Goal: Task Accomplishment & Management: Manage account settings

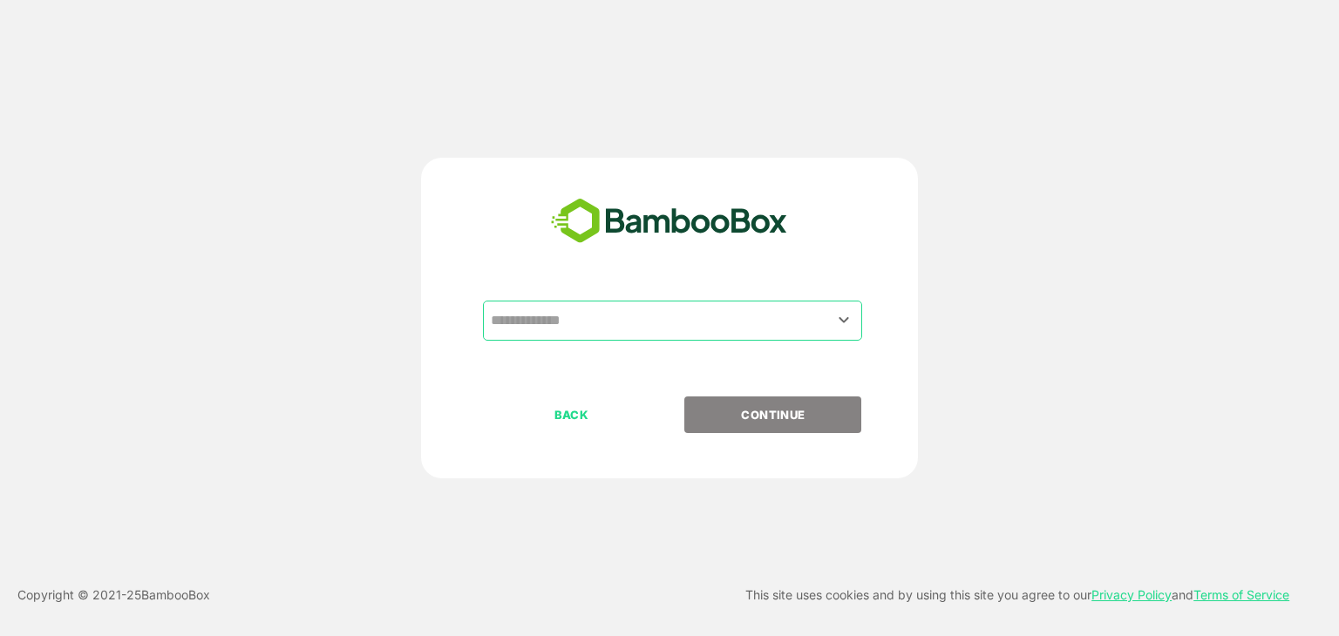
click at [652, 314] on input "text" at bounding box center [672, 320] width 372 height 33
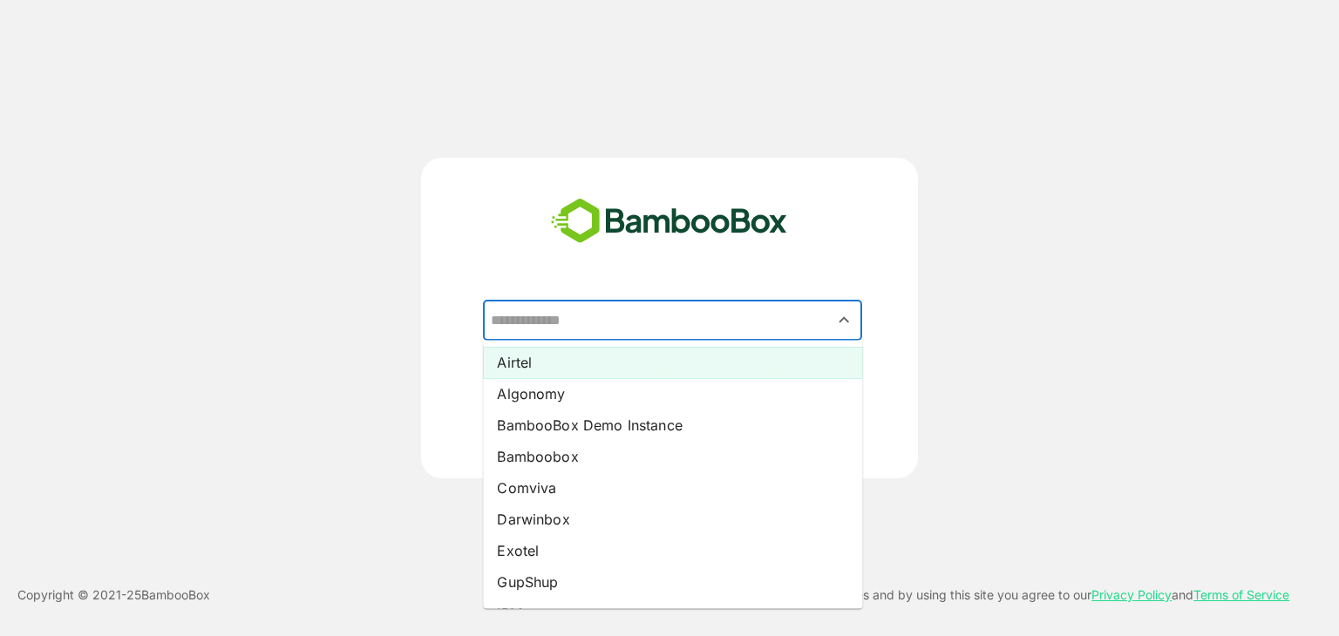
click at [595, 362] on li "Airtel" at bounding box center [672, 362] width 379 height 31
type input "******"
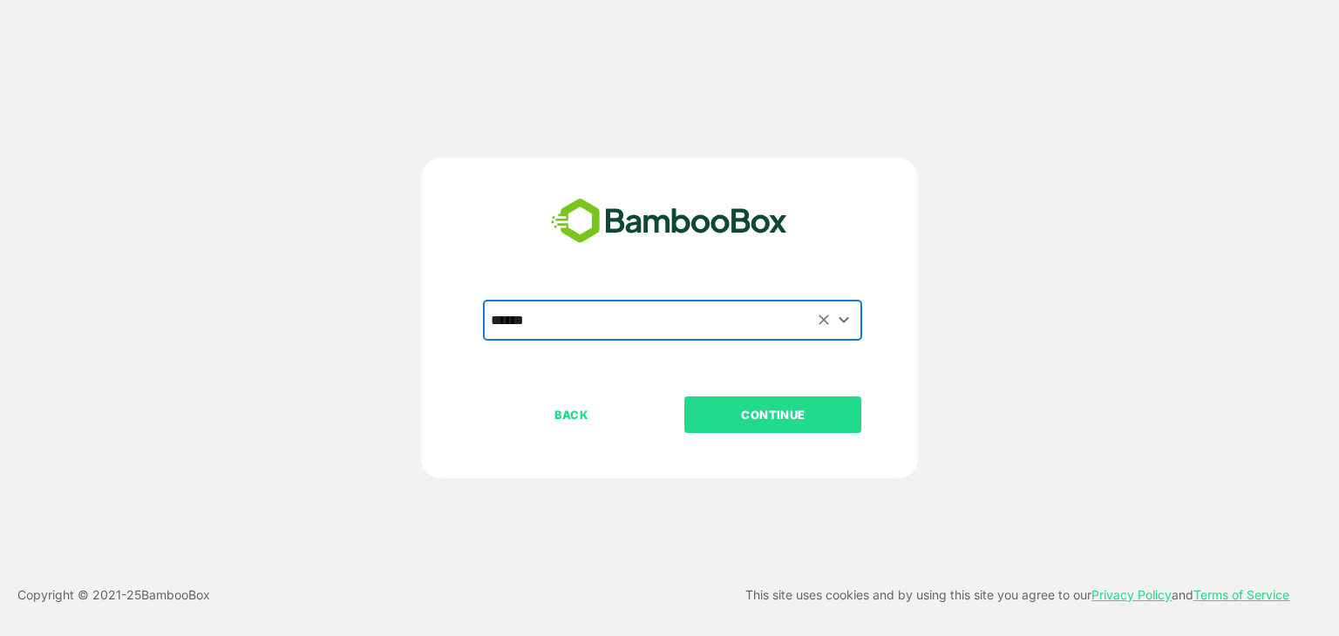
click at [739, 413] on p "CONTINUE" at bounding box center [773, 414] width 174 height 19
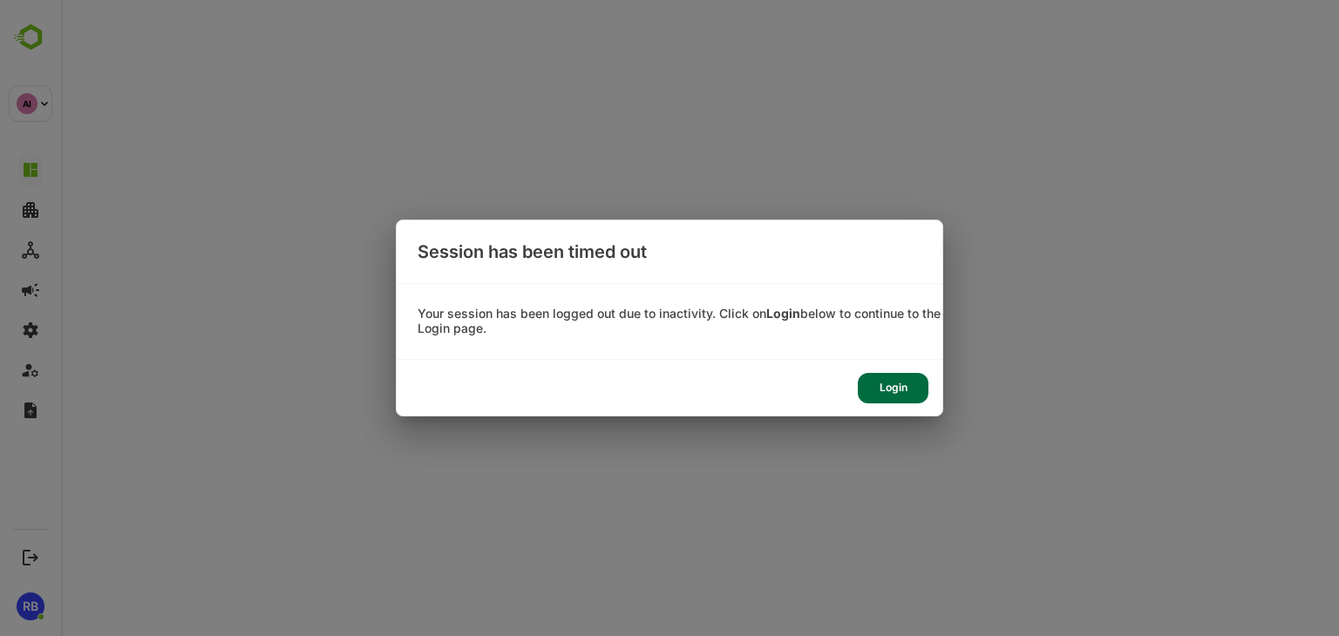
click at [927, 384] on div "Login" at bounding box center [893, 388] width 71 height 31
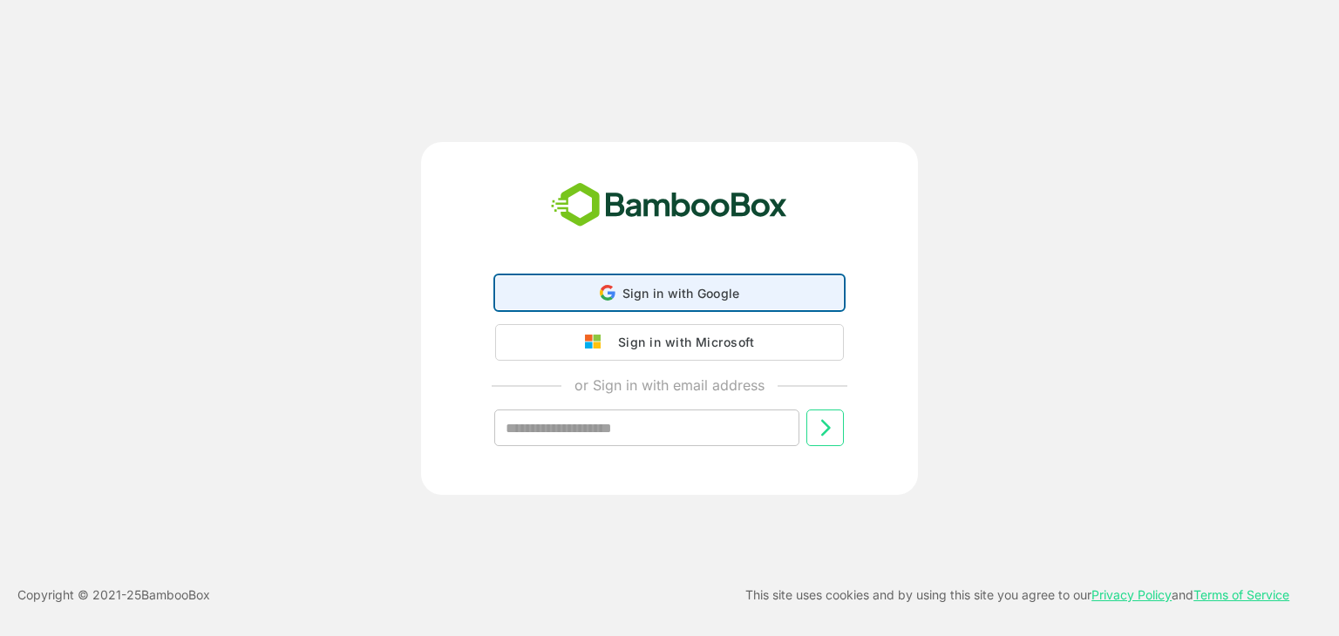
click at [644, 303] on div "Sign in with Google Sign in with Google. Opens in new tab" at bounding box center [669, 292] width 326 height 33
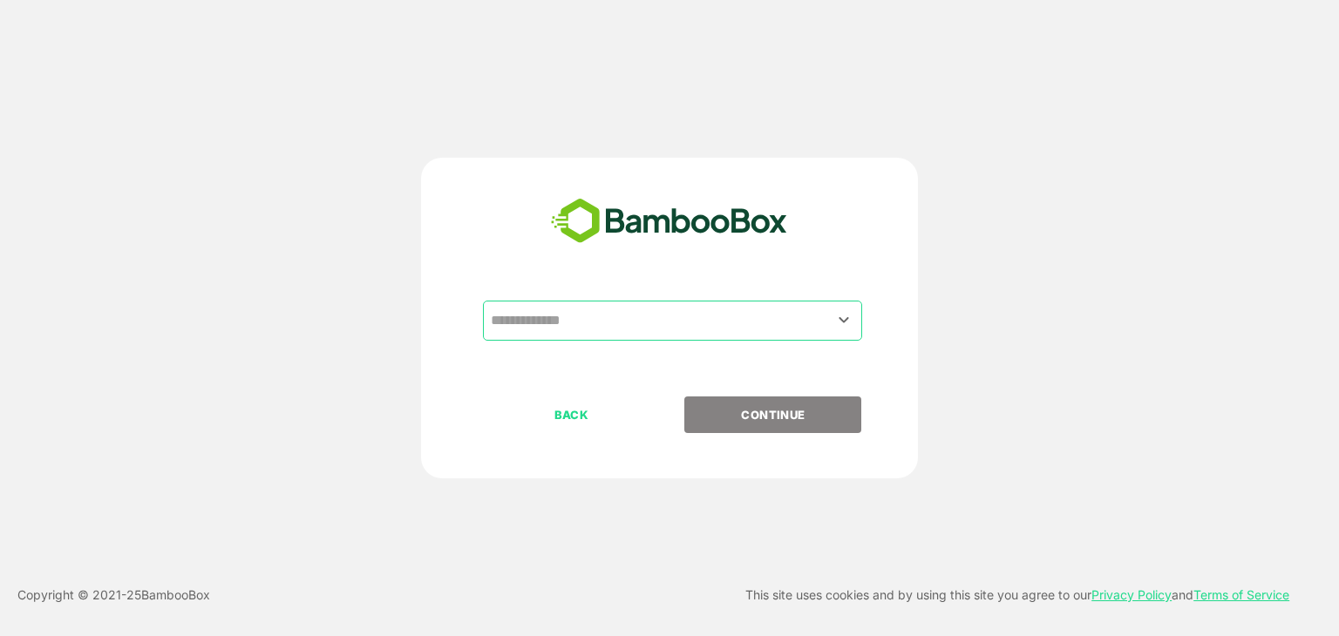
click at [659, 315] on input "text" at bounding box center [672, 320] width 372 height 33
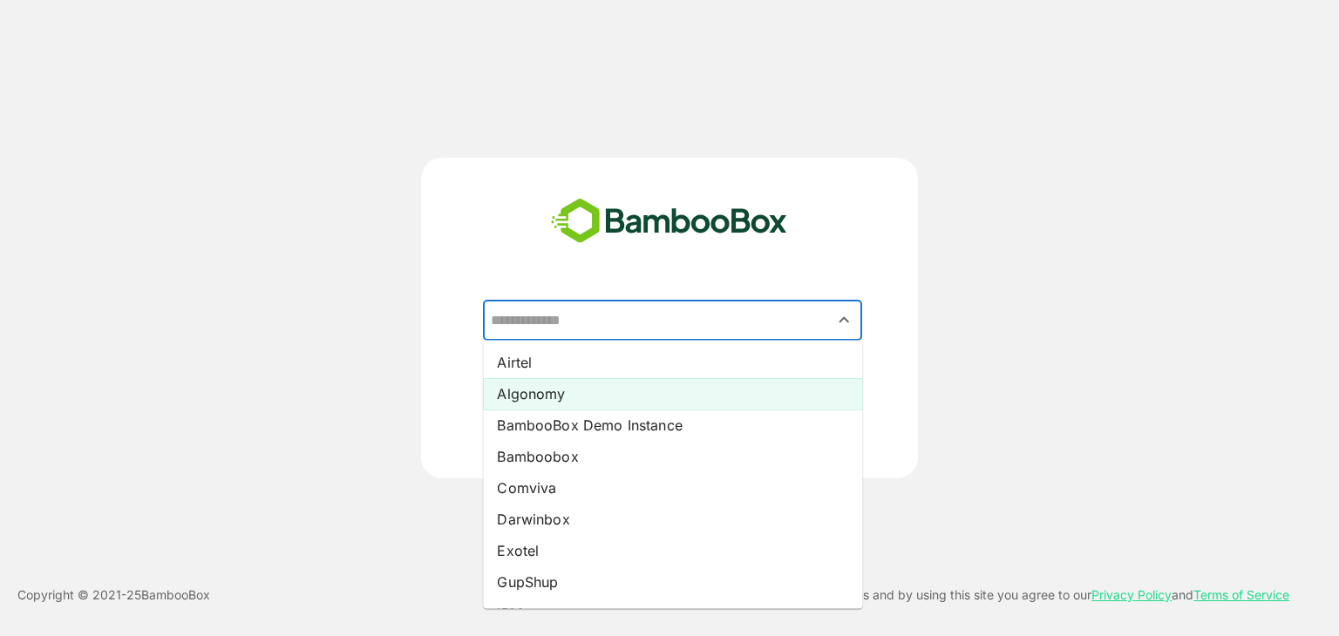
click at [629, 379] on li "Algonomy" at bounding box center [672, 393] width 379 height 31
type input "********"
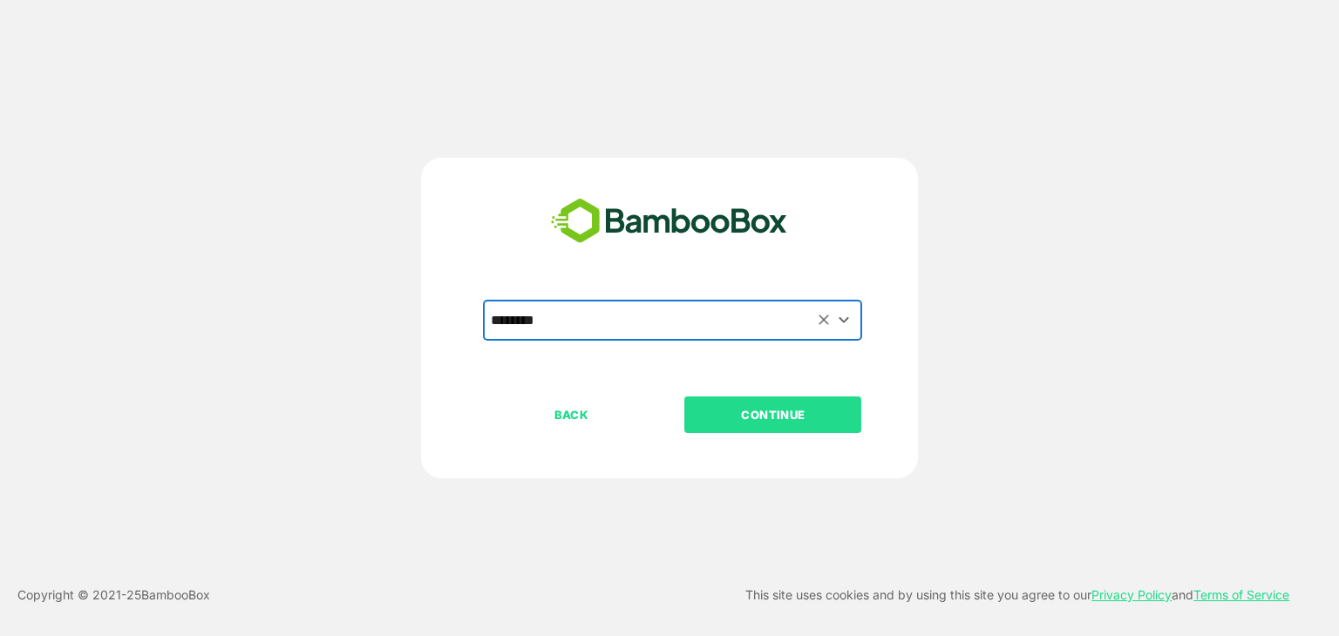
click at [794, 428] on button "CONTINUE" at bounding box center [772, 415] width 177 height 37
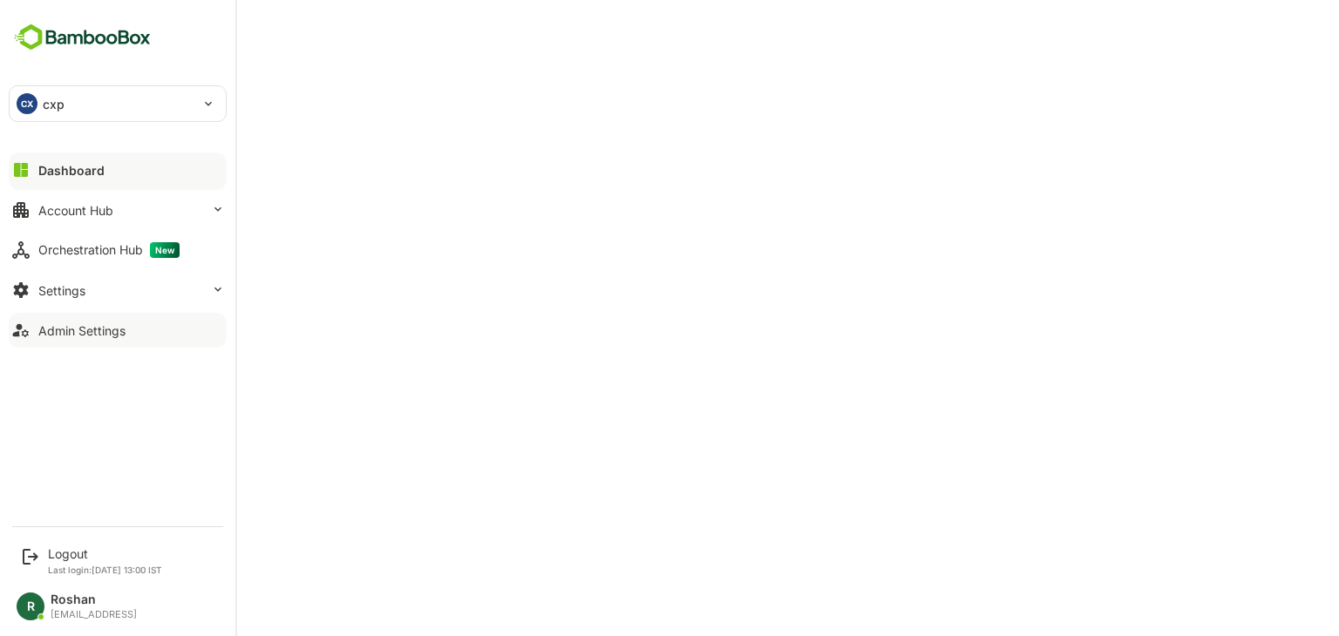
click at [63, 325] on div "Admin Settings" at bounding box center [81, 330] width 87 height 15
click at [112, 196] on button "Account Hub" at bounding box center [118, 210] width 218 height 35
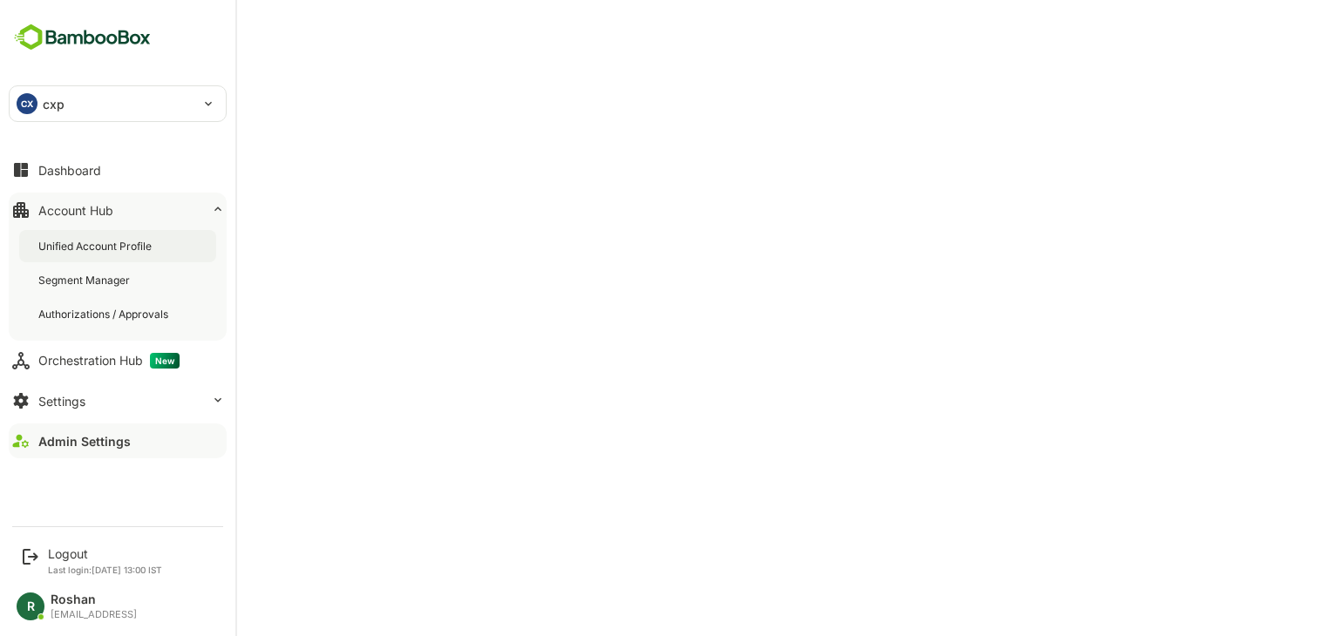
click at [104, 241] on div "Unified Account Profile" at bounding box center [96, 246] width 117 height 15
click at [84, 163] on div "Dashboard" at bounding box center [69, 170] width 63 height 15
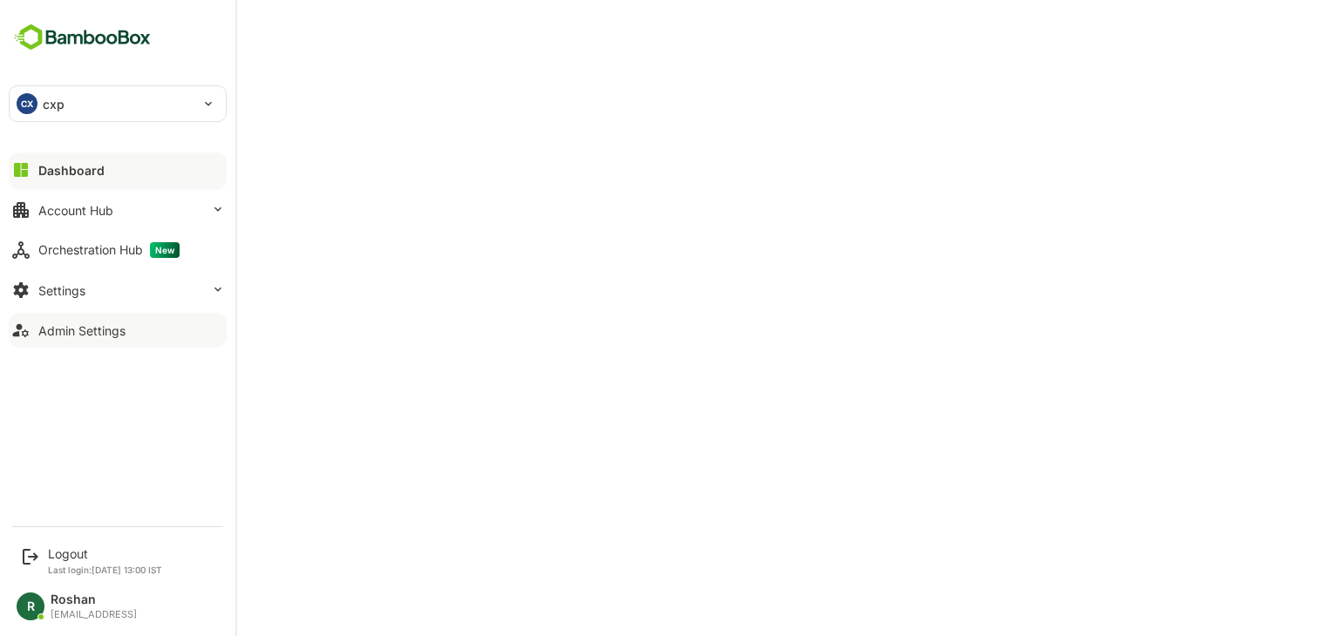
click at [63, 331] on div "Admin Settings" at bounding box center [81, 330] width 87 height 15
click at [119, 210] on button "Account Hub" at bounding box center [118, 210] width 218 height 35
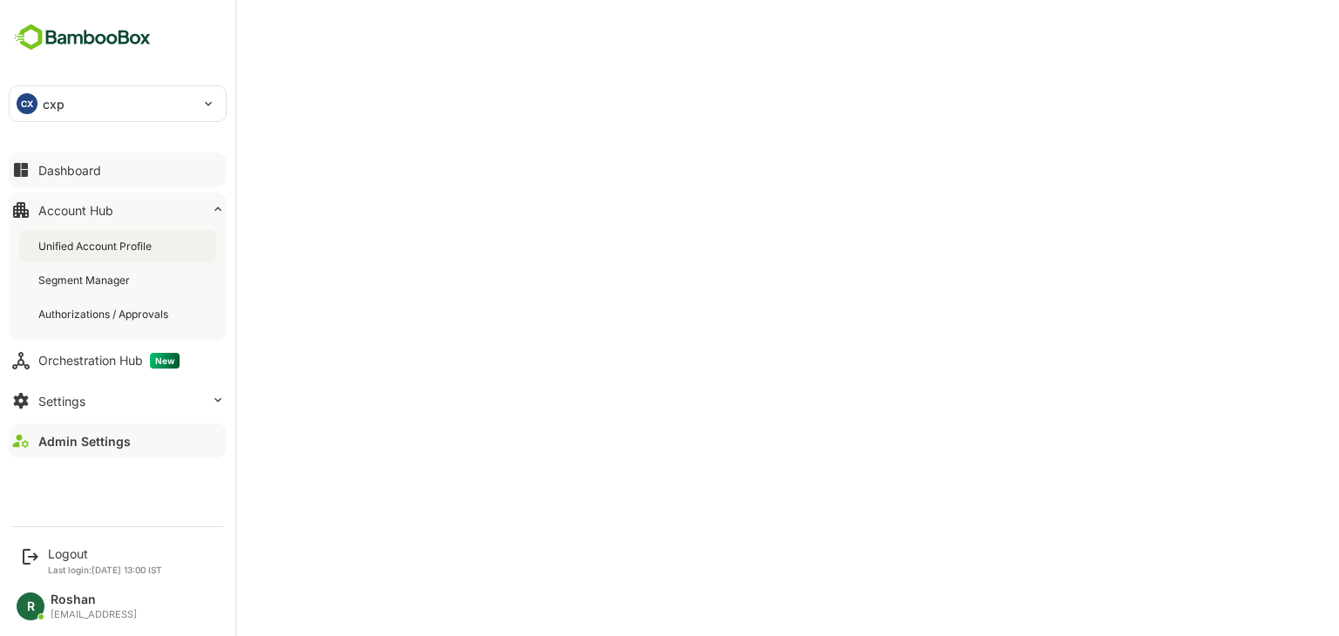
click at [115, 241] on div "Unified Account Profile" at bounding box center [96, 246] width 117 height 15
click at [42, 158] on button "Dashboard" at bounding box center [118, 170] width 218 height 35
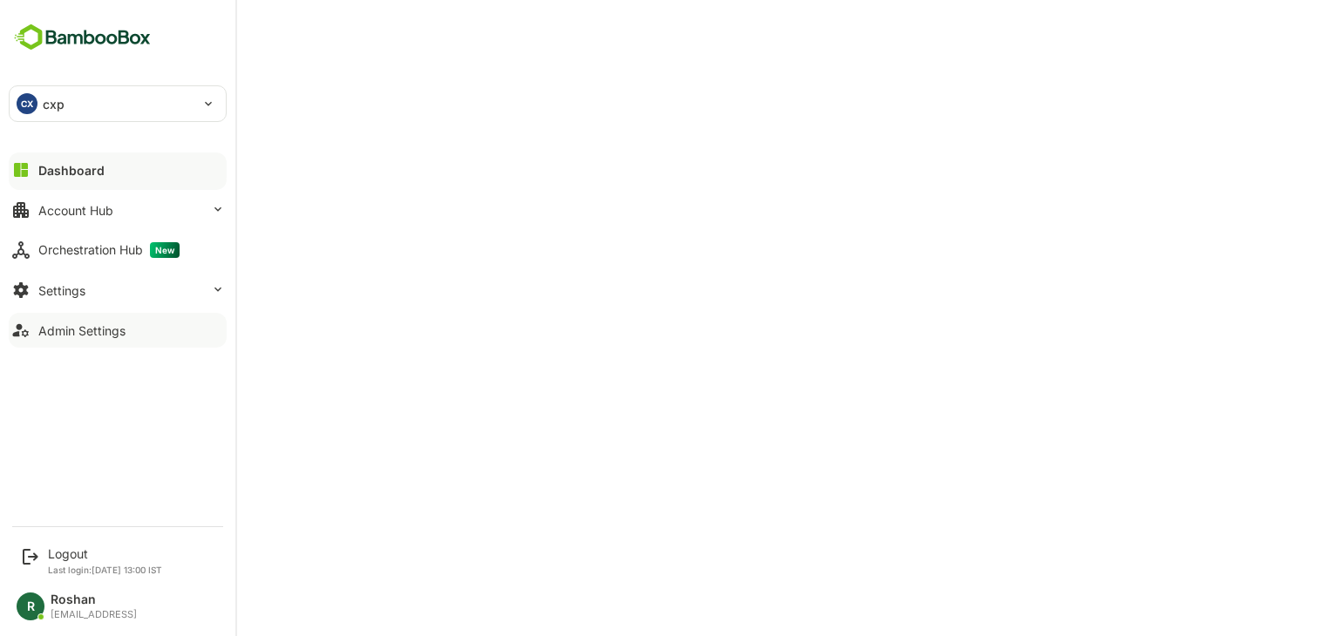
click at [102, 162] on button "Dashboard" at bounding box center [118, 170] width 218 height 35
click at [133, 204] on button "Account Hub" at bounding box center [118, 210] width 218 height 35
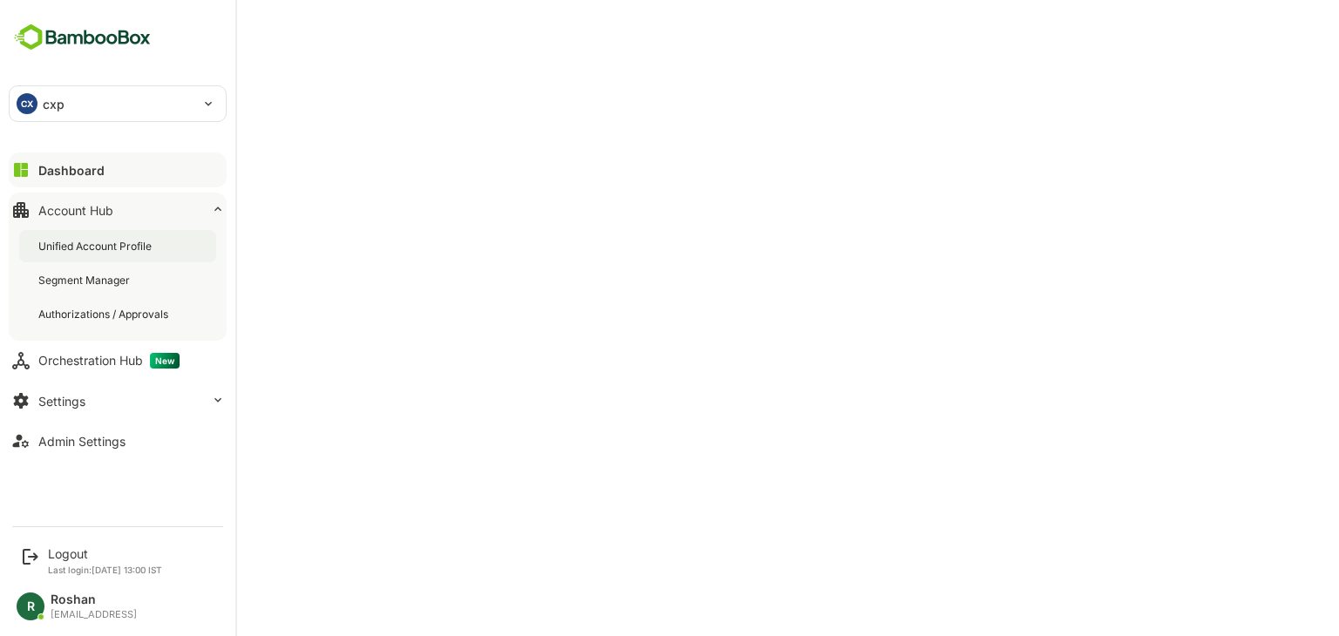
click at [138, 240] on div "Unified Account Profile" at bounding box center [96, 246] width 117 height 15
click at [112, 175] on button "Dashboard" at bounding box center [118, 170] width 218 height 35
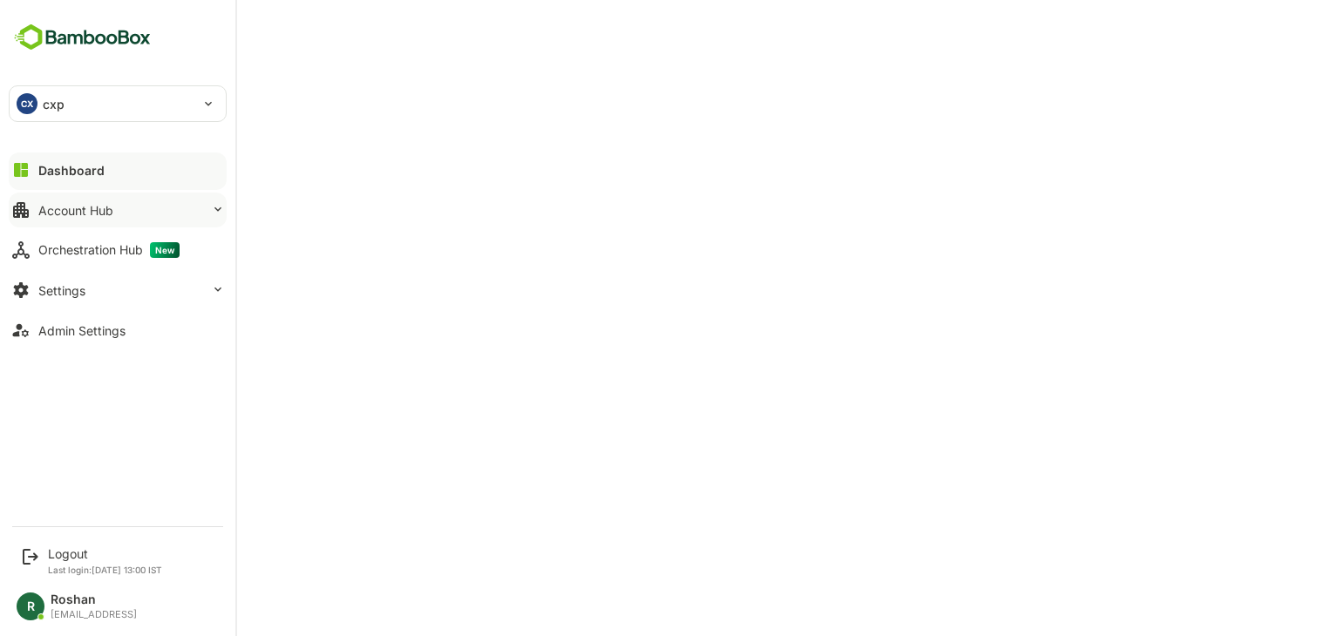
click at [105, 207] on div "Account Hub" at bounding box center [75, 210] width 75 height 15
click at [86, 337] on div "Admin Settings" at bounding box center [81, 330] width 87 height 15
click at [120, 301] on button "Settings" at bounding box center [118, 290] width 218 height 35
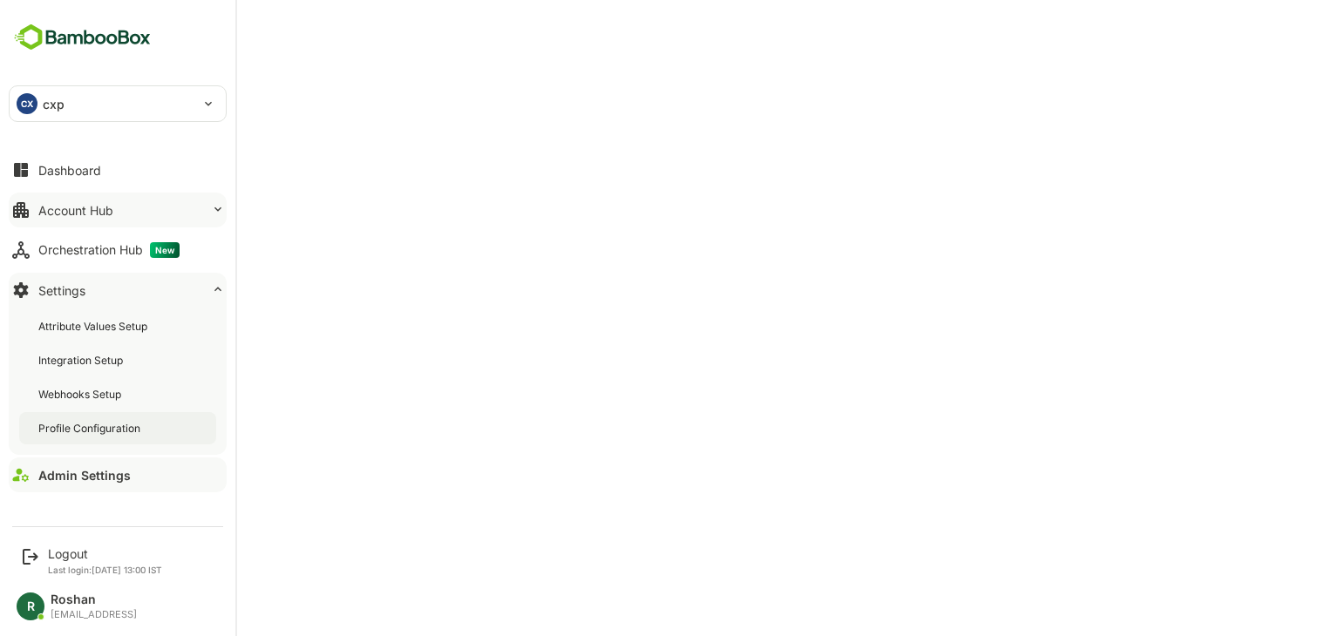
click at [92, 423] on div "Profile Configuration" at bounding box center [90, 428] width 105 height 15
click at [106, 166] on button "Dashboard" at bounding box center [118, 170] width 218 height 35
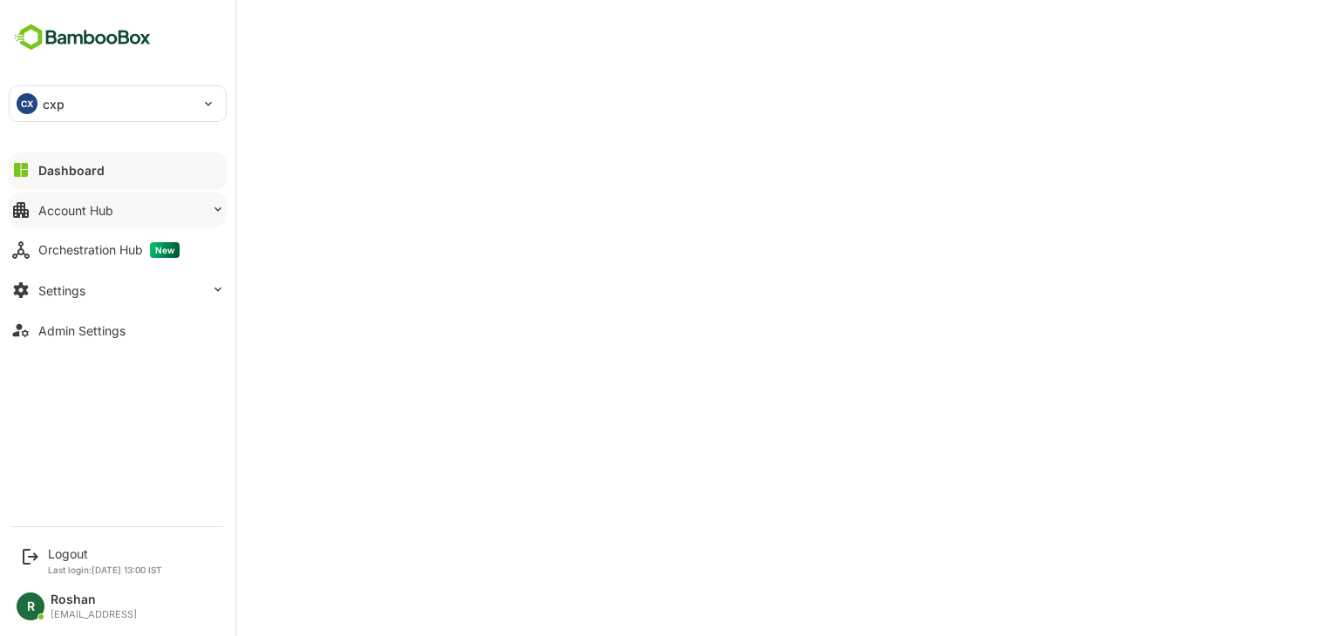
click at [53, 105] on p "cxp" at bounding box center [54, 104] width 22 height 18
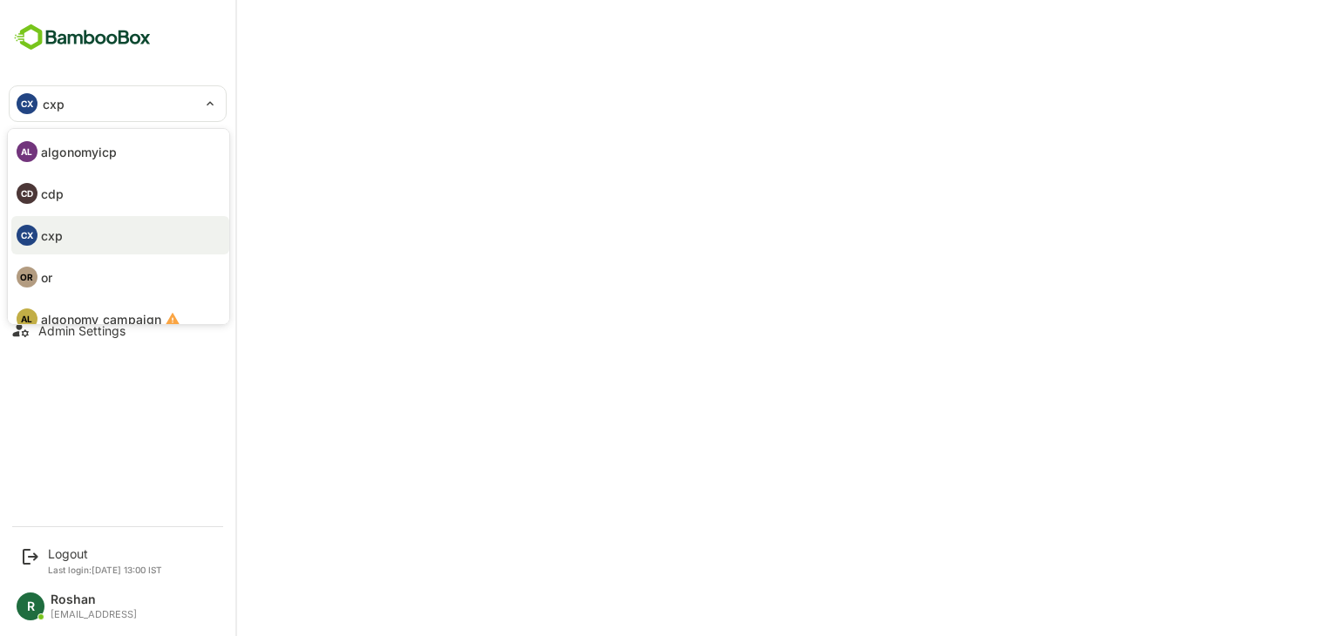
click at [102, 163] on li "AL algonomyicp" at bounding box center [120, 152] width 218 height 38
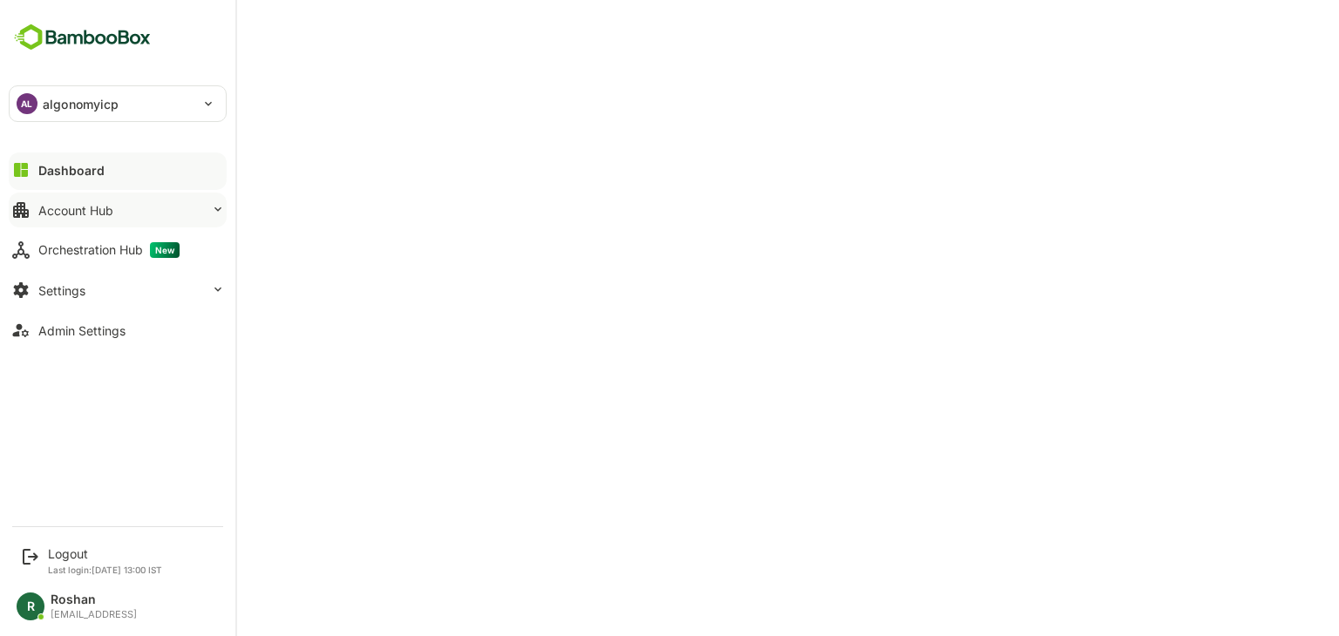
click at [92, 99] on p "algonomyicp" at bounding box center [81, 104] width 76 height 18
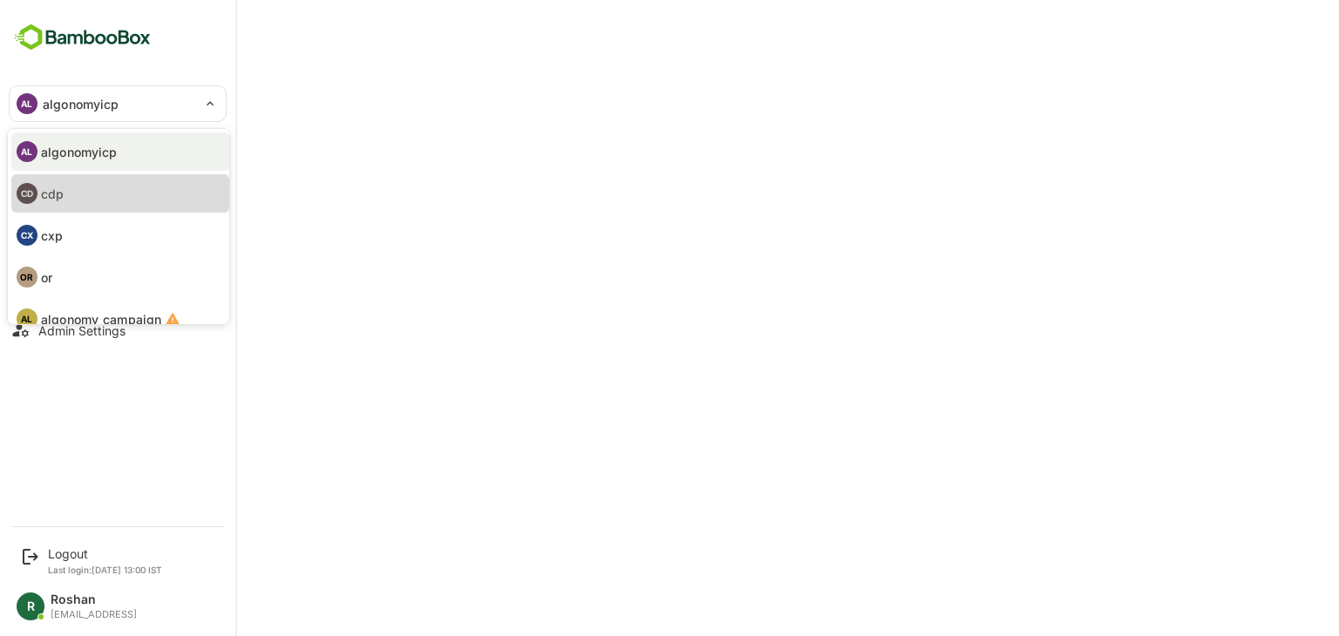
click at [89, 193] on li "CD cdp" at bounding box center [120, 193] width 218 height 38
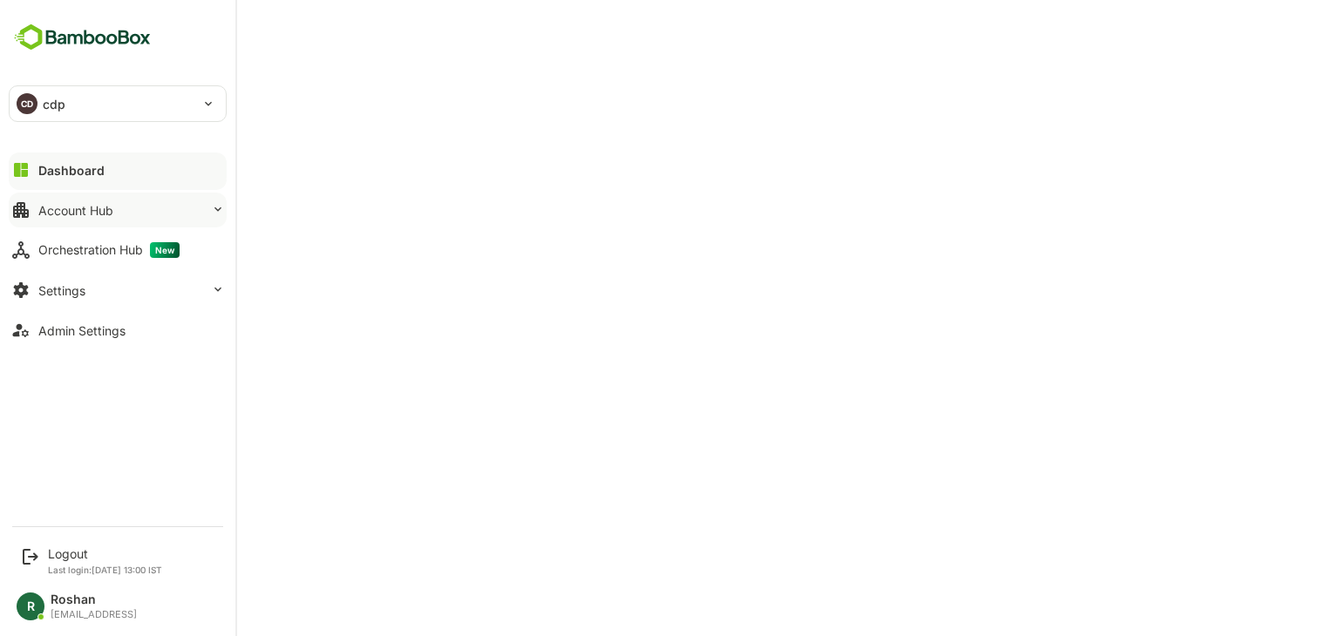
click at [50, 107] on p "cdp" at bounding box center [54, 104] width 23 height 18
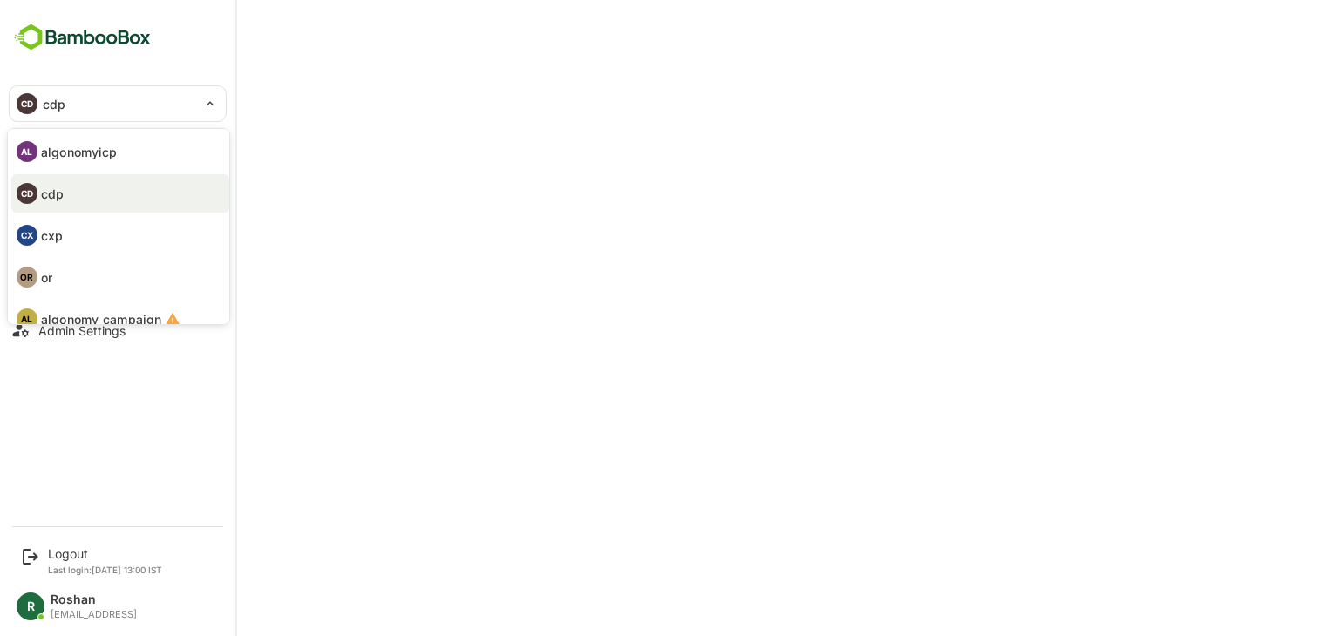
click at [70, 233] on li "CX cxp" at bounding box center [120, 235] width 218 height 38
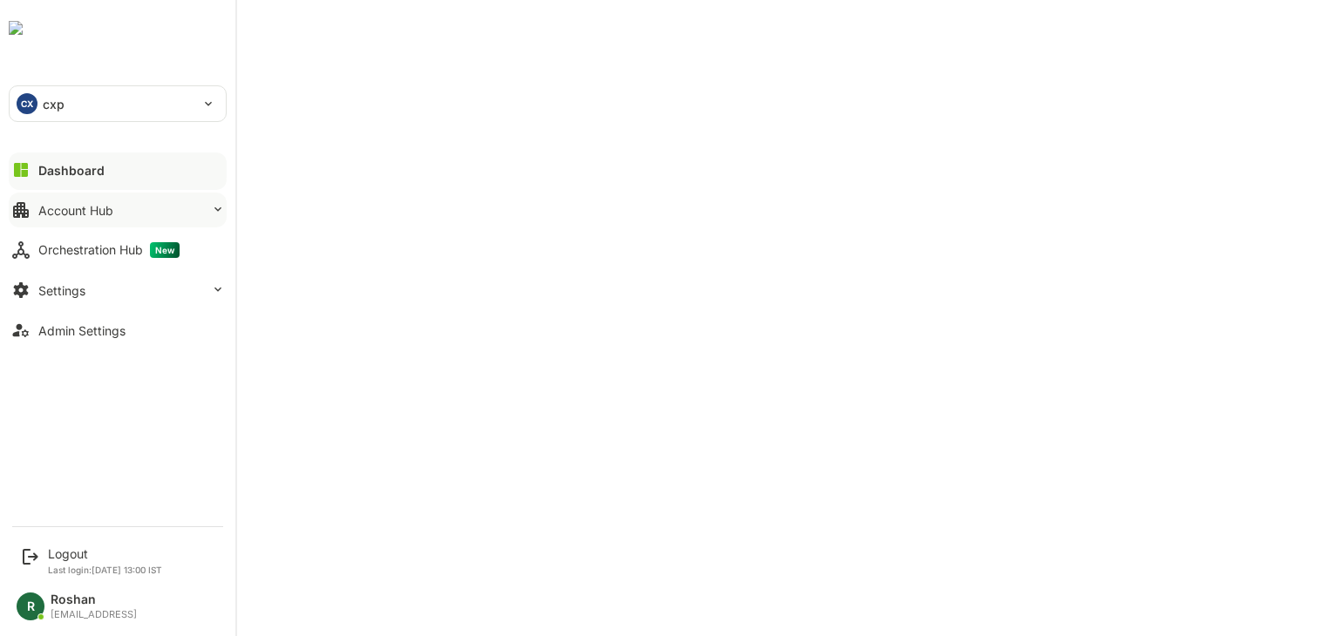
click at [40, 99] on div "CX cxp" at bounding box center [107, 103] width 195 height 35
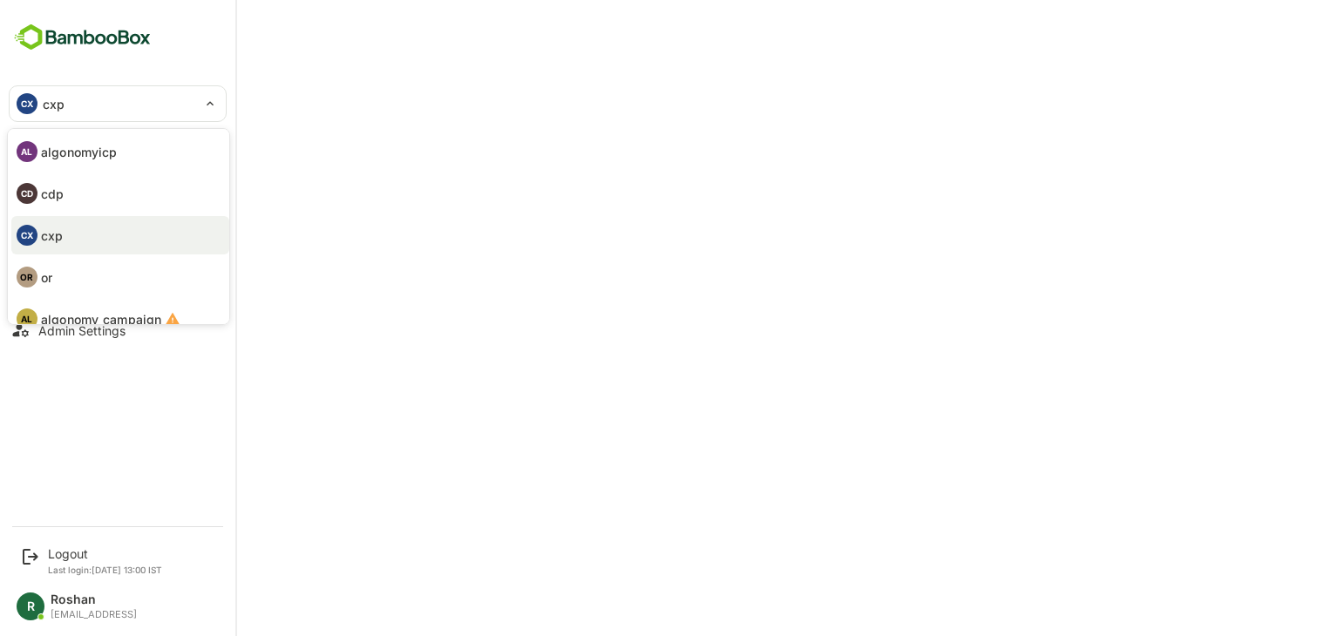
click at [99, 289] on li "OR or" at bounding box center [120, 277] width 218 height 38
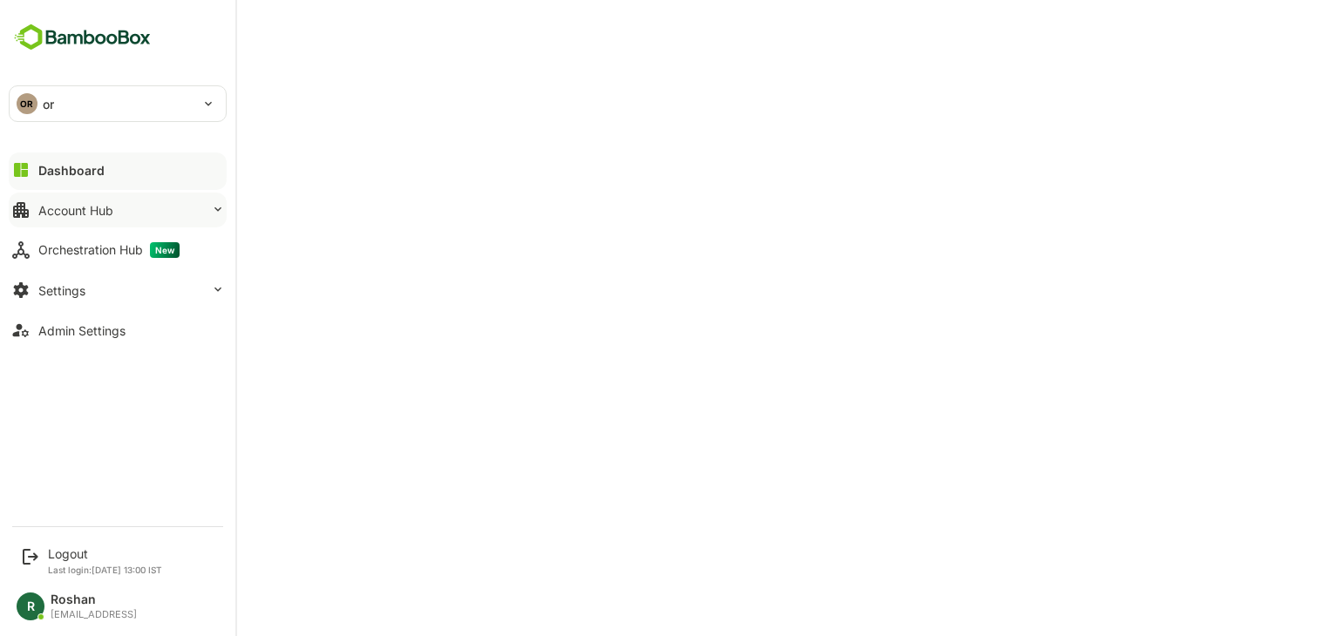
click at [59, 109] on div "OR or" at bounding box center [107, 103] width 195 height 35
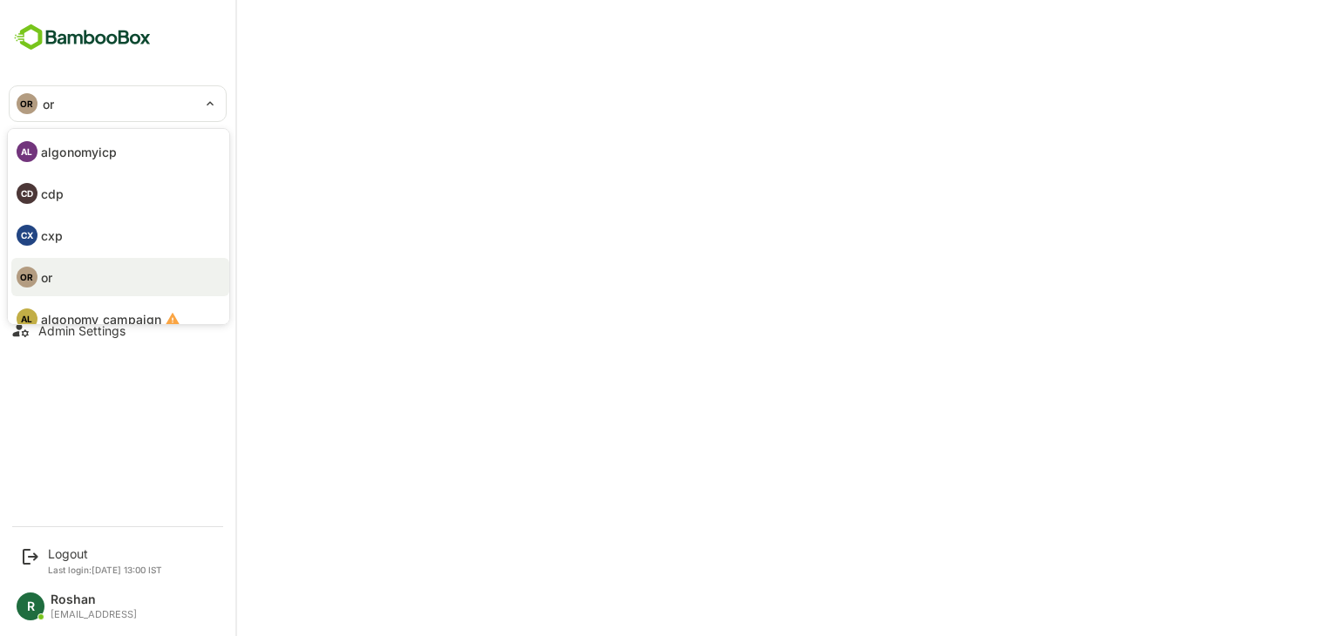
scroll to position [101, 0]
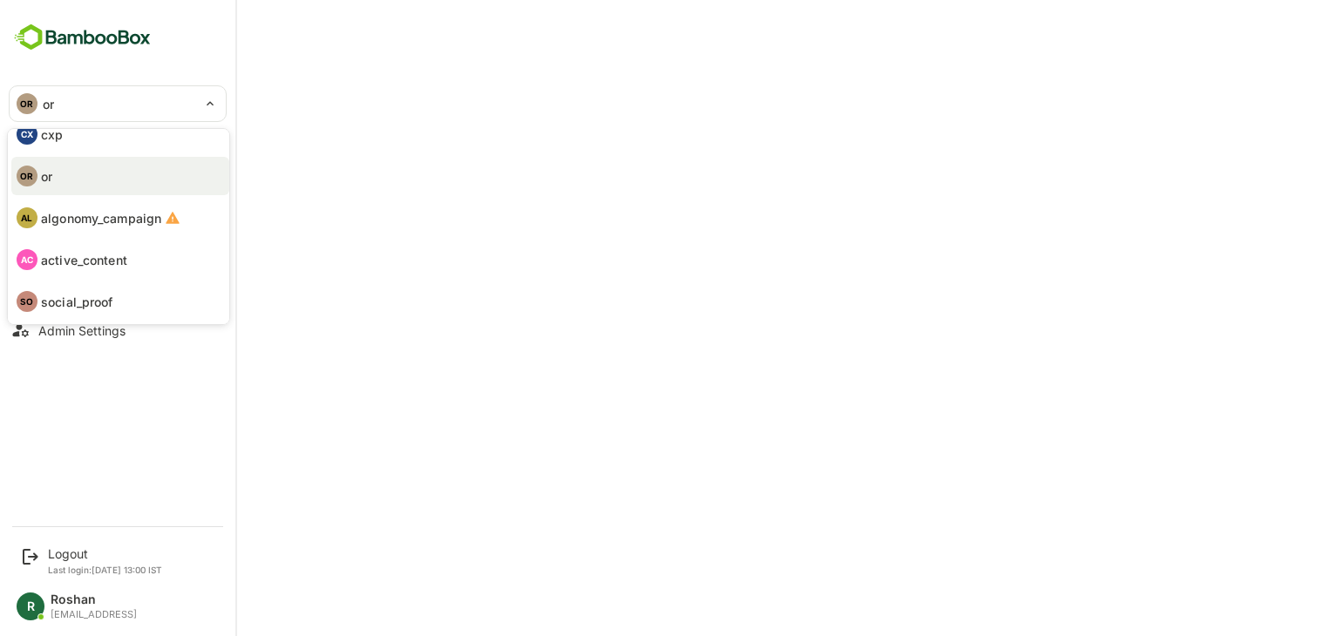
click at [87, 261] on p "active_content" at bounding box center [84, 260] width 86 height 18
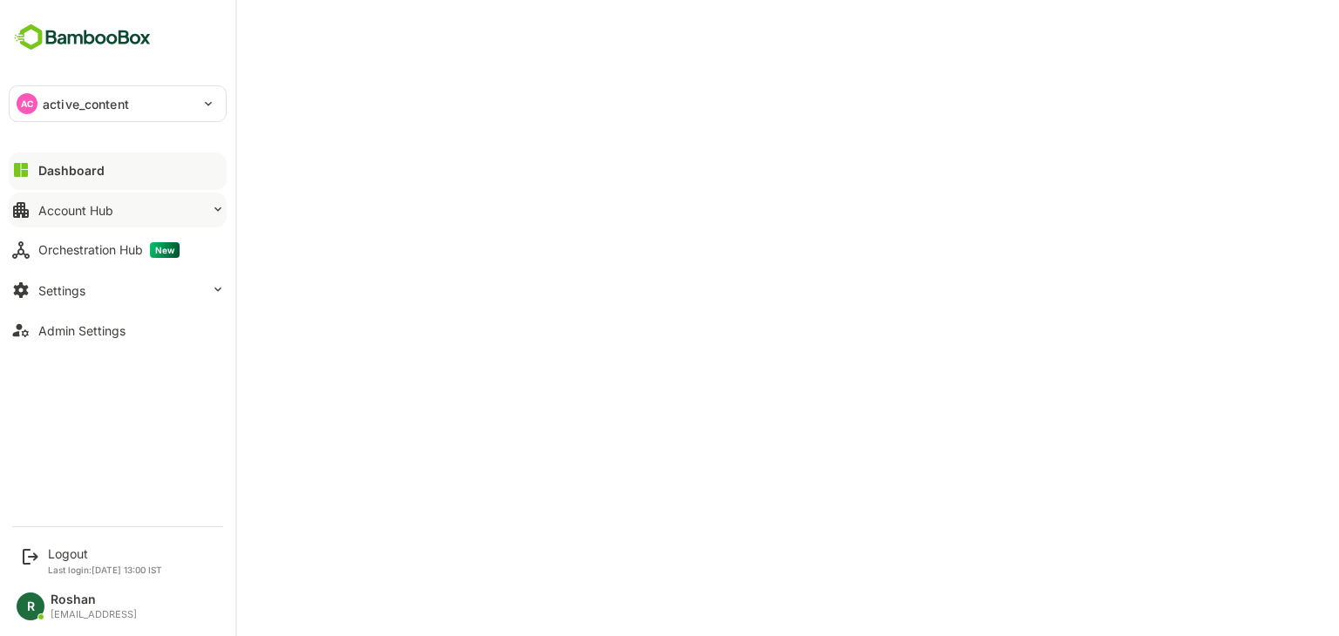
click at [121, 97] on p "active_content" at bounding box center [86, 104] width 86 height 18
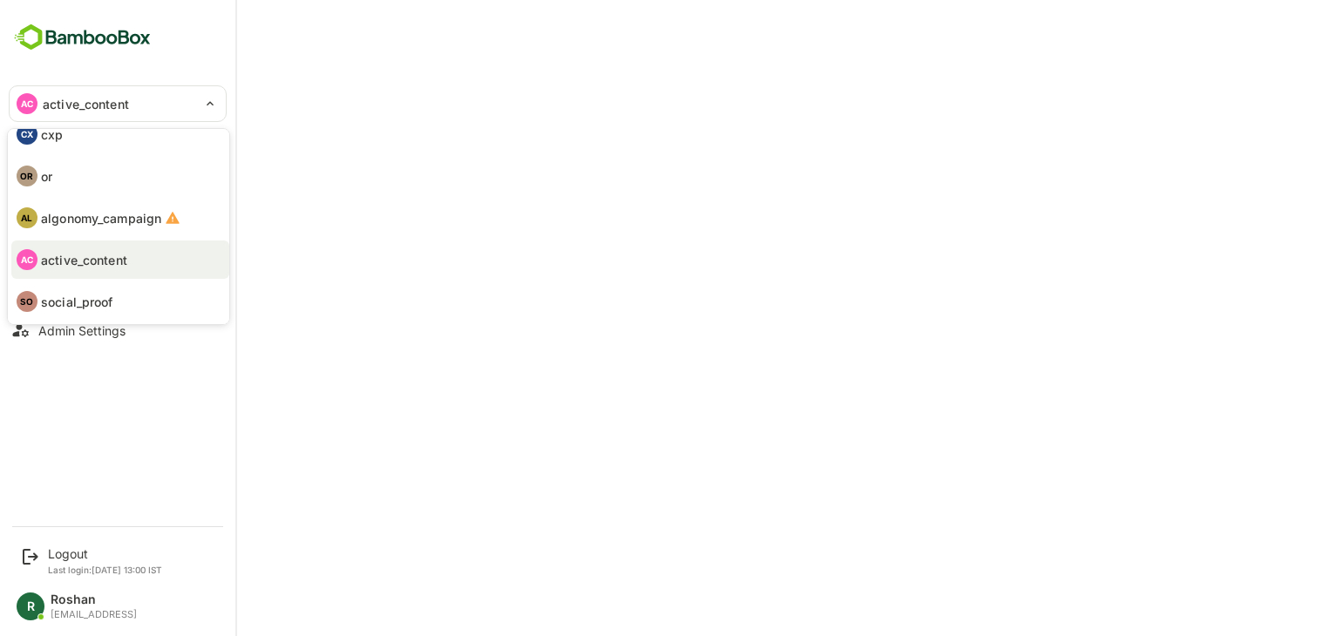
click at [126, 297] on li "SO social_proof" at bounding box center [120, 301] width 218 height 38
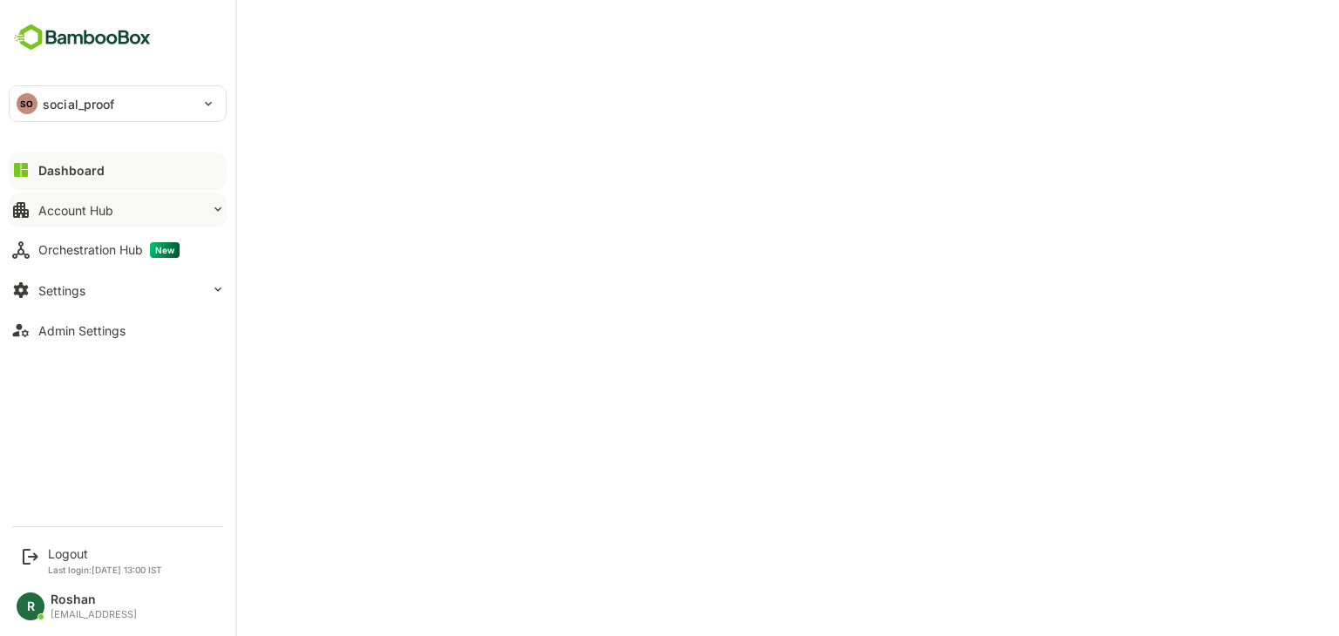
click at [76, 105] on p "social_proof" at bounding box center [79, 104] width 72 height 18
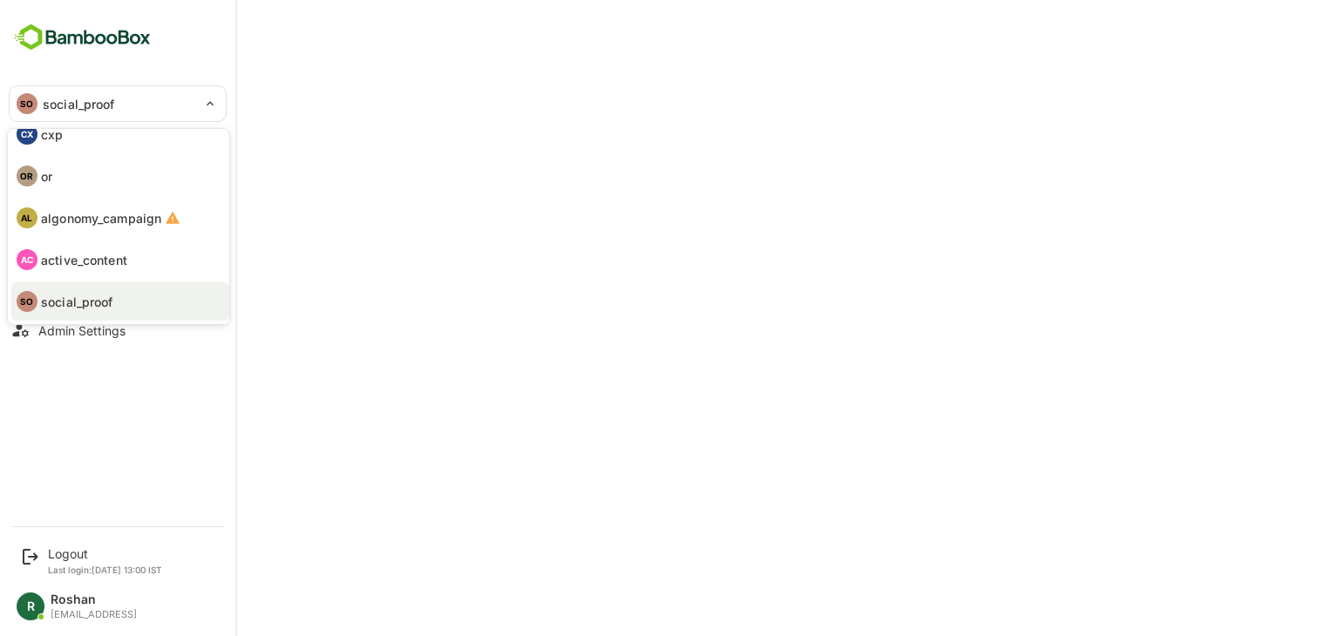
scroll to position [0, 0]
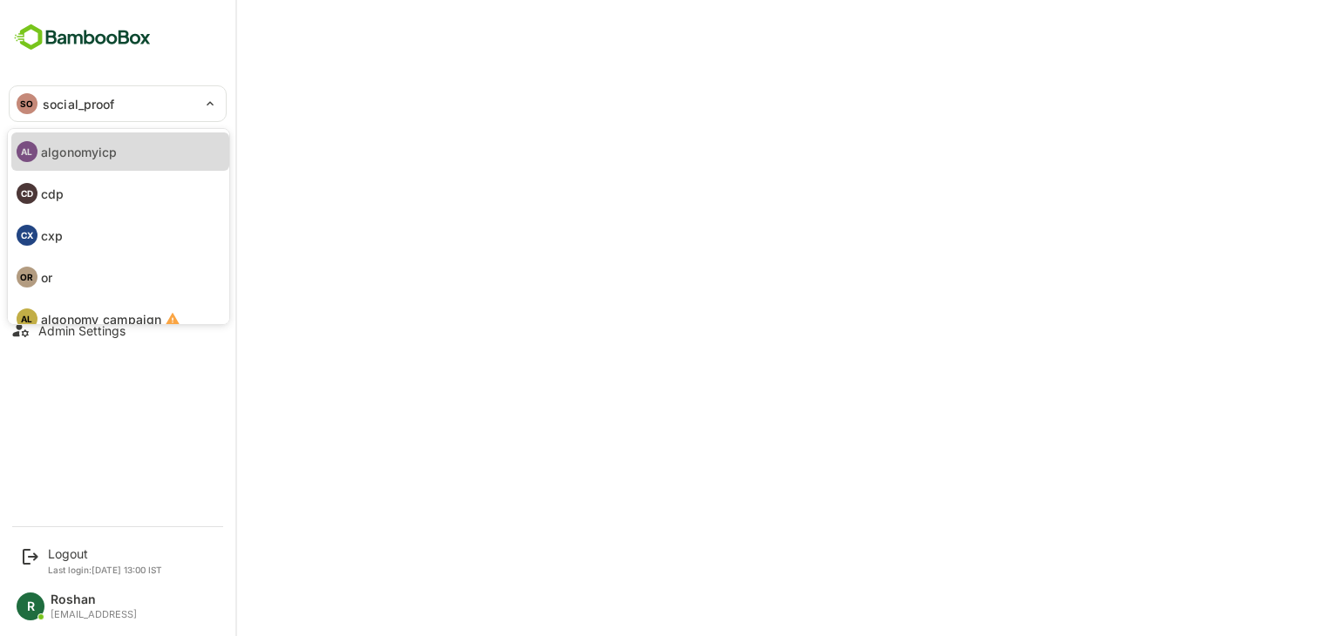
click at [150, 159] on li "AL algonomyicp" at bounding box center [120, 152] width 218 height 38
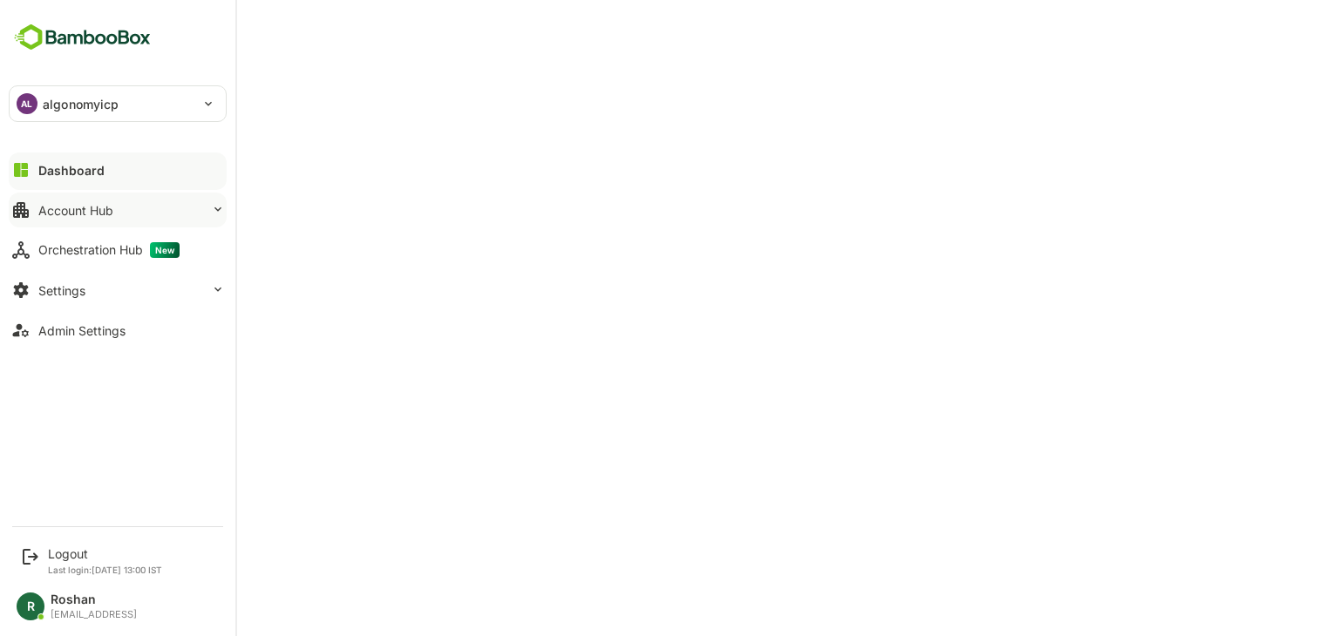
click at [121, 108] on div "AL algonomyicp" at bounding box center [107, 103] width 195 height 35
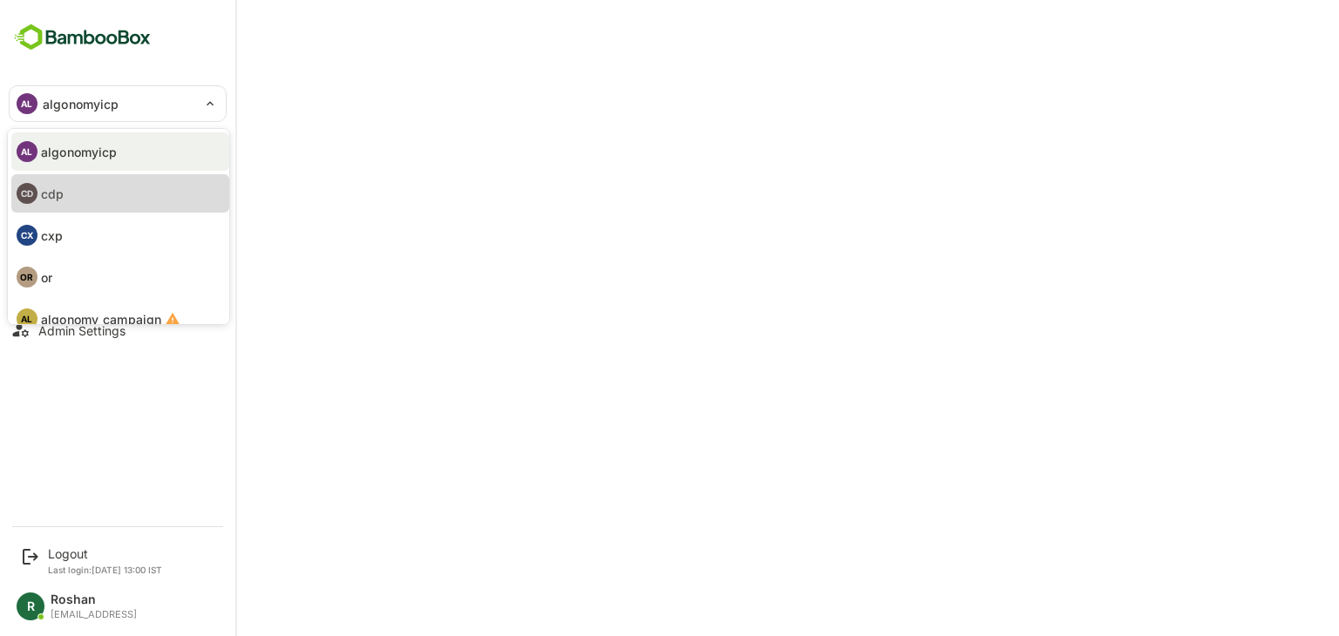
click at [101, 190] on li "CD cdp" at bounding box center [120, 193] width 218 height 38
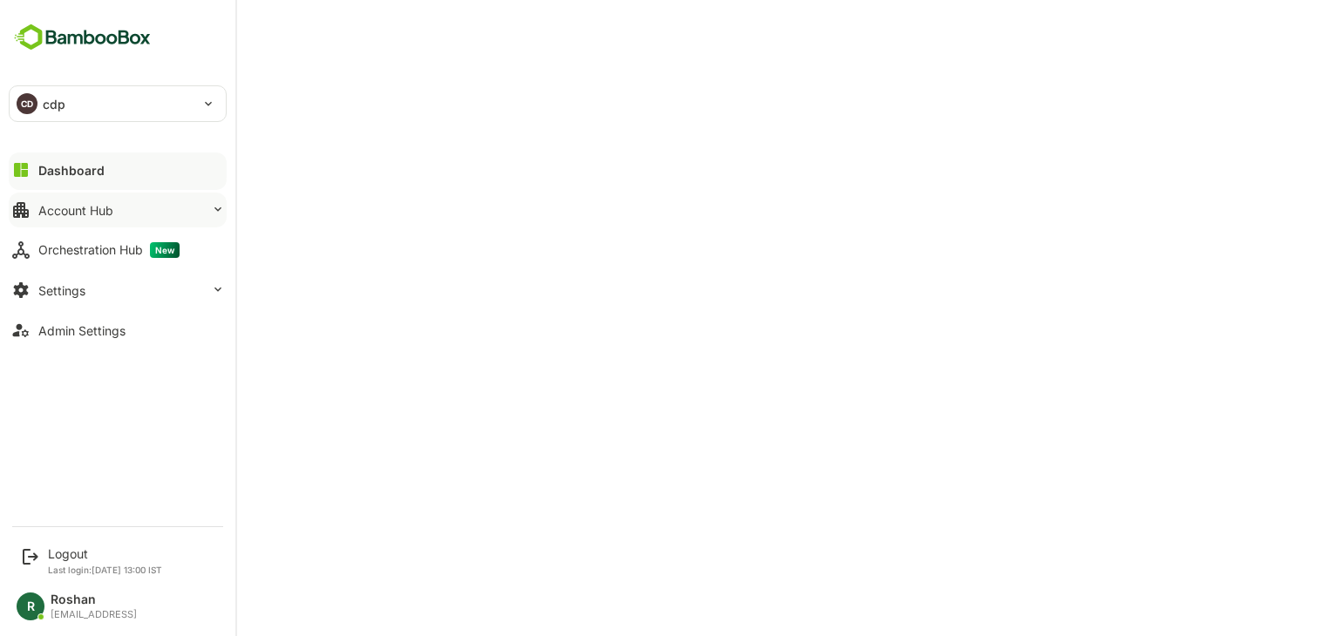
click at [38, 99] on div "CD cdp" at bounding box center [107, 103] width 195 height 35
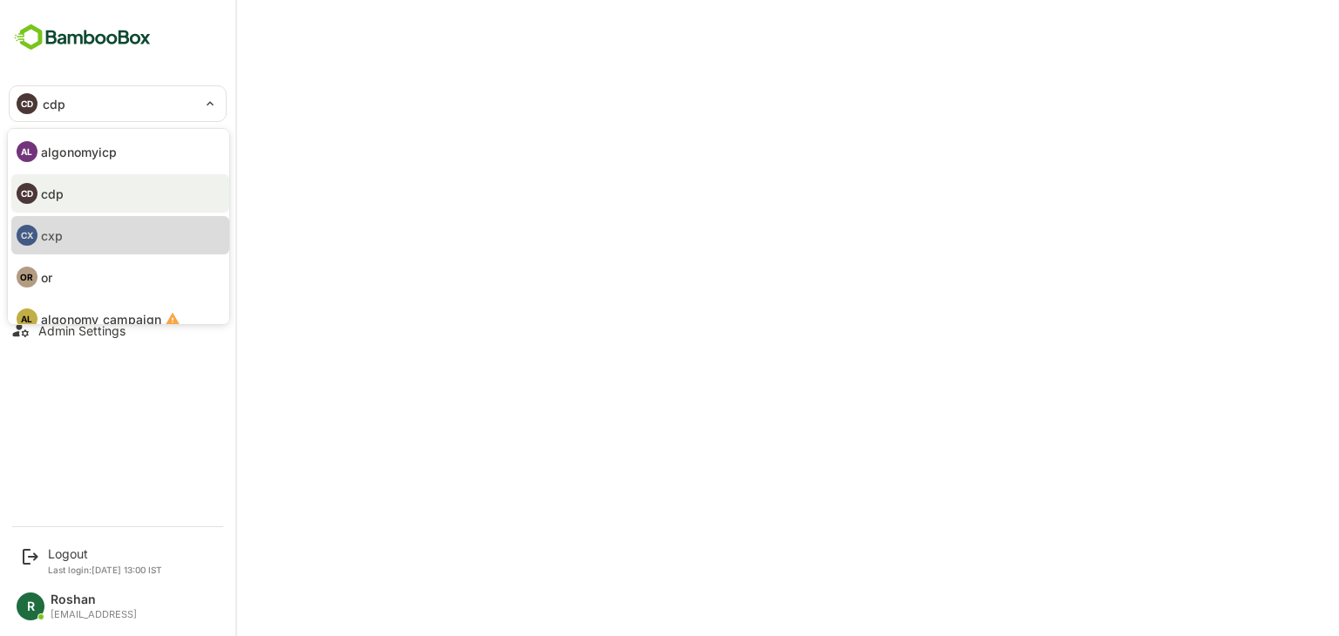
click at [55, 227] on p "cxp" at bounding box center [52, 236] width 22 height 18
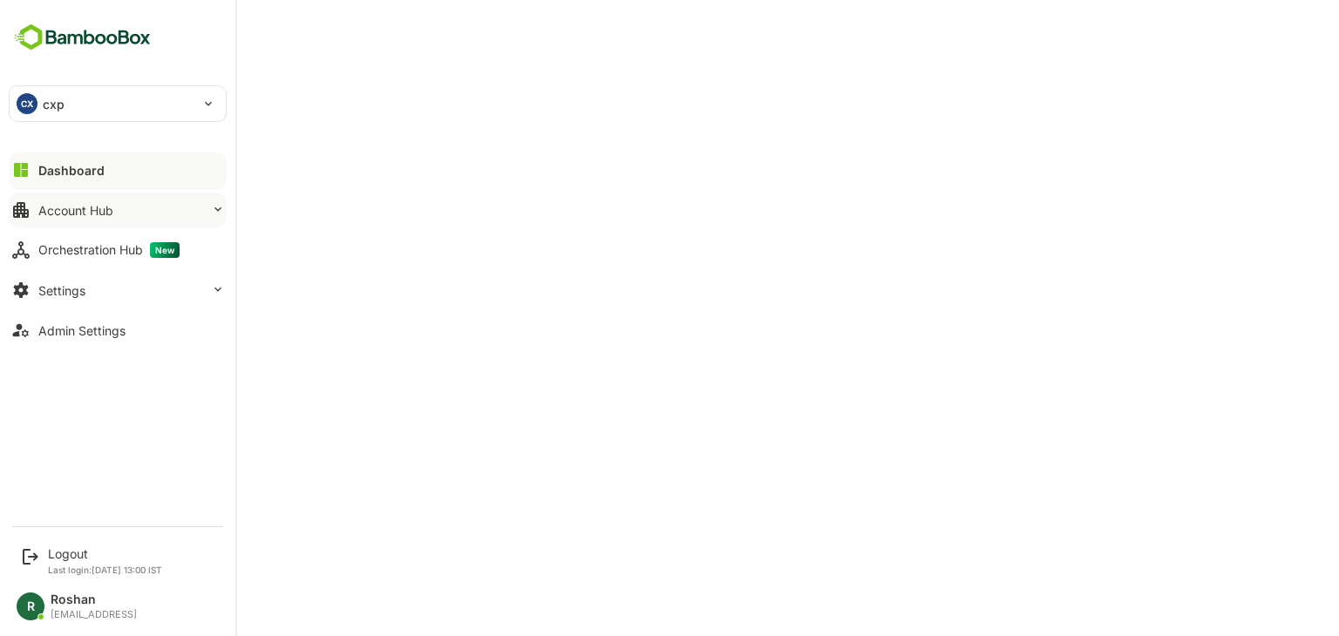
click at [130, 114] on div "CX cxp" at bounding box center [107, 103] width 195 height 35
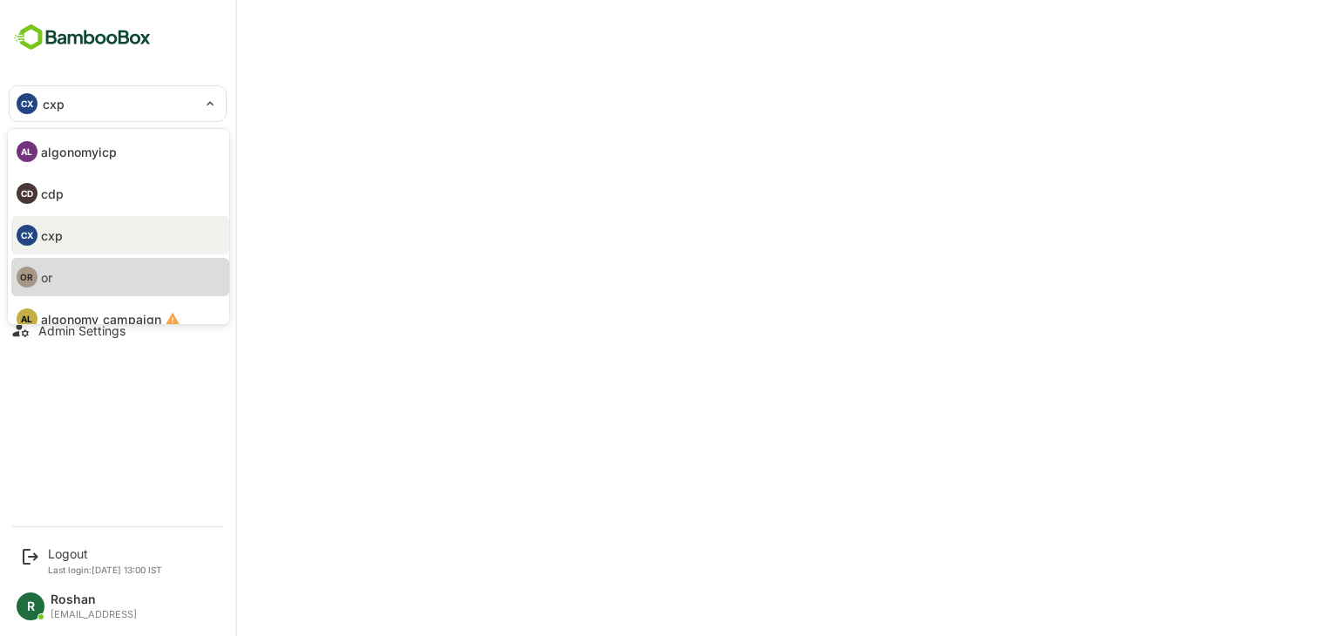
click at [94, 268] on li "OR or" at bounding box center [120, 277] width 218 height 38
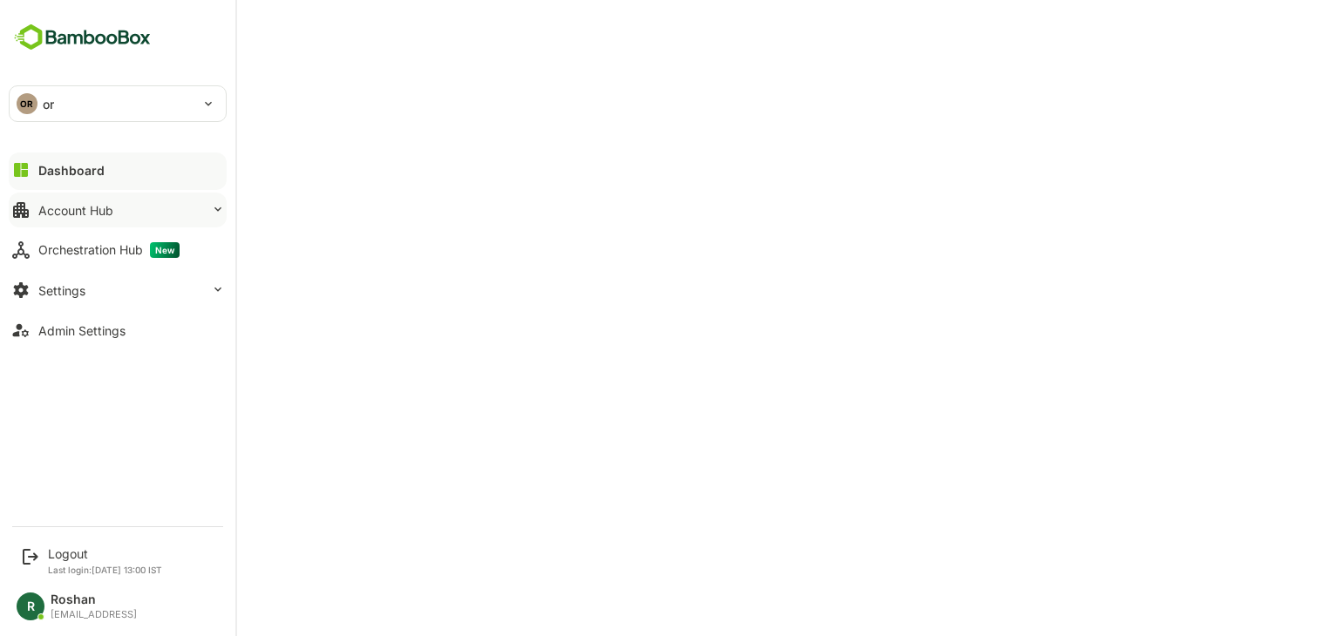
click at [138, 105] on div "OR or" at bounding box center [107, 103] width 195 height 35
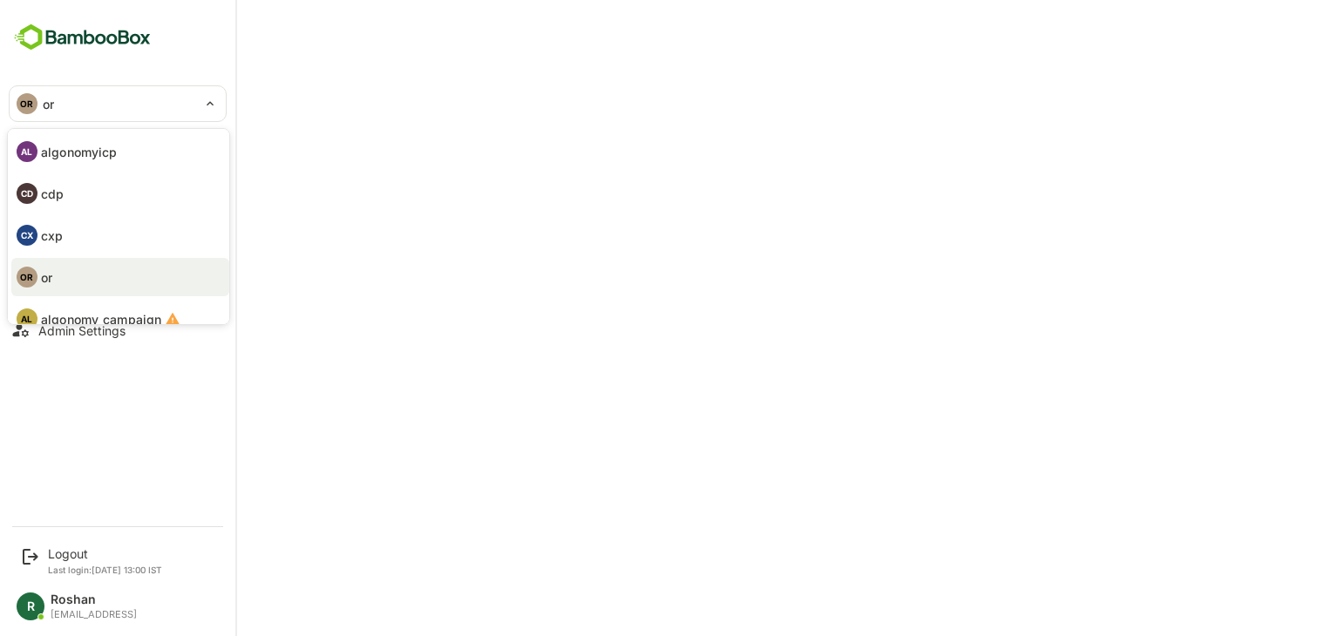
scroll to position [59, 0]
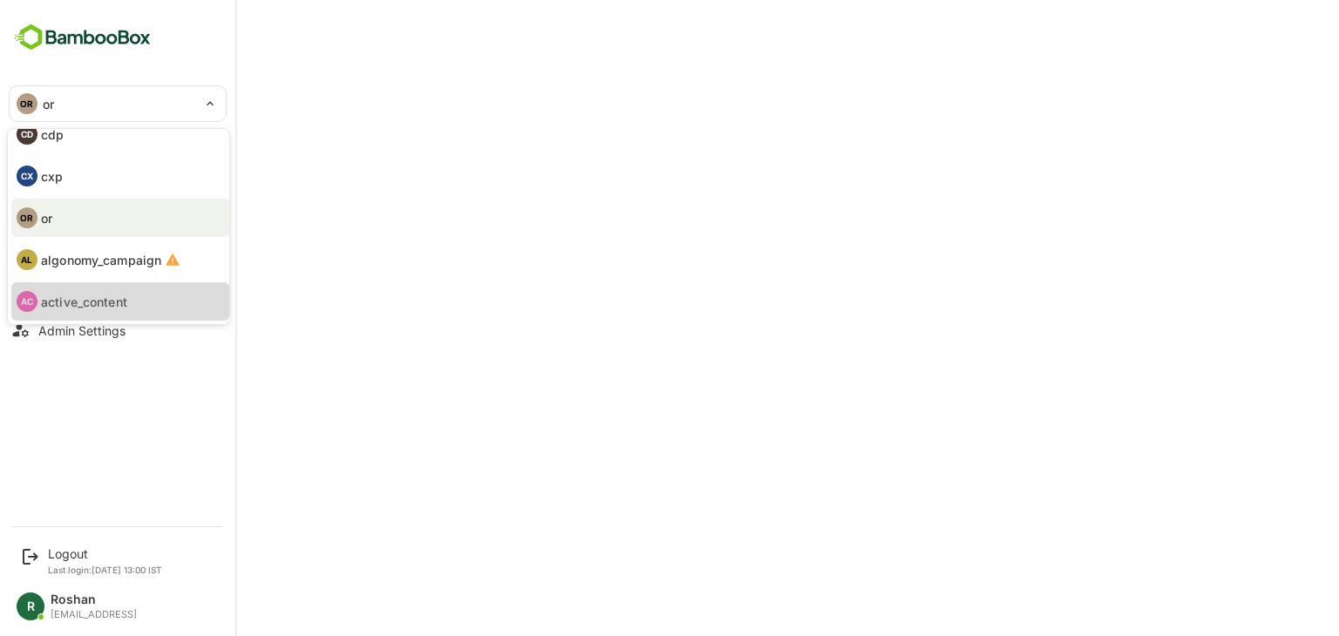
click at [103, 288] on li "AC active_content" at bounding box center [120, 301] width 218 height 38
type input "**********"
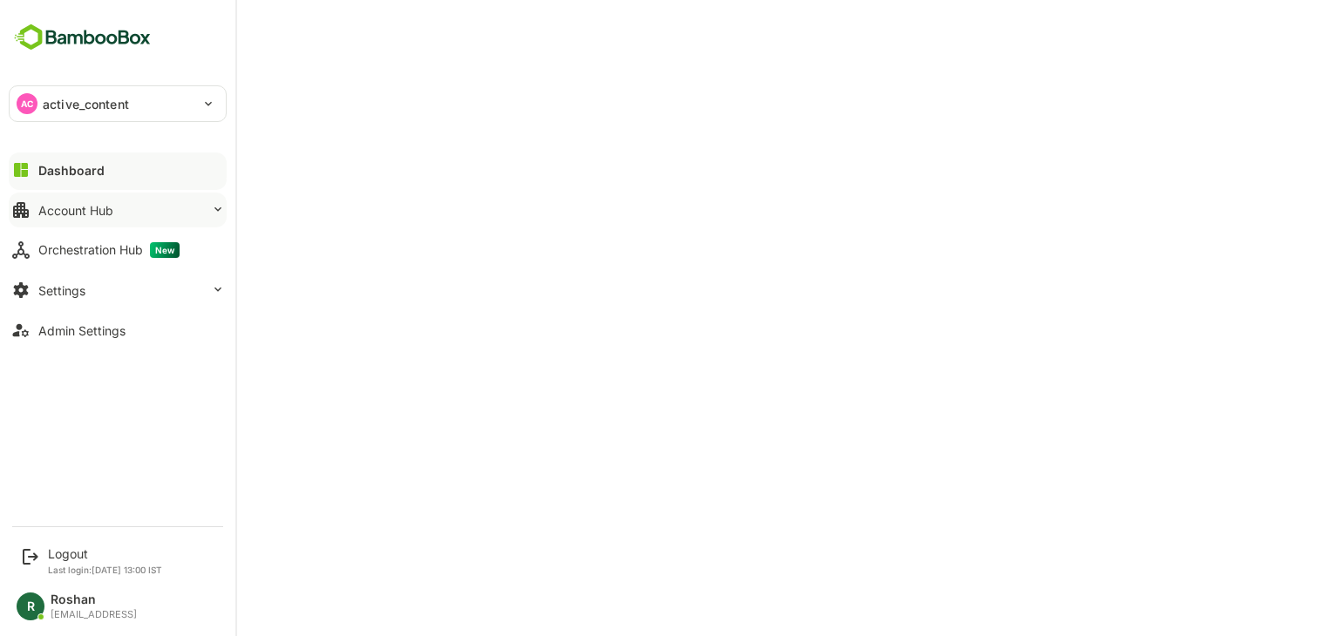
click at [146, 105] on div "AC active_content" at bounding box center [107, 103] width 195 height 35
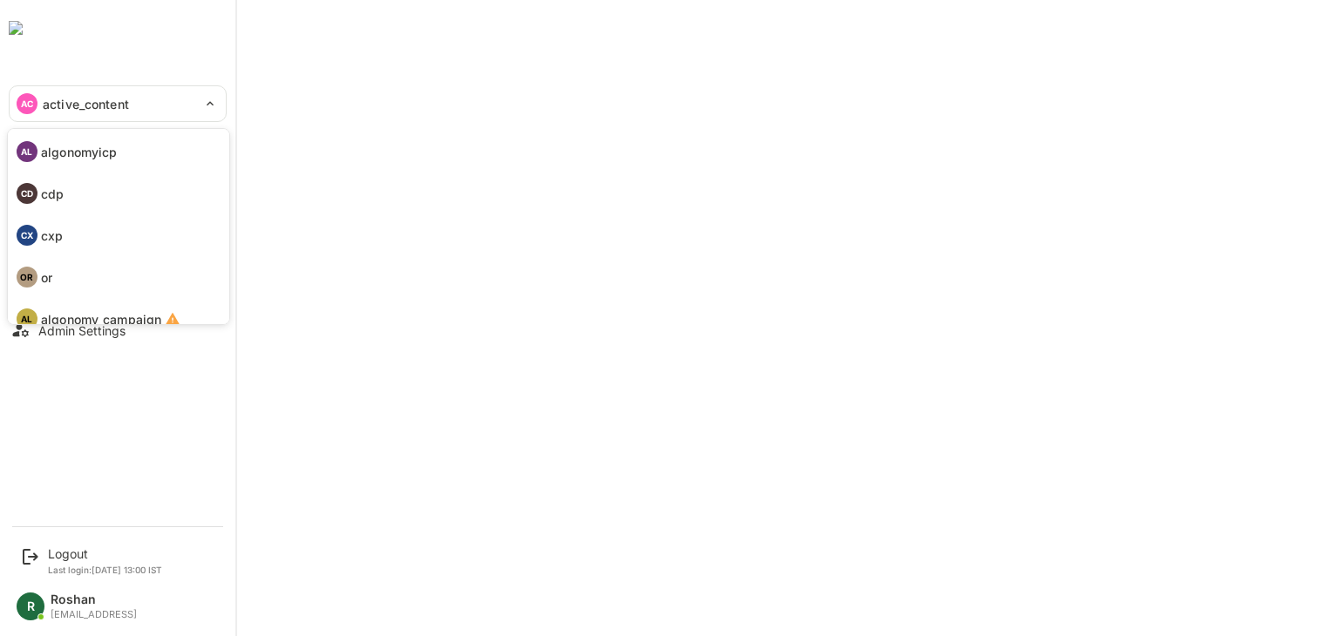
scroll to position [101, 0]
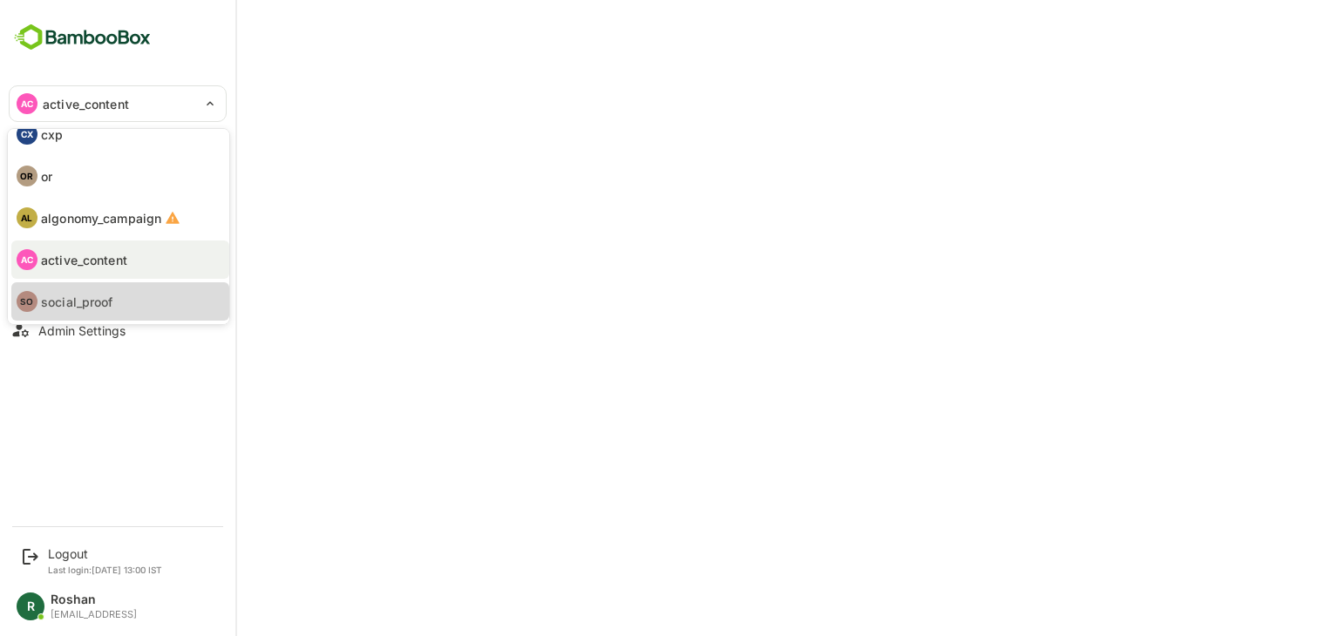
click at [119, 304] on li "SO social_proof" at bounding box center [120, 301] width 218 height 38
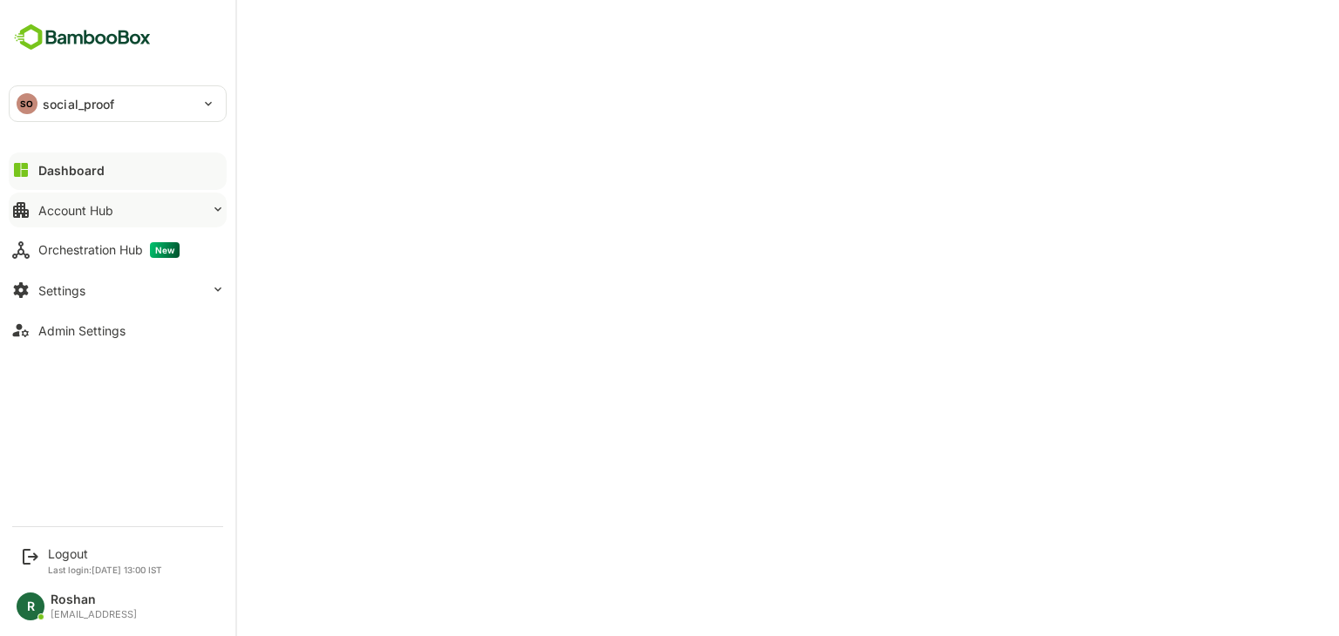
click at [132, 207] on button "Account Hub" at bounding box center [118, 210] width 218 height 35
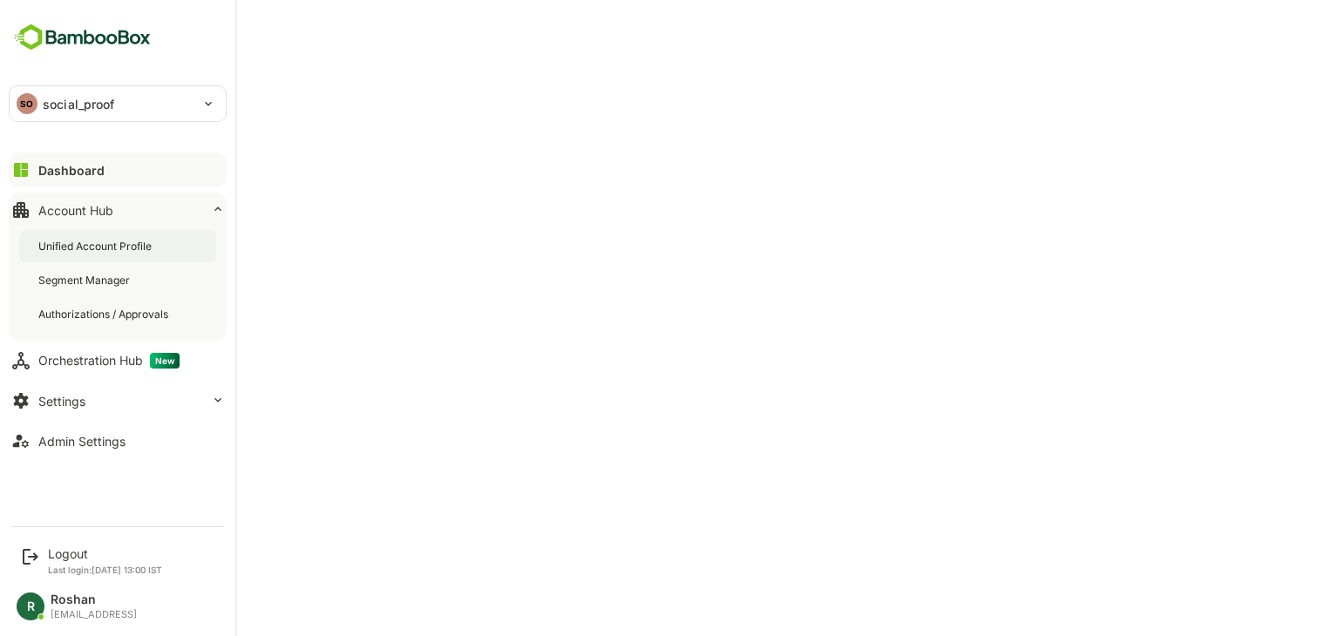
click at [126, 242] on div "Unified Account Profile" at bounding box center [96, 246] width 117 height 15
click at [81, 104] on p "social_proof" at bounding box center [79, 104] width 72 height 18
click at [78, 103] on p "social_proof" at bounding box center [79, 104] width 72 height 18
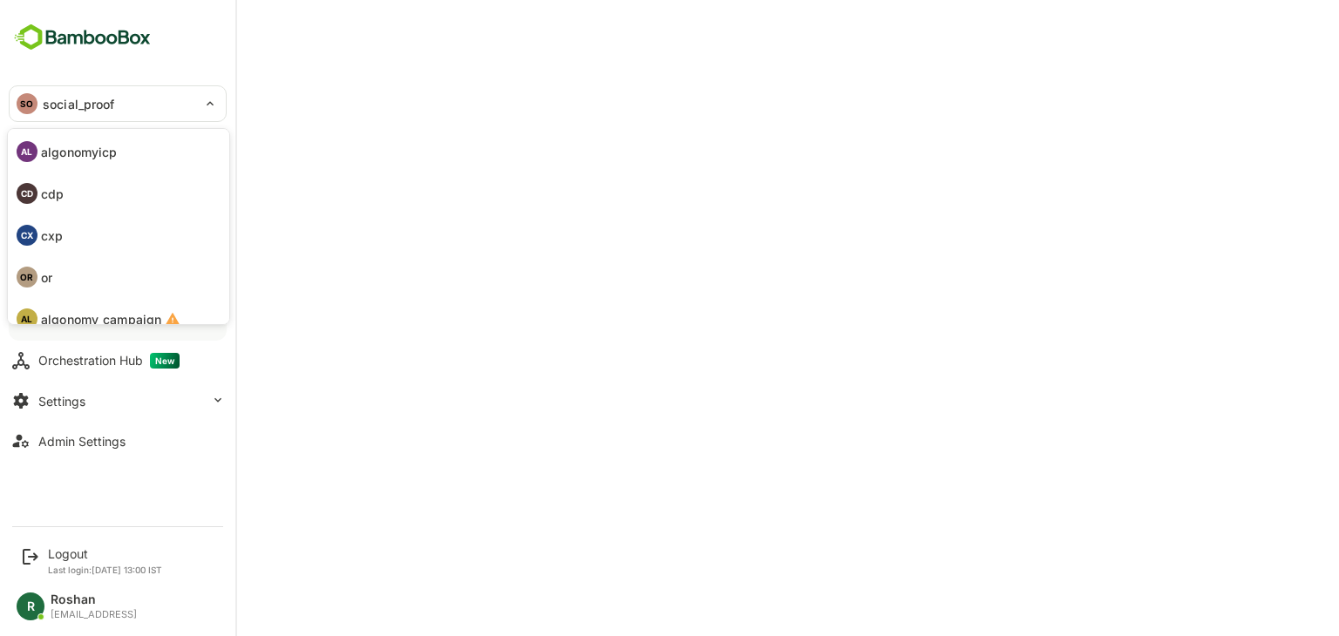
click at [88, 155] on p "algonomyicp" at bounding box center [79, 152] width 76 height 18
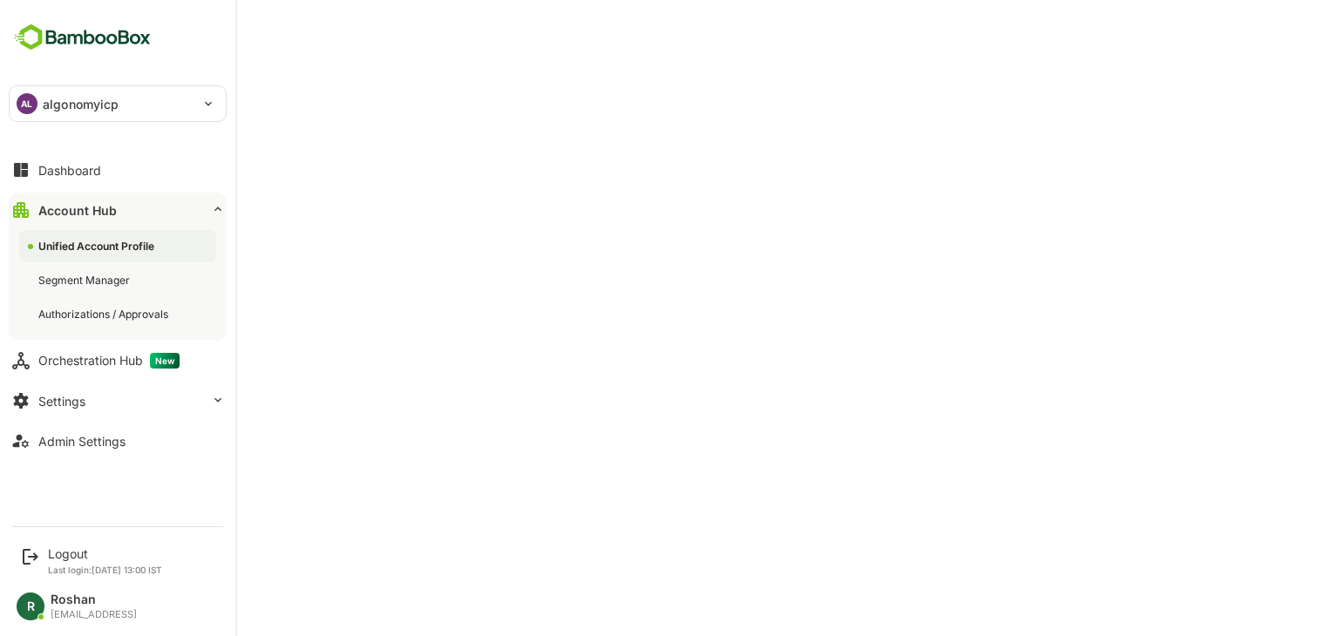
click at [66, 103] on p "algonomyicp" at bounding box center [81, 104] width 76 height 18
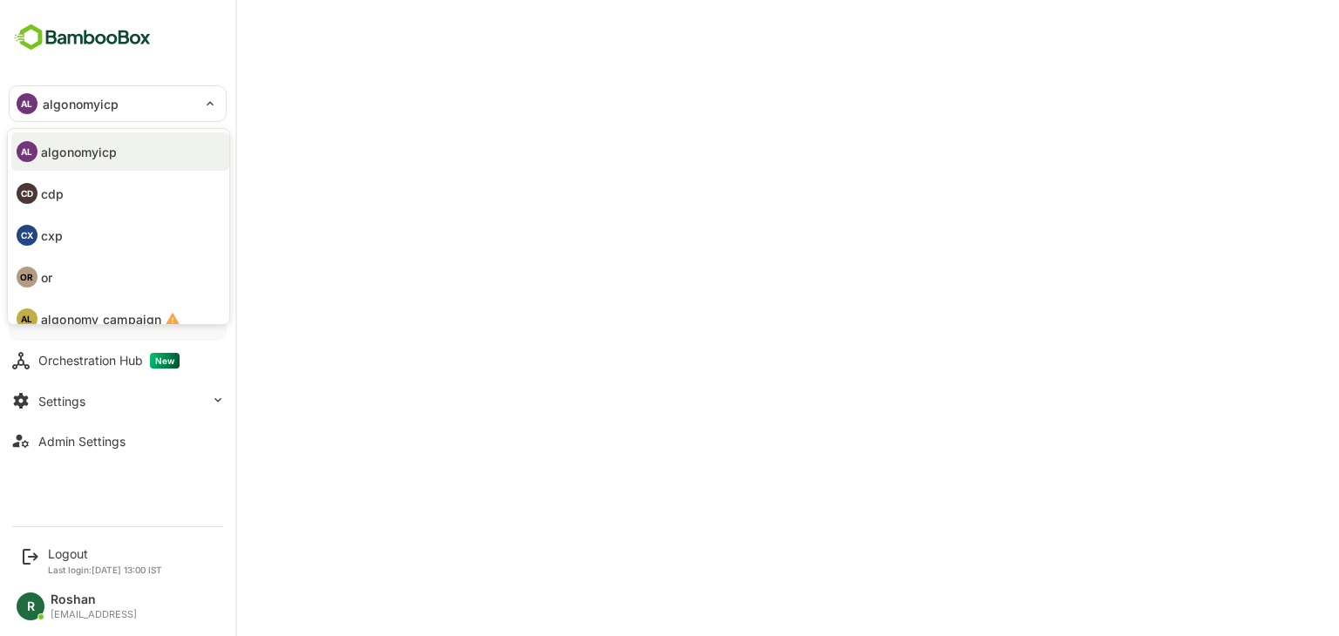
click at [69, 201] on li "CD cdp" at bounding box center [120, 193] width 218 height 38
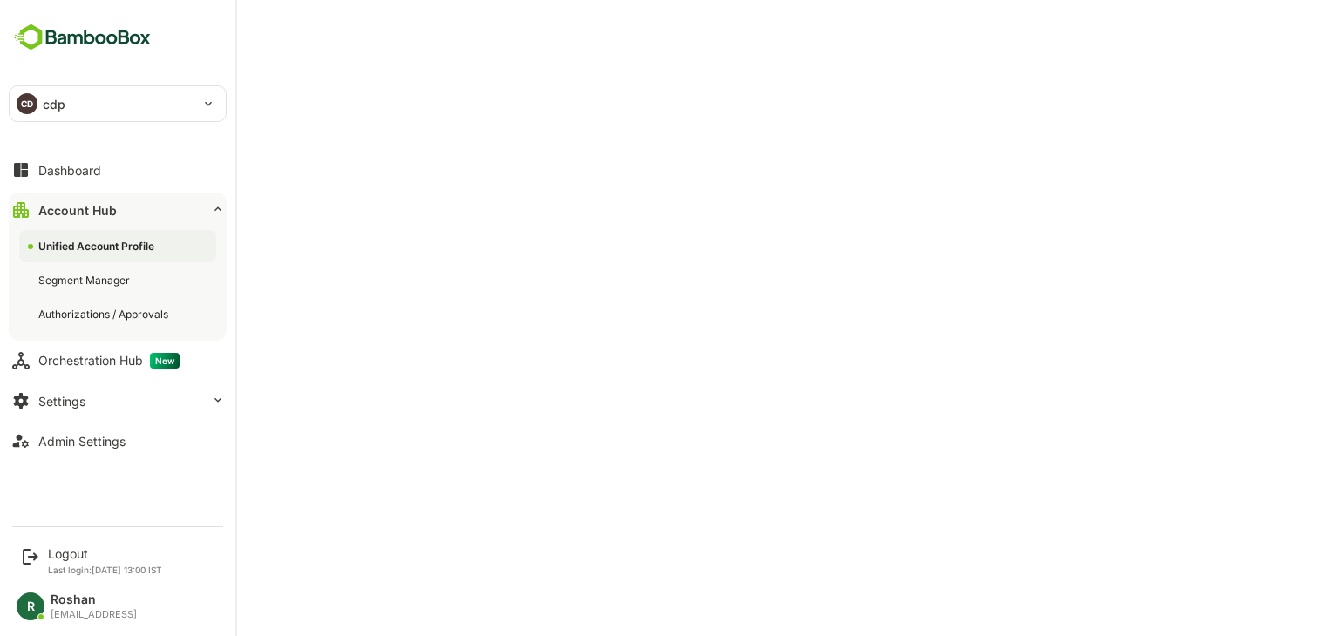
click at [40, 105] on div "CD cdp" at bounding box center [107, 103] width 195 height 35
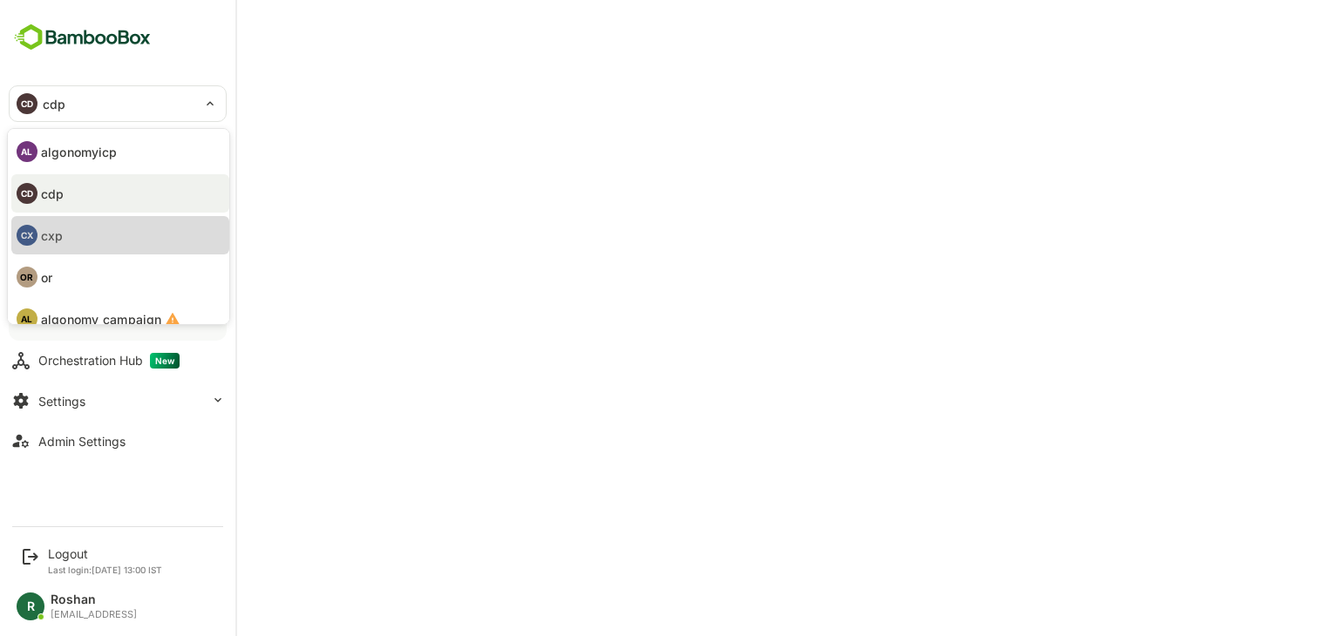
click at [57, 229] on p "cxp" at bounding box center [52, 236] width 22 height 18
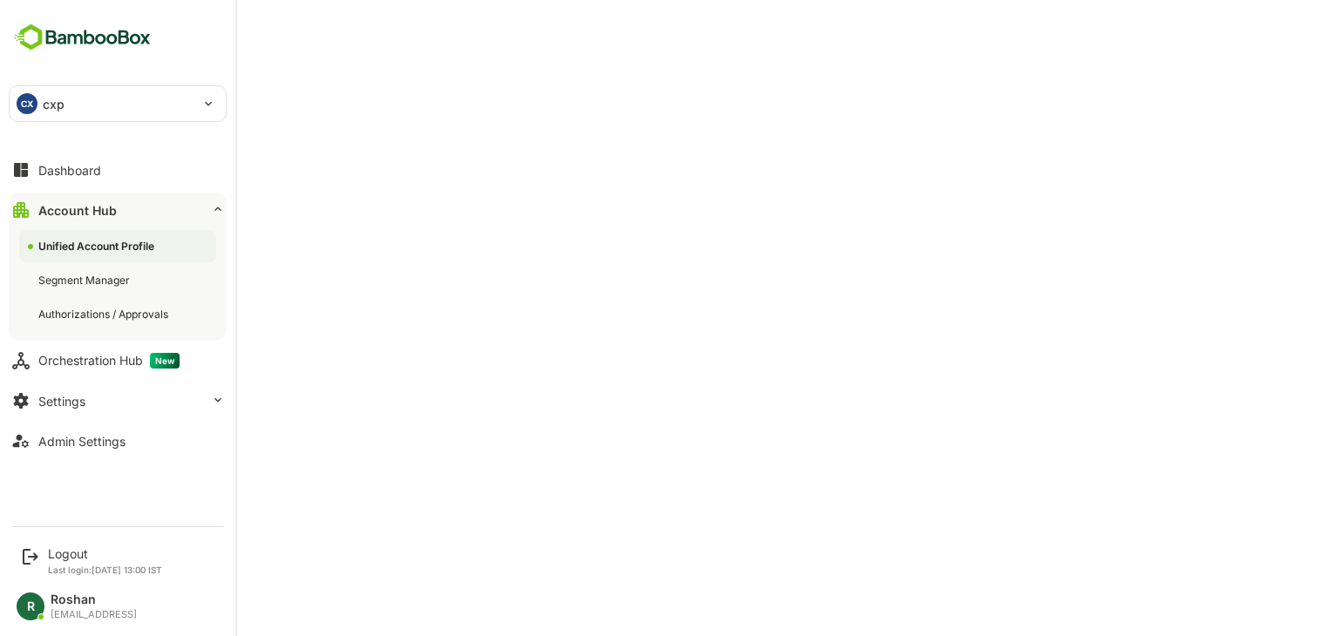
click at [43, 93] on div "CX cxp" at bounding box center [107, 103] width 195 height 35
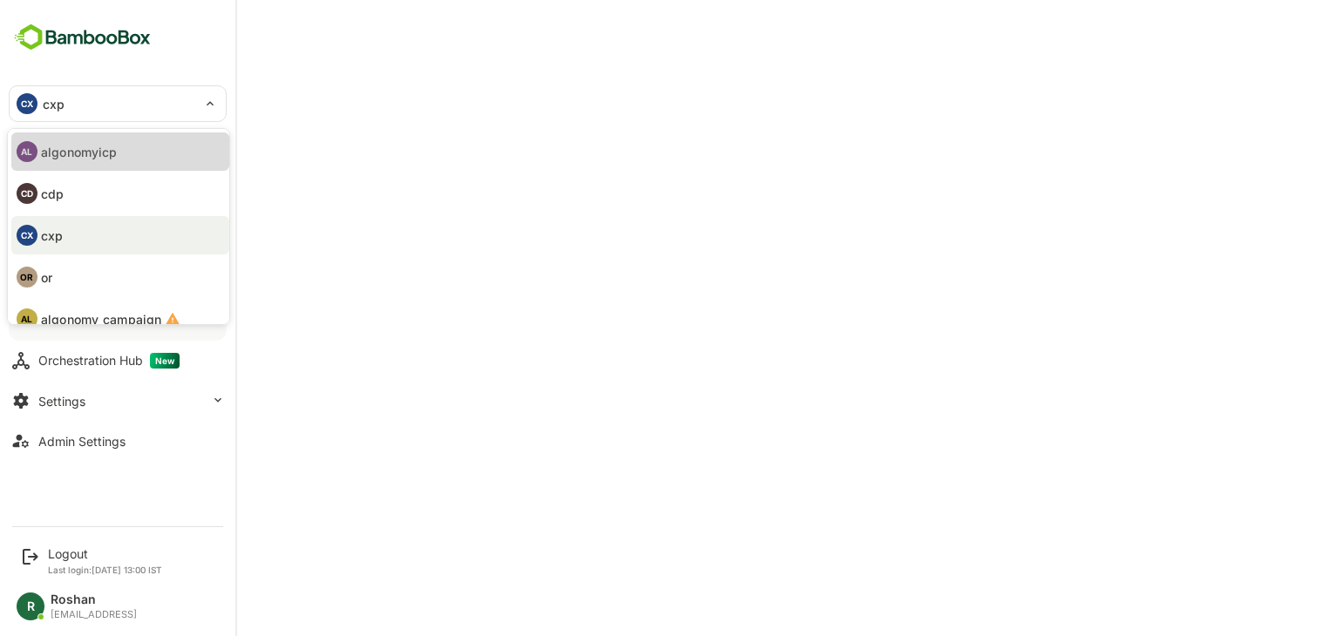
click at [91, 146] on p "algonomyicp" at bounding box center [79, 152] width 76 height 18
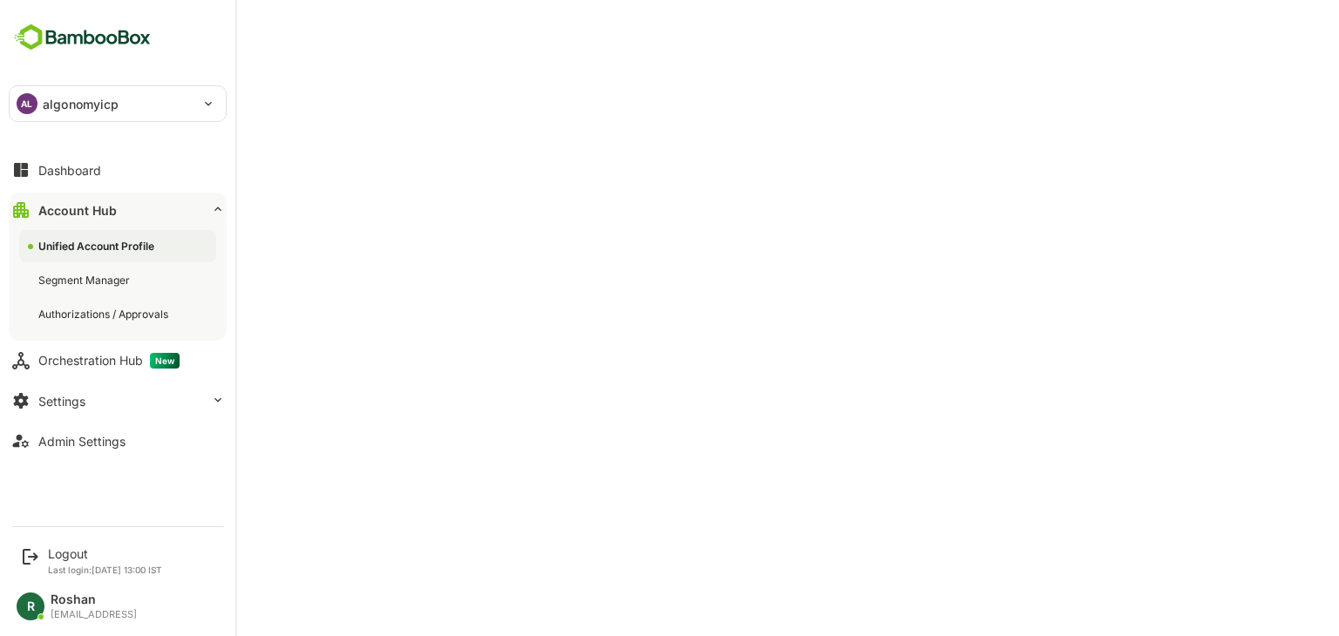
click at [31, 106] on div "AL" at bounding box center [27, 103] width 21 height 21
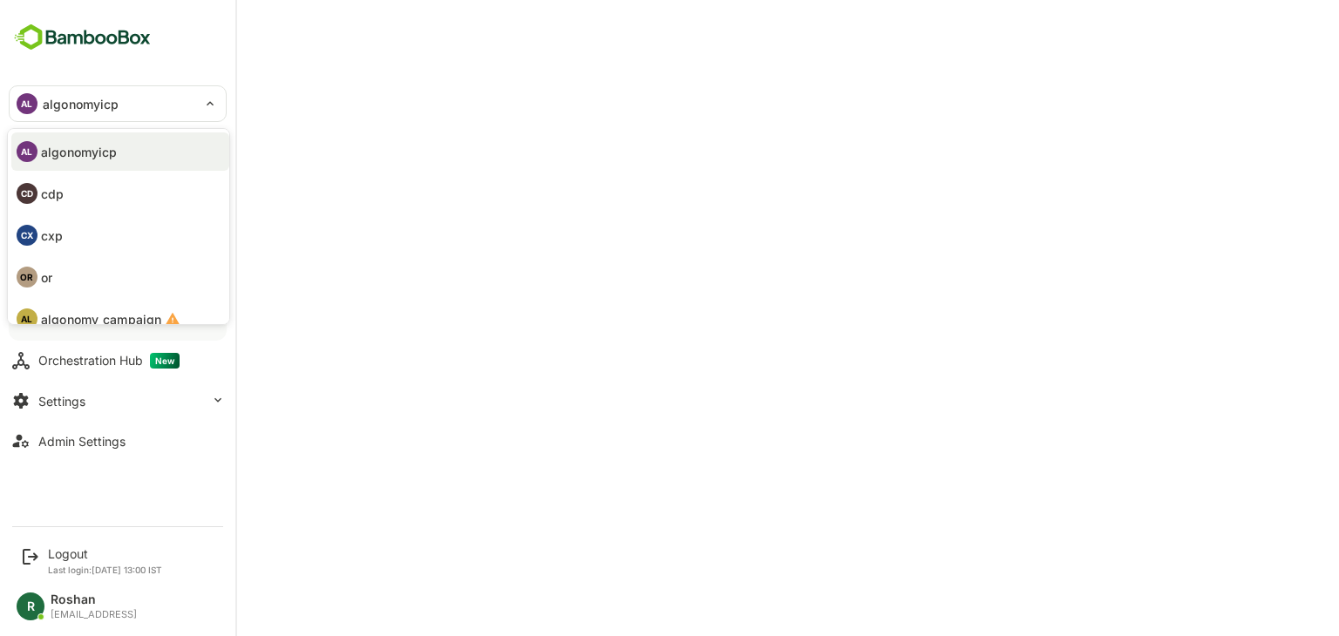
scroll to position [101, 0]
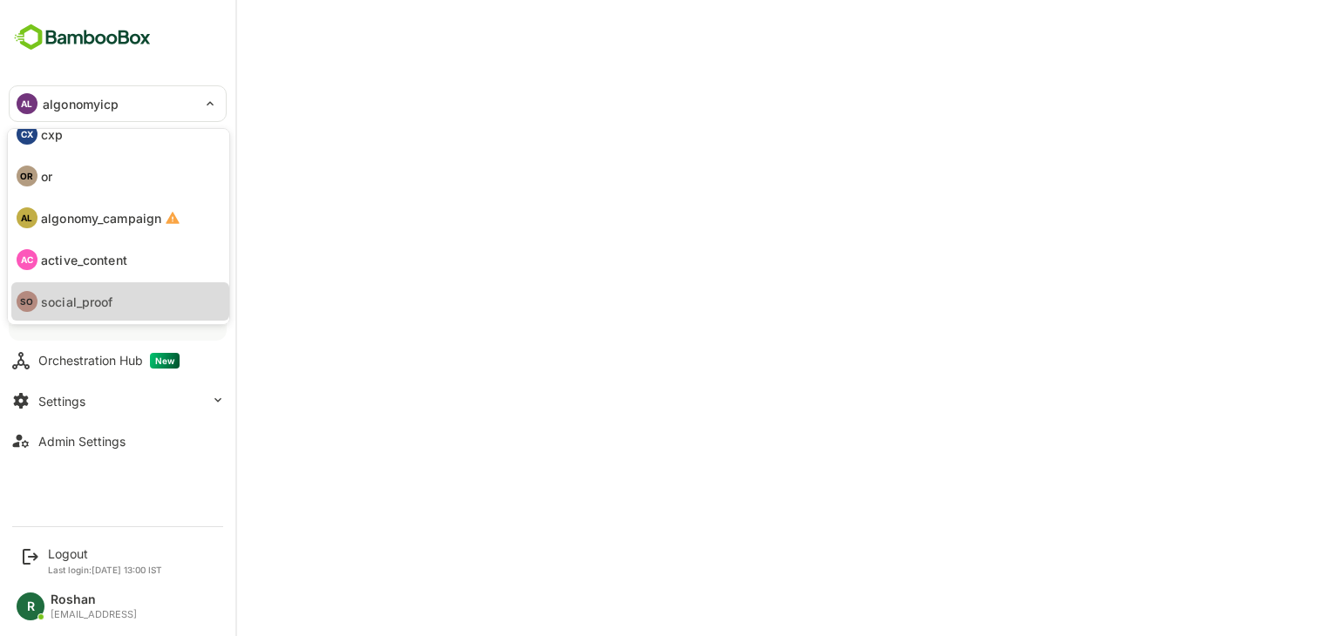
click at [93, 297] on p "social_proof" at bounding box center [77, 302] width 72 height 18
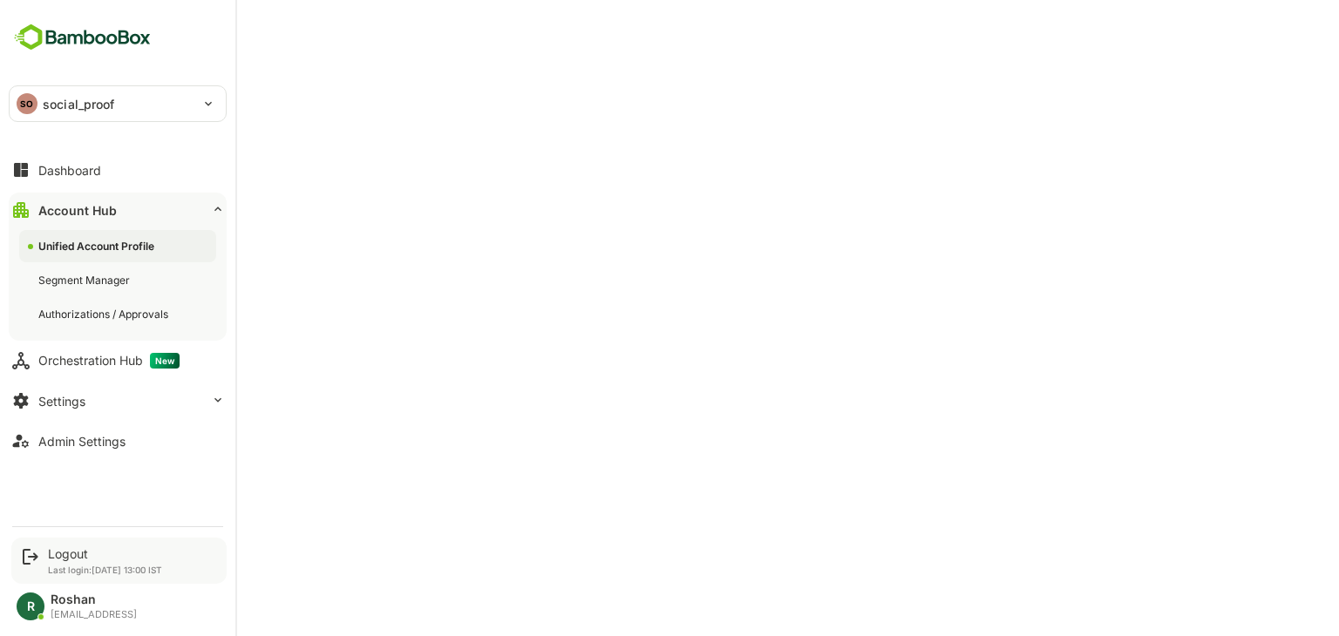
click at [75, 561] on div "Logout Last login: Oct 10 13:00 IST" at bounding box center [105, 561] width 114 height 29
click at [66, 550] on div "Logout" at bounding box center [105, 554] width 114 height 15
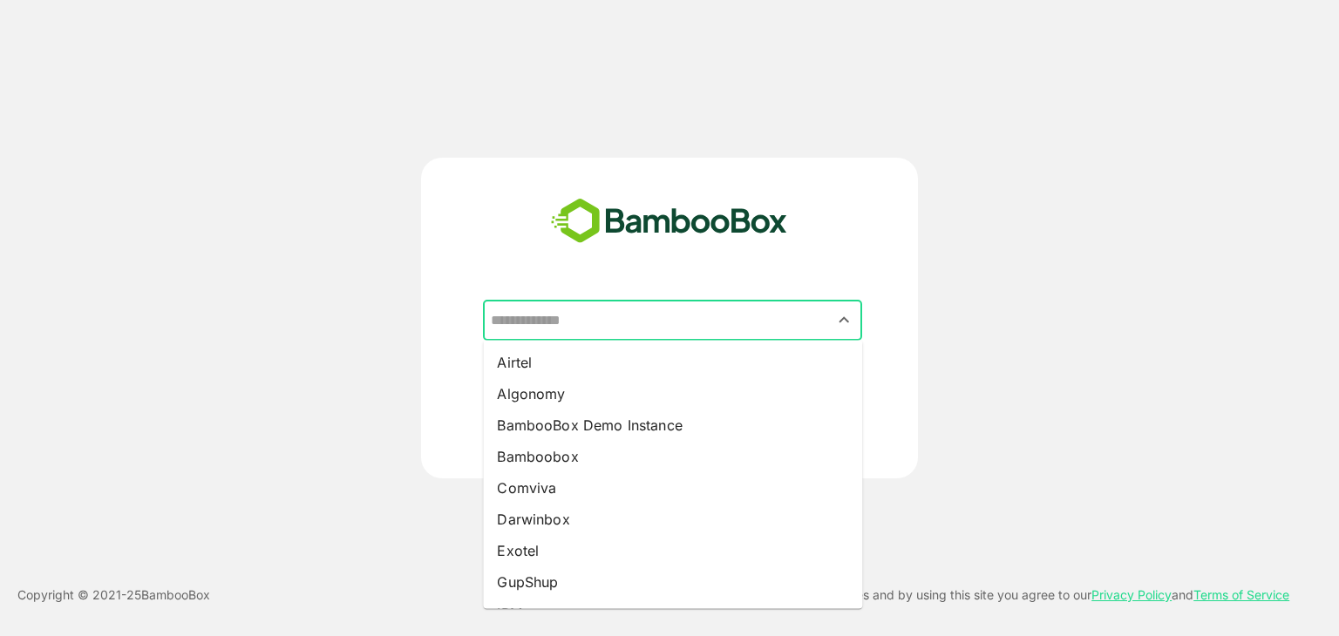
click at [697, 310] on input "text" at bounding box center [672, 320] width 372 height 33
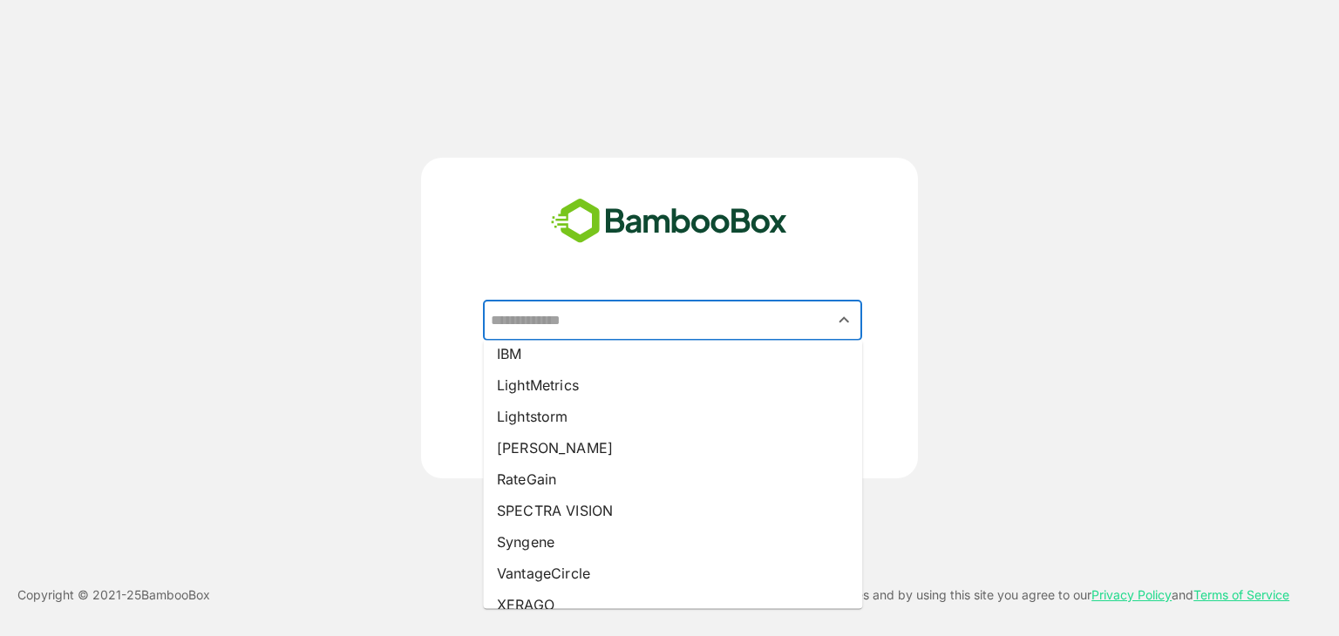
scroll to position [262, 0]
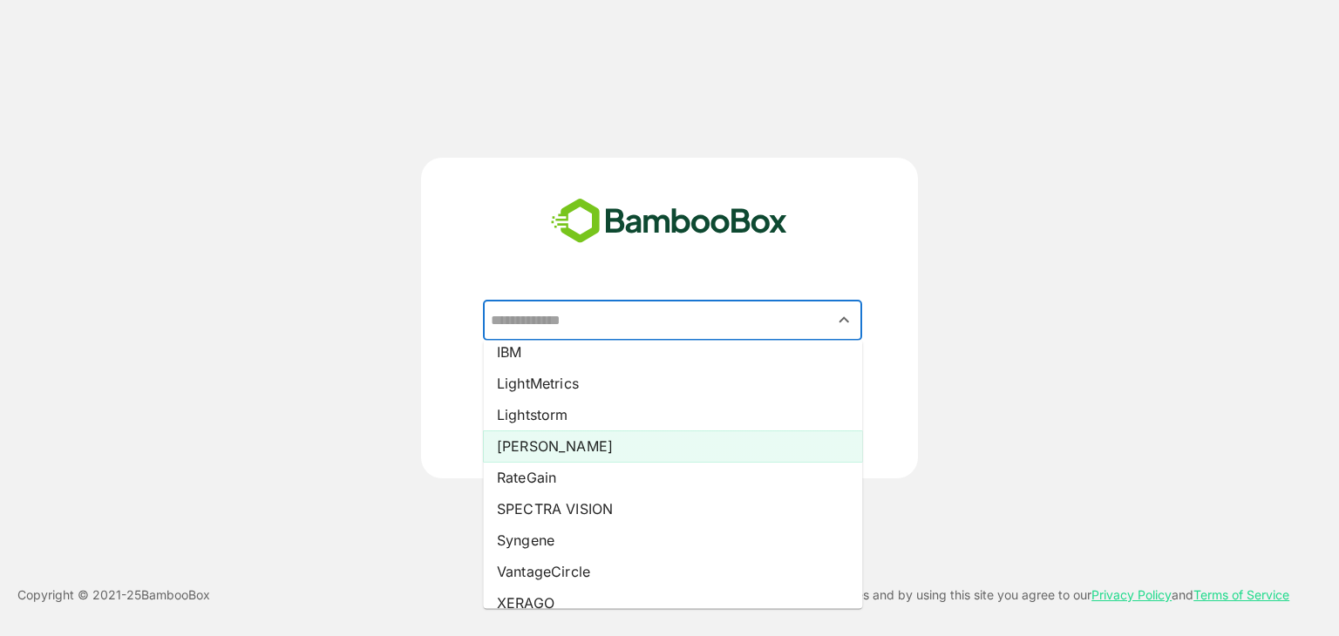
click at [555, 452] on li "Pando" at bounding box center [672, 446] width 379 height 31
type input "*****"
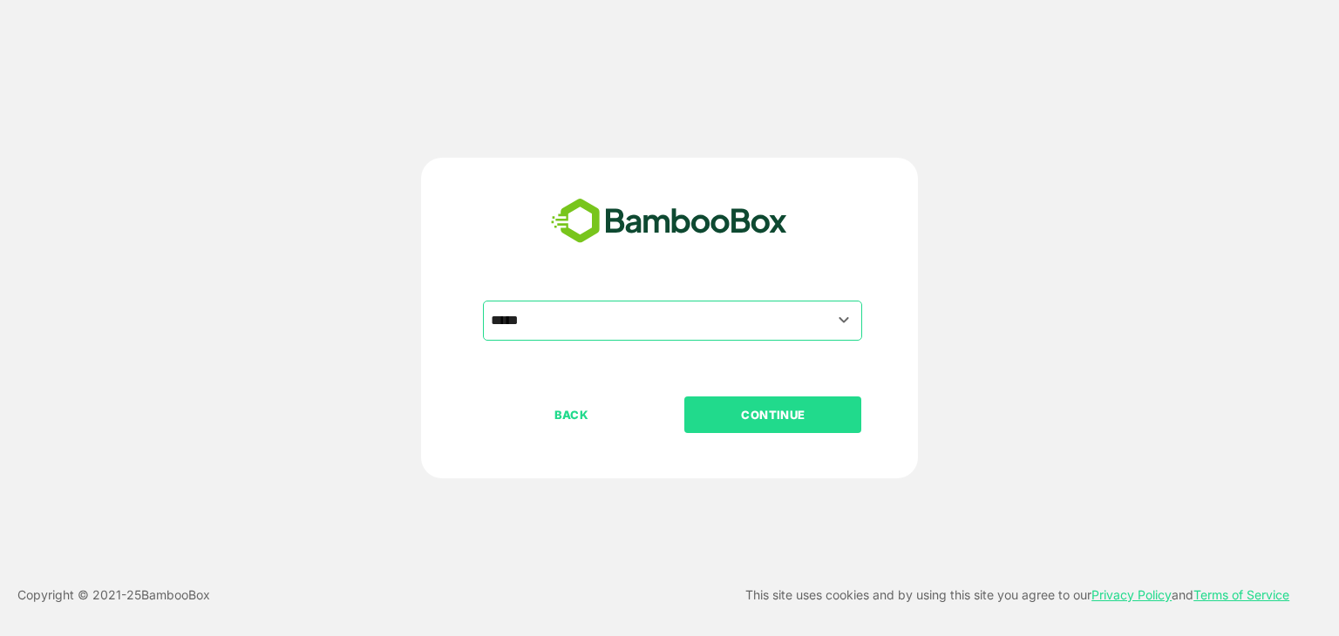
click at [812, 412] on p "CONTINUE" at bounding box center [773, 414] width 174 height 19
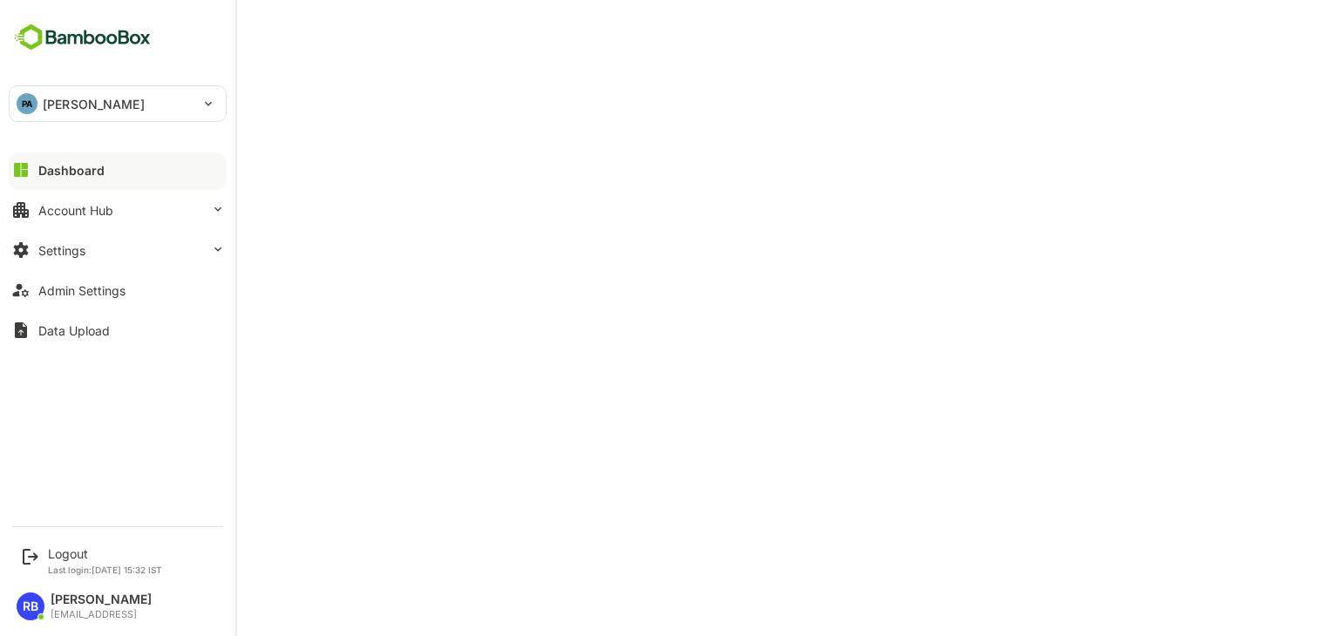
click at [139, 103] on div "PA pando" at bounding box center [107, 103] width 195 height 35
click at [144, 213] on button "Account Hub" at bounding box center [118, 210] width 218 height 35
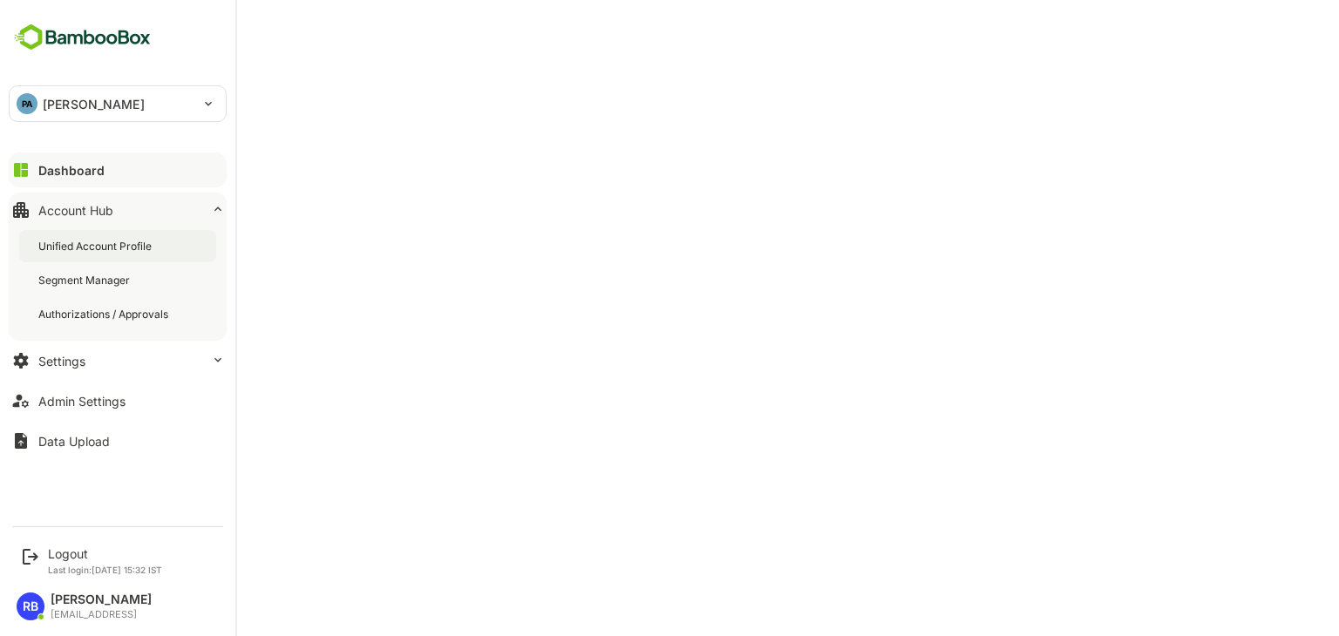
click at [133, 248] on div "Unified Account Profile" at bounding box center [96, 246] width 117 height 15
click at [71, 552] on div "Logout" at bounding box center [105, 554] width 114 height 15
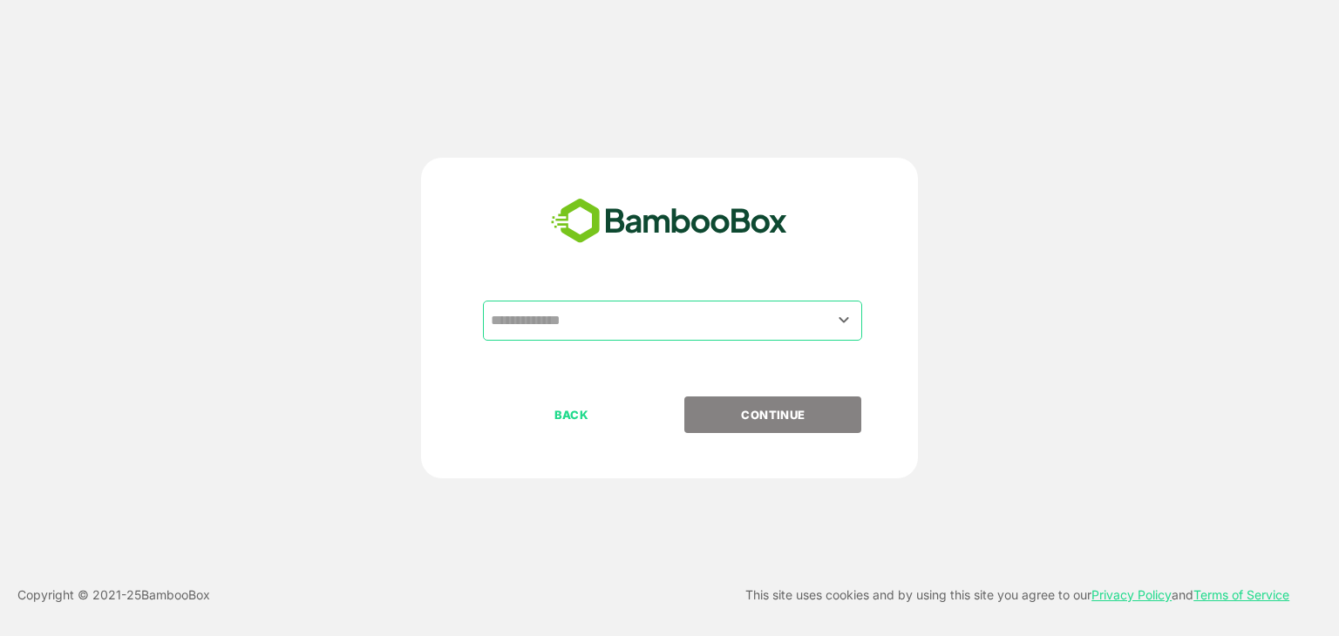
click at [661, 323] on input "text" at bounding box center [672, 320] width 372 height 33
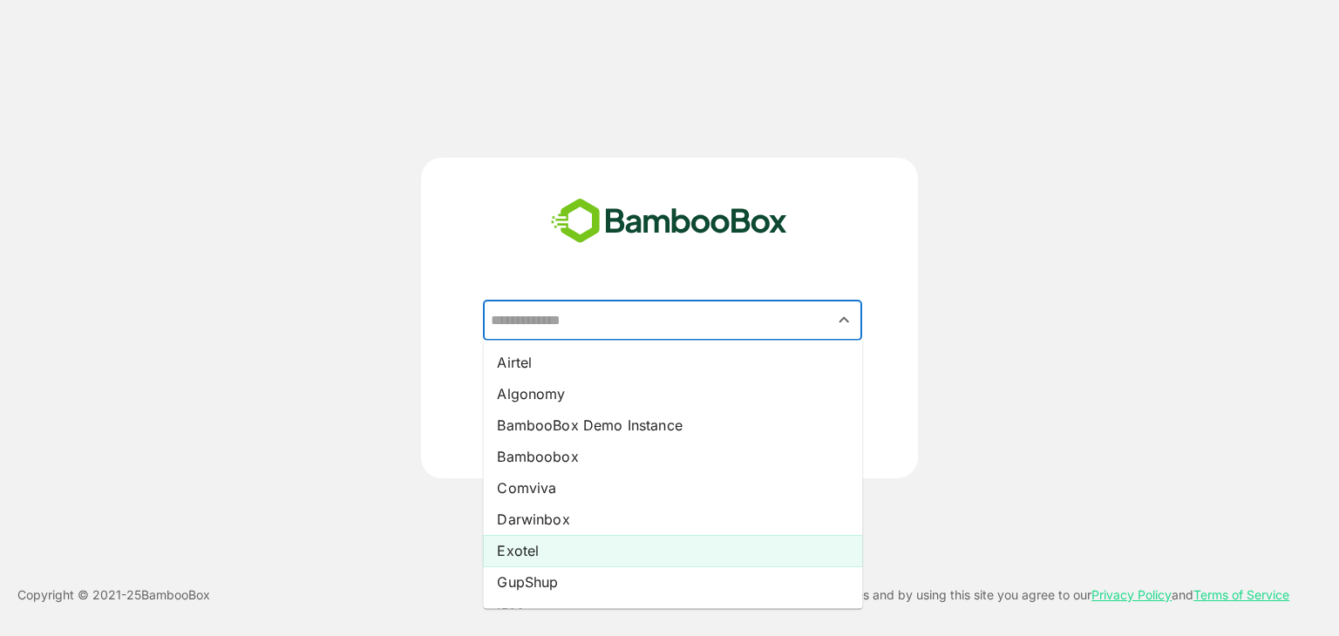
click at [591, 542] on li "Exotel" at bounding box center [672, 550] width 379 height 31
type input "******"
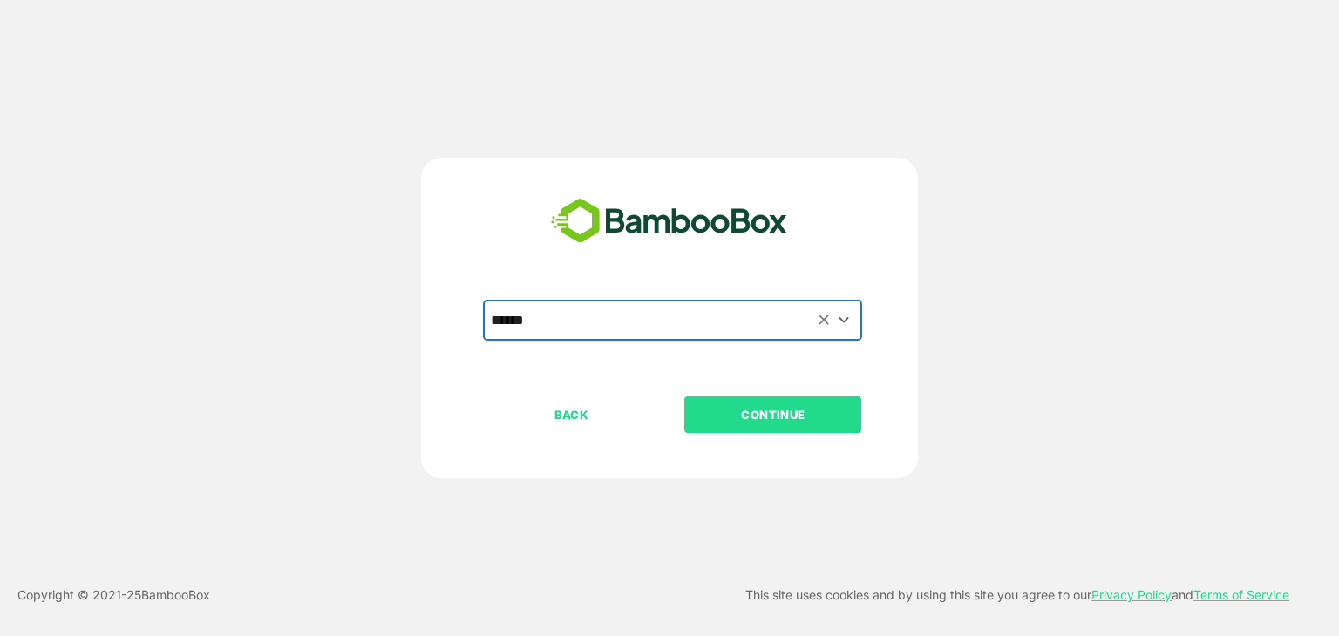
click at [800, 405] on p "CONTINUE" at bounding box center [773, 414] width 174 height 19
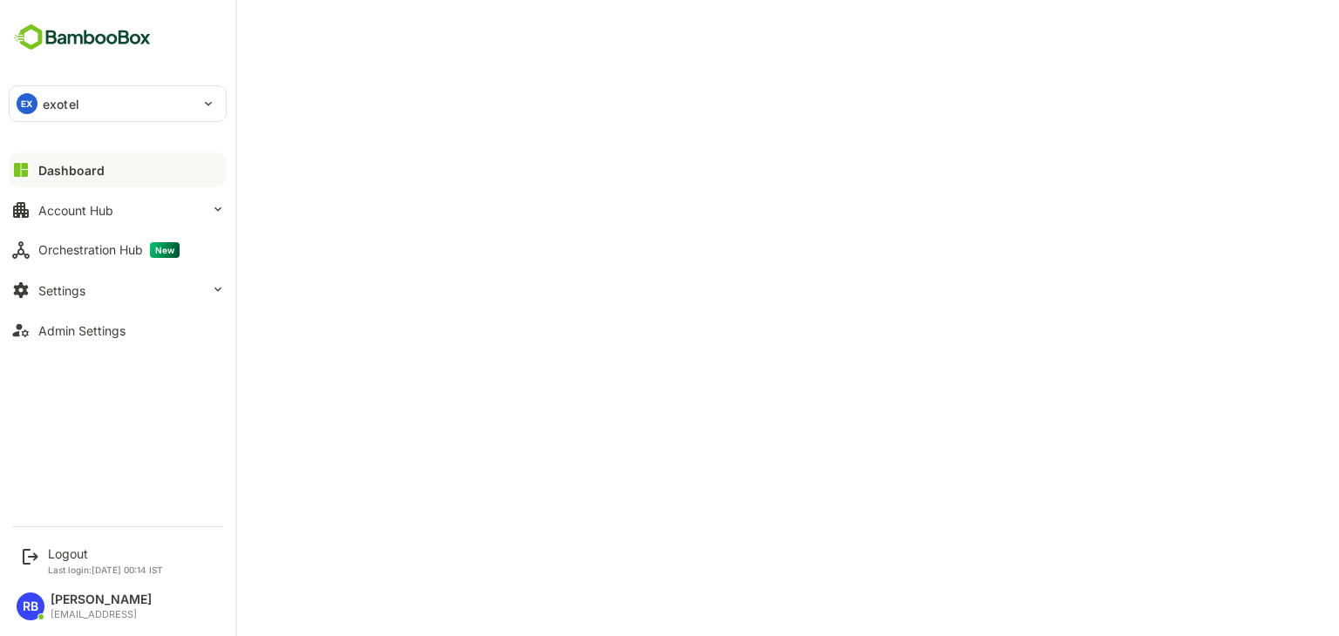
click at [77, 101] on p "exotel" at bounding box center [61, 104] width 37 height 18
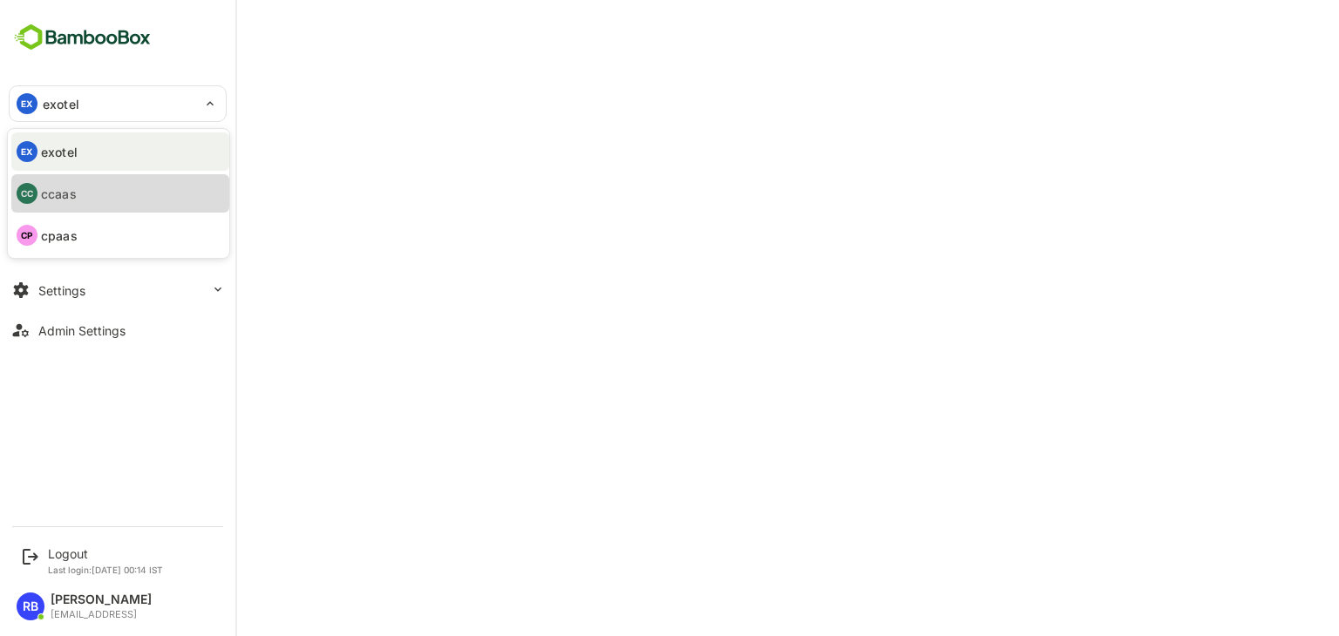
click at [84, 189] on li "CC ccaas" at bounding box center [120, 193] width 218 height 38
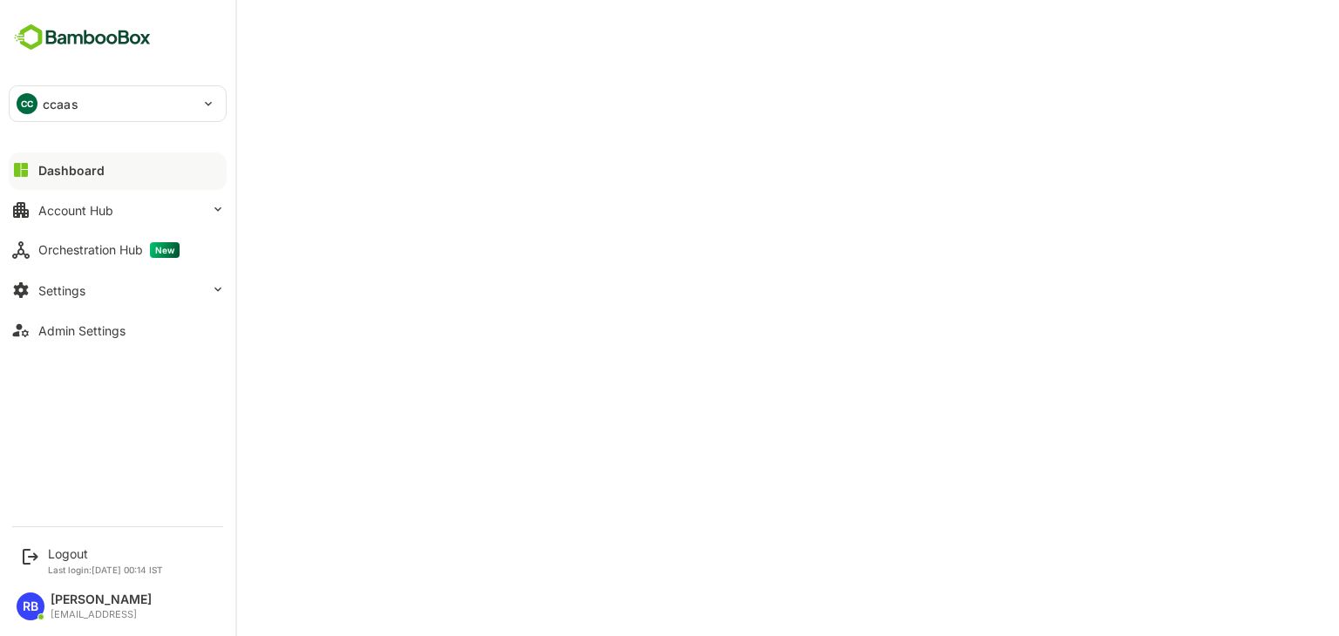
click at [97, 97] on div "CC ccaas" at bounding box center [107, 103] width 195 height 35
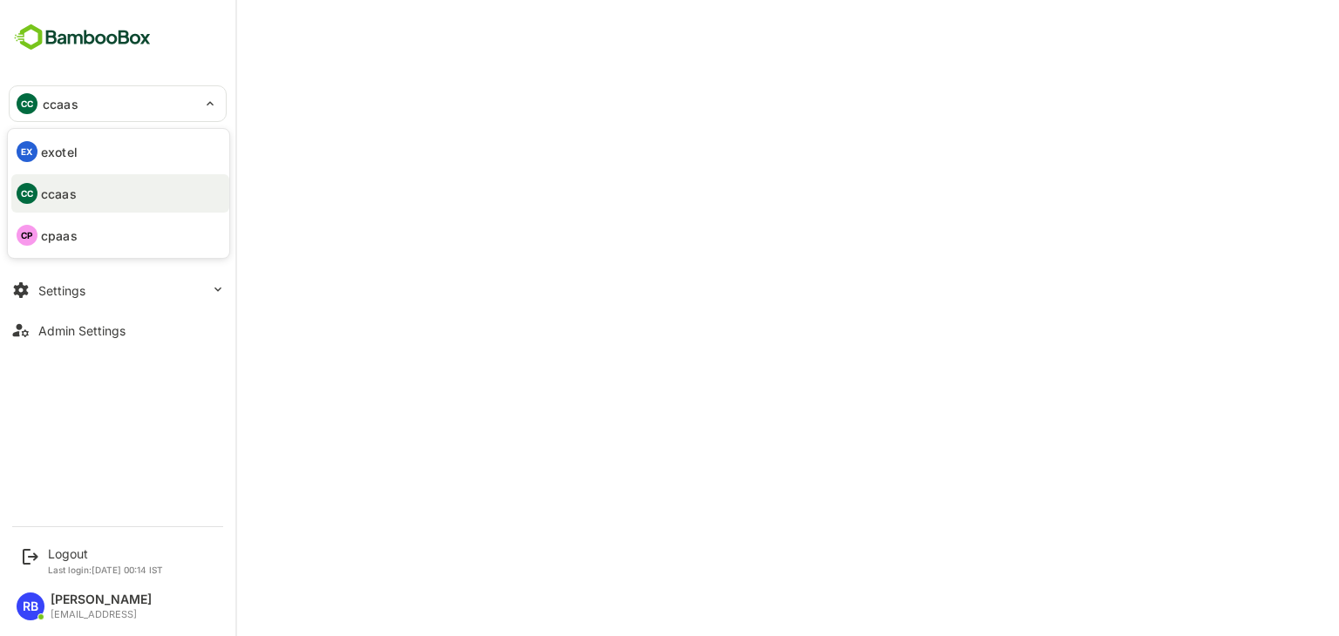
click at [94, 231] on li "CP cpaas" at bounding box center [120, 235] width 218 height 38
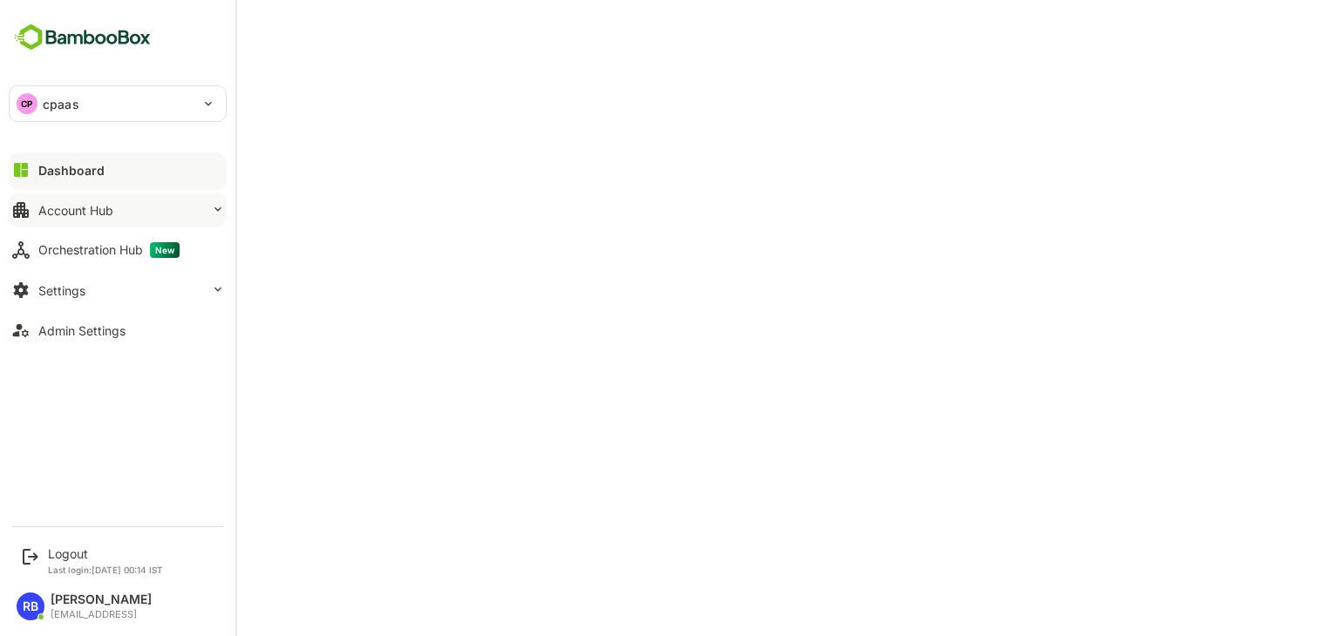
click at [94, 208] on div "Account Hub" at bounding box center [75, 210] width 75 height 15
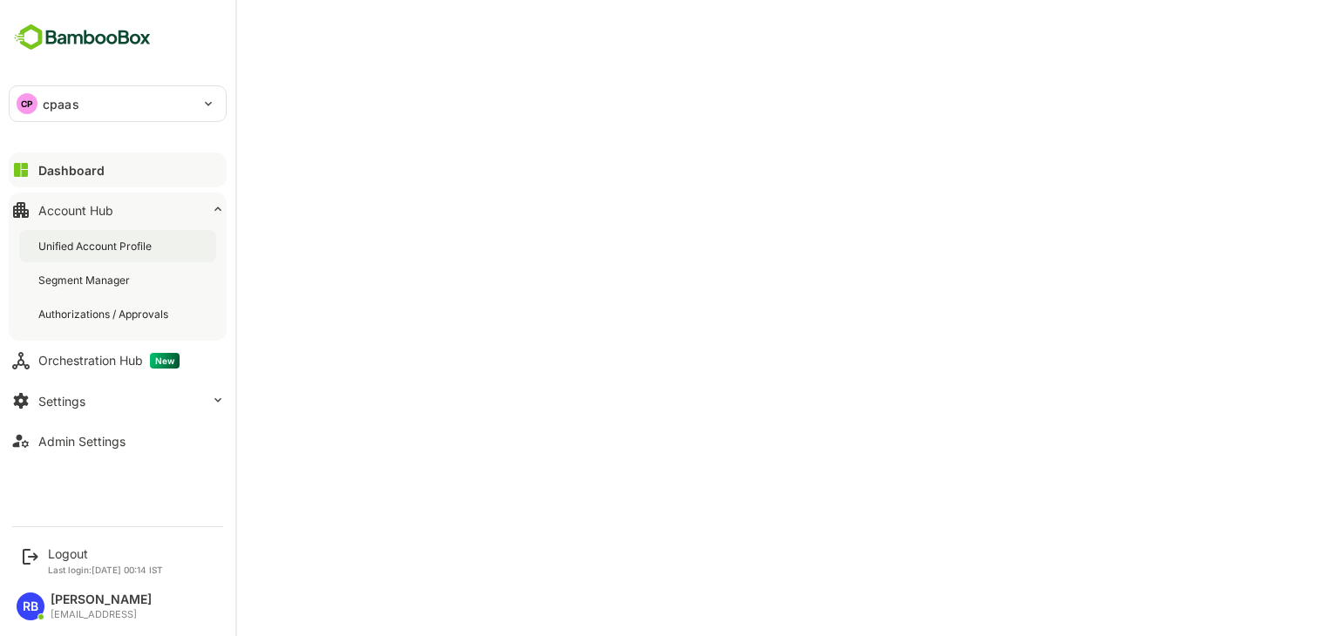
click at [101, 244] on div "Unified Account Profile" at bounding box center [96, 246] width 117 height 15
click at [51, 105] on p "cpaas" at bounding box center [61, 104] width 37 height 18
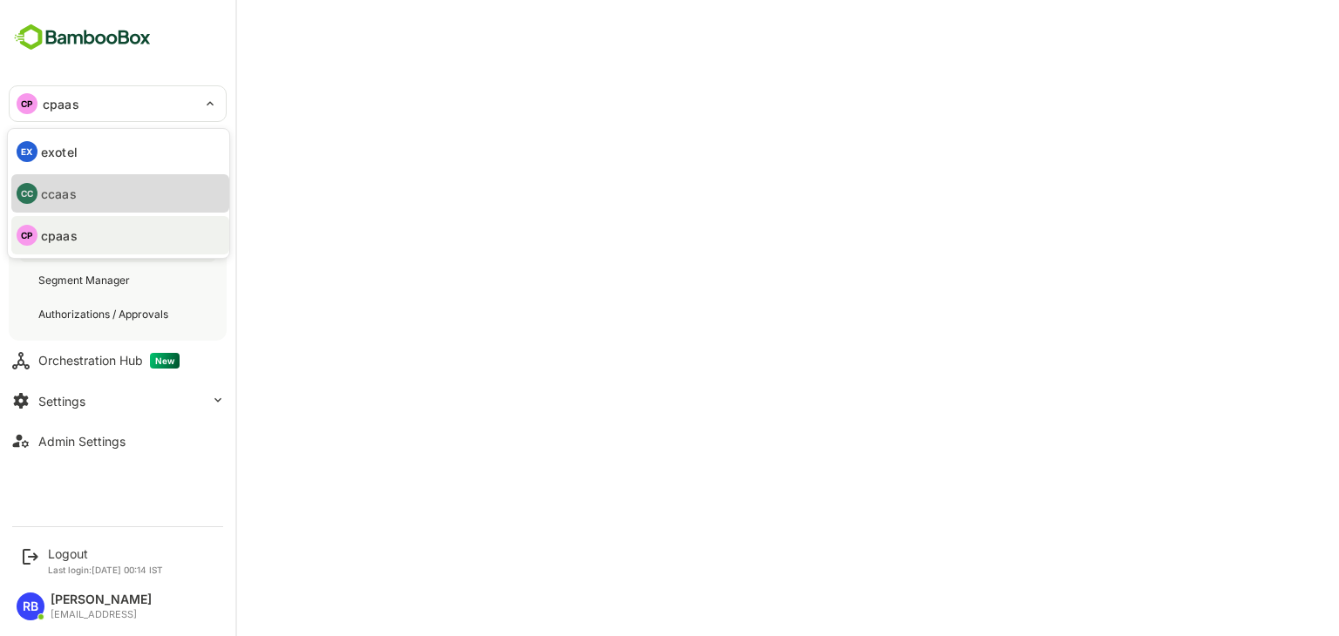
click at [77, 188] on li "CC ccaas" at bounding box center [120, 193] width 218 height 38
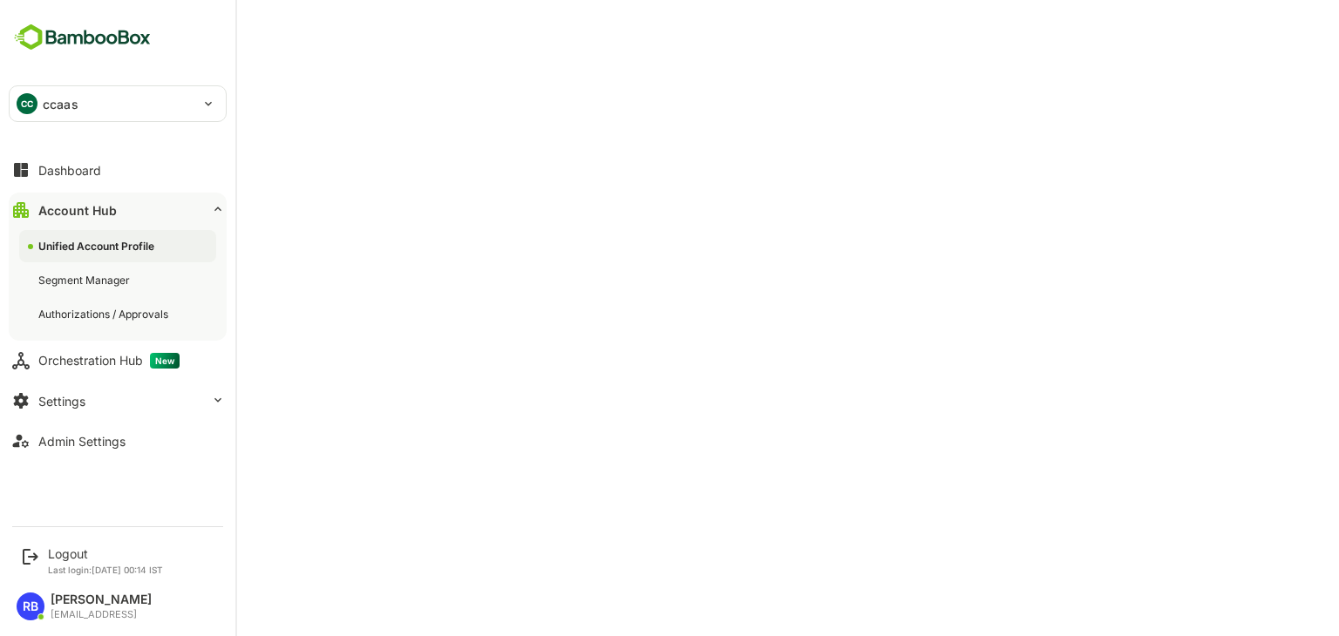
click at [42, 105] on div "CC ccaas" at bounding box center [107, 103] width 195 height 35
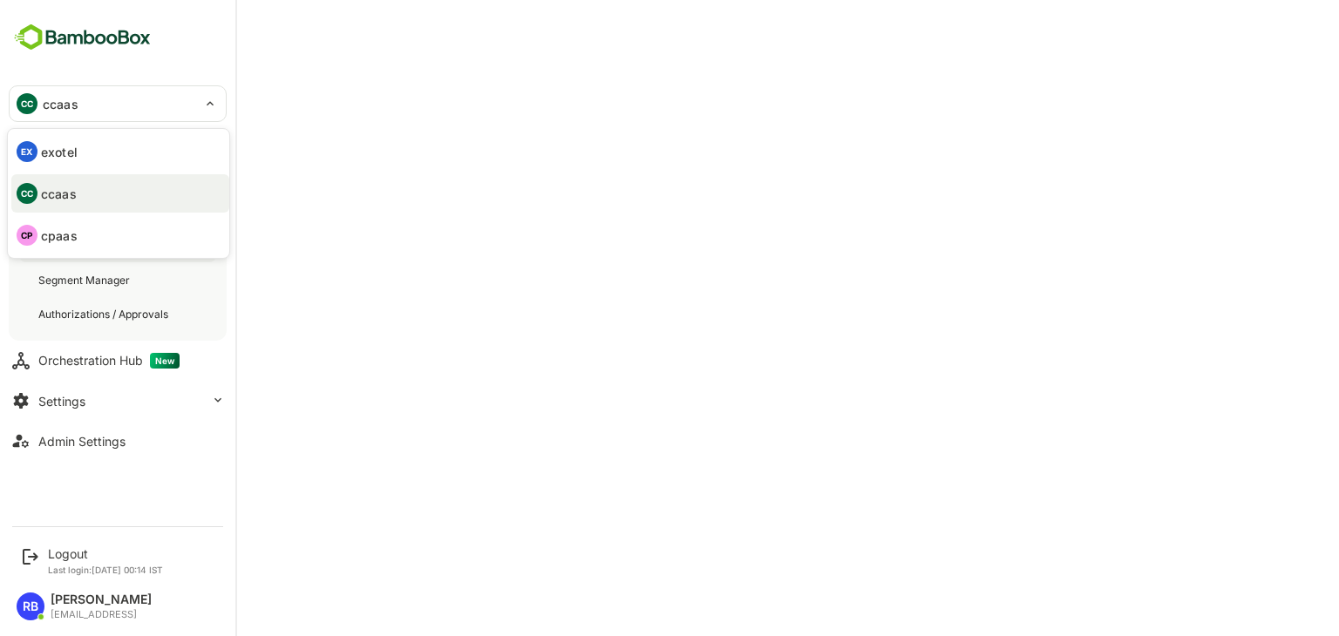
click at [84, 161] on li "EX exotel" at bounding box center [120, 152] width 218 height 38
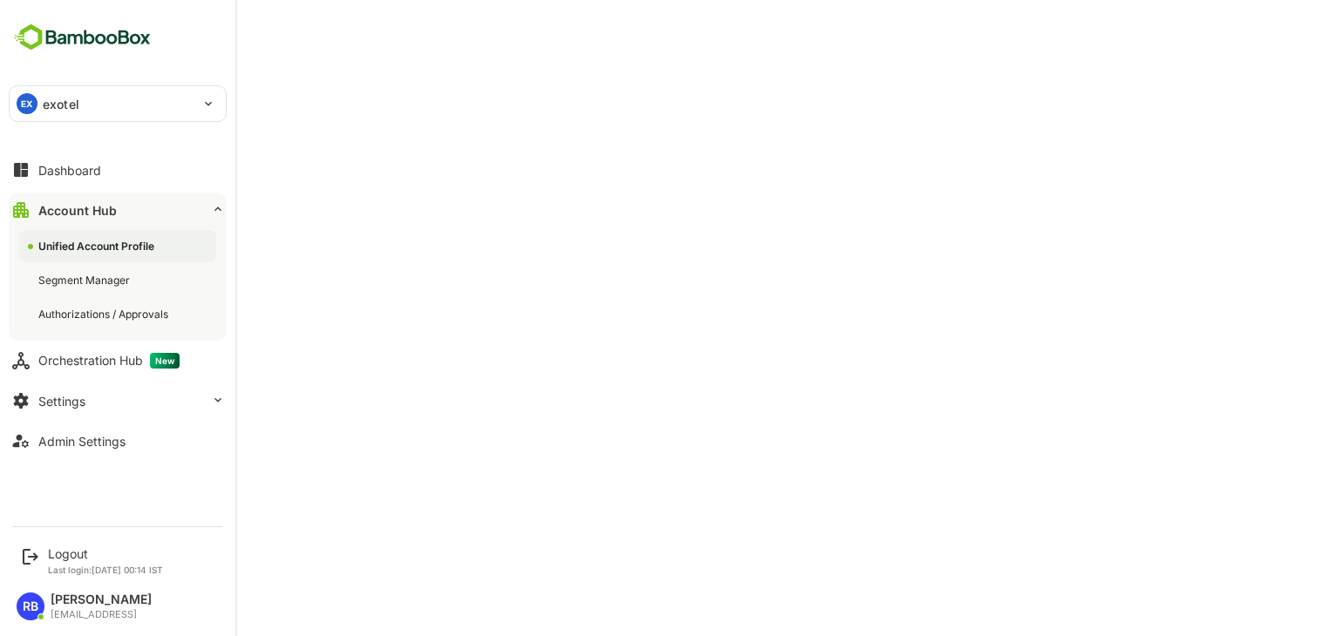
click at [47, 99] on p "exotel" at bounding box center [61, 104] width 37 height 18
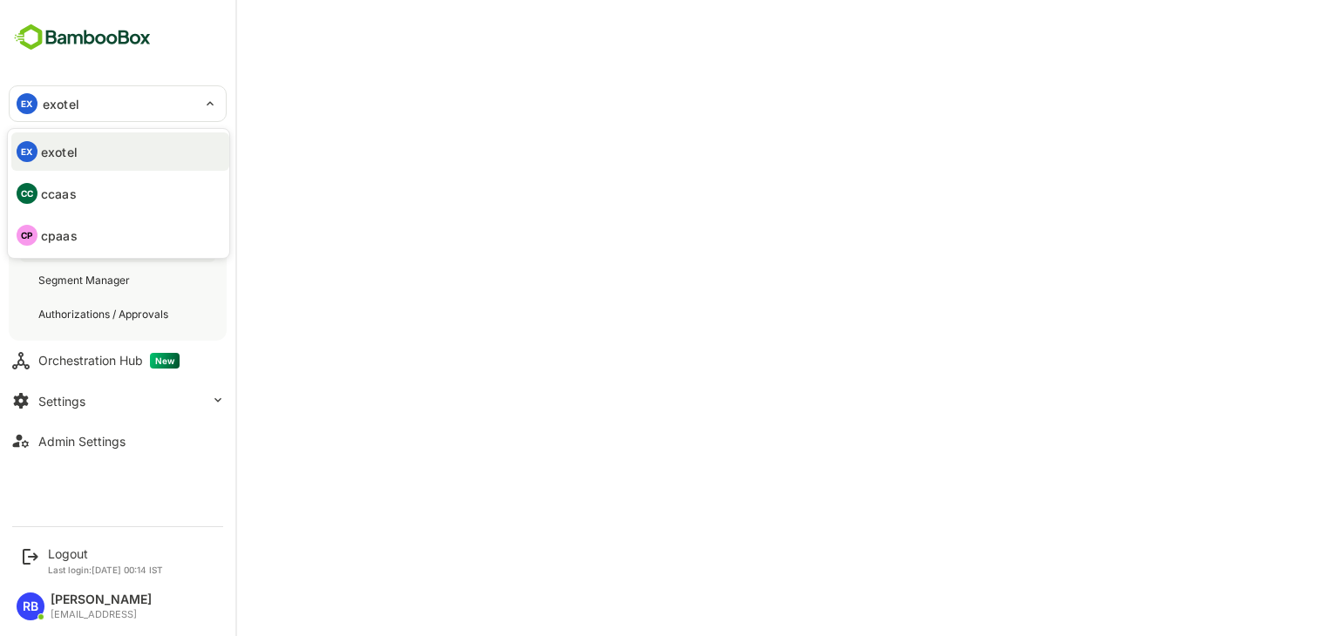
click at [68, 205] on li "CC ccaas" at bounding box center [120, 193] width 218 height 38
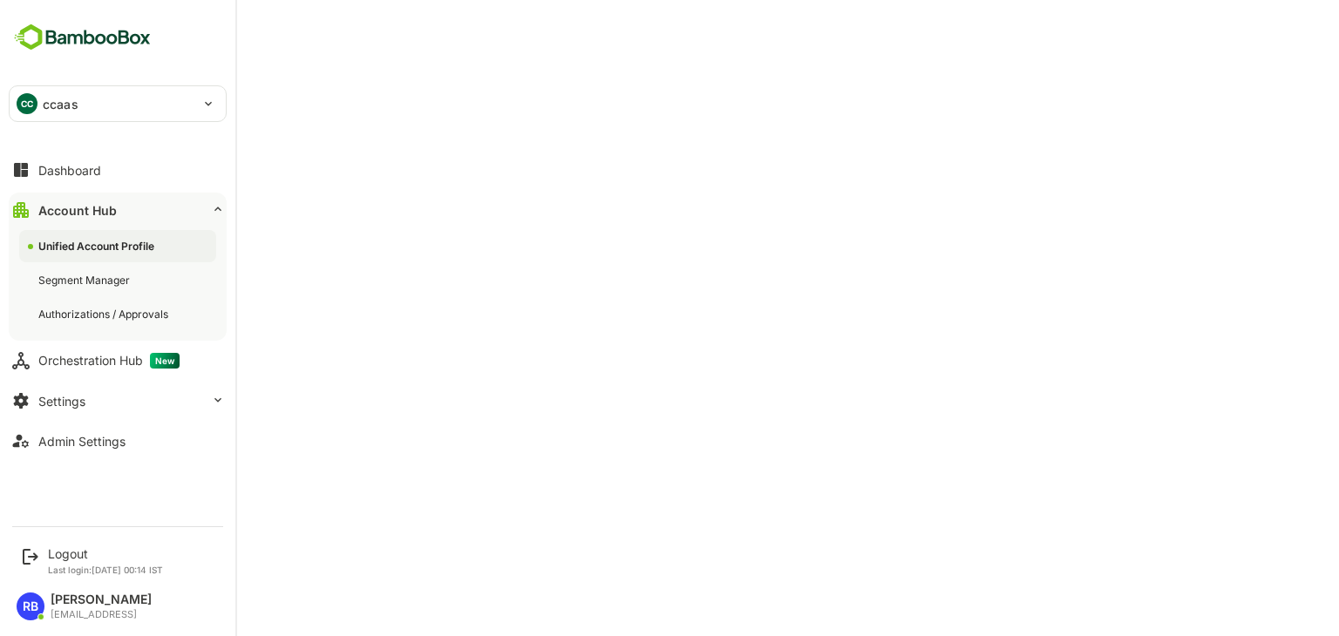
click at [43, 108] on p "ccaas" at bounding box center [61, 104] width 36 height 18
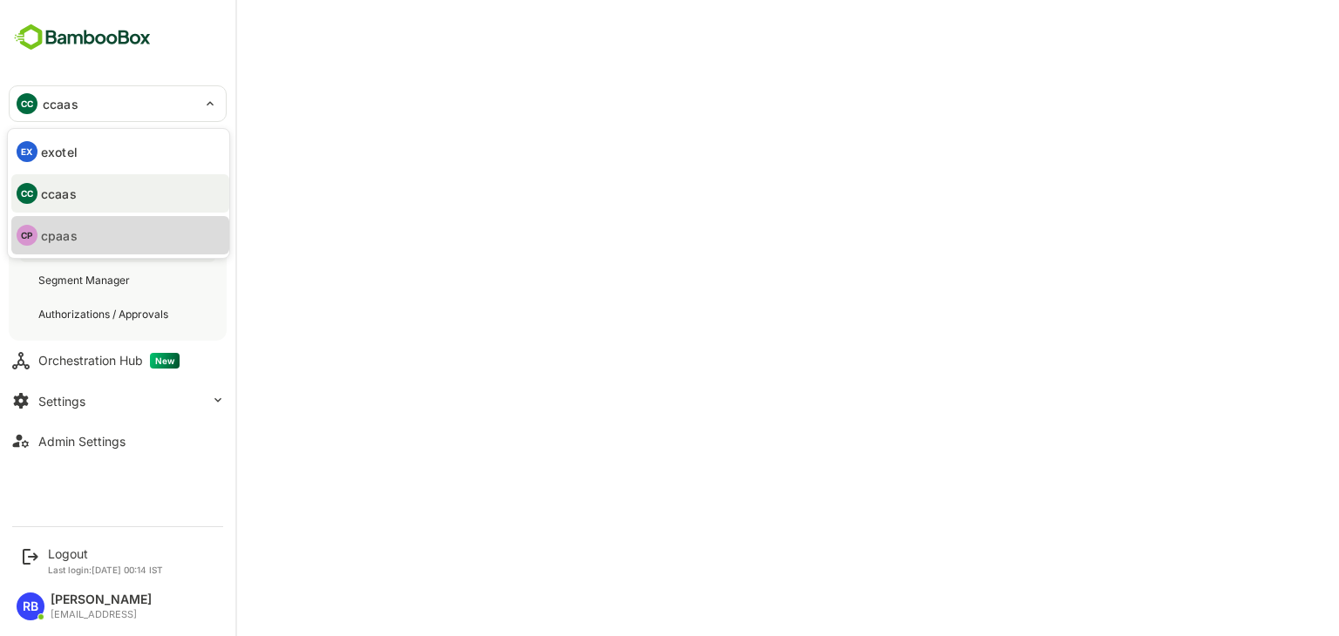
click at [94, 235] on li "CP cpaas" at bounding box center [120, 235] width 218 height 38
type input "*****"
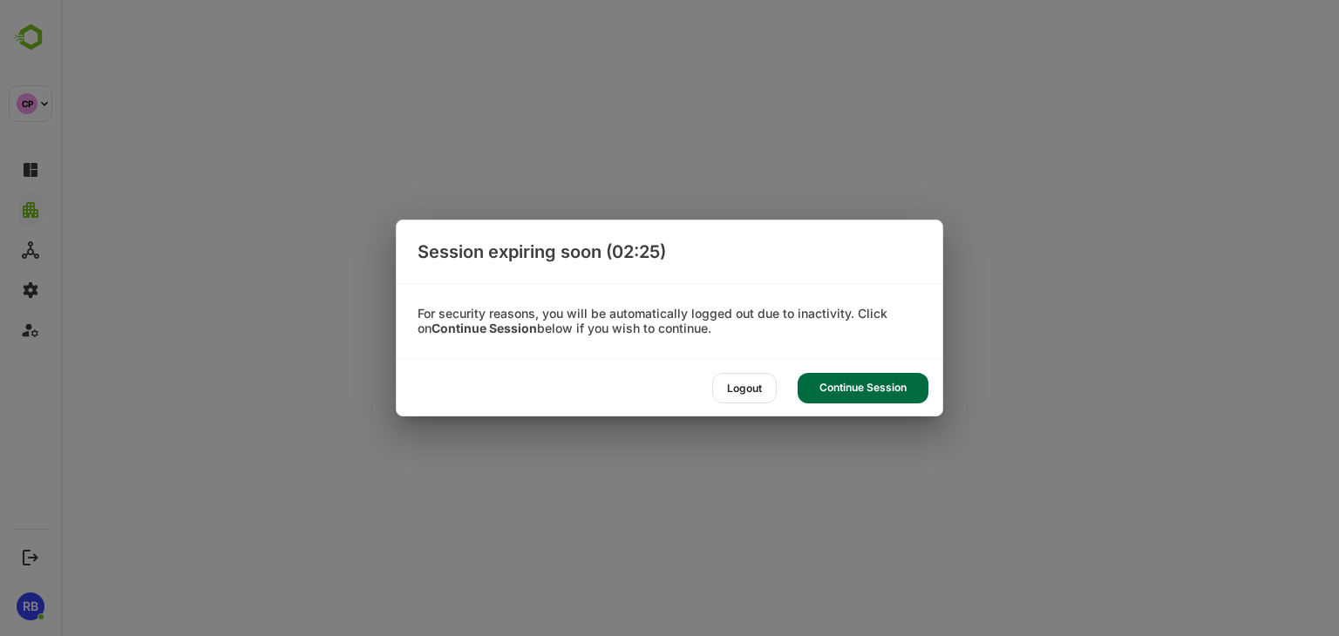
click at [865, 379] on div "Continue Session" at bounding box center [863, 388] width 131 height 31
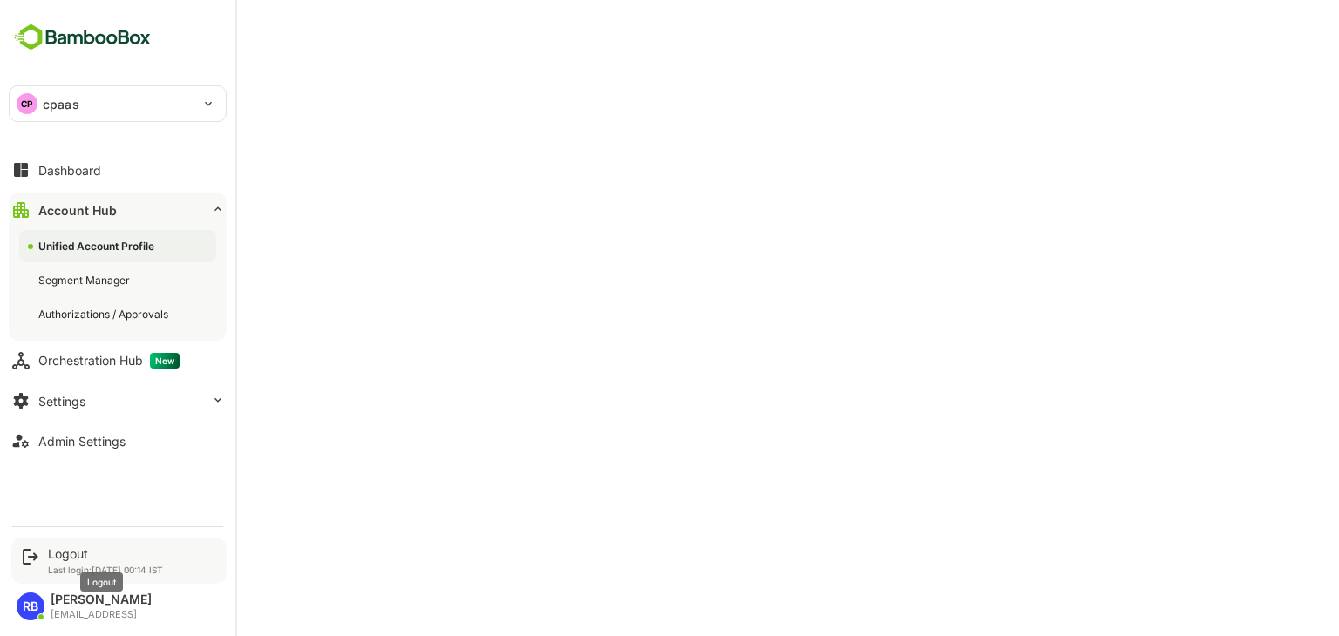
click at [70, 559] on div "Logout" at bounding box center [105, 554] width 115 height 15
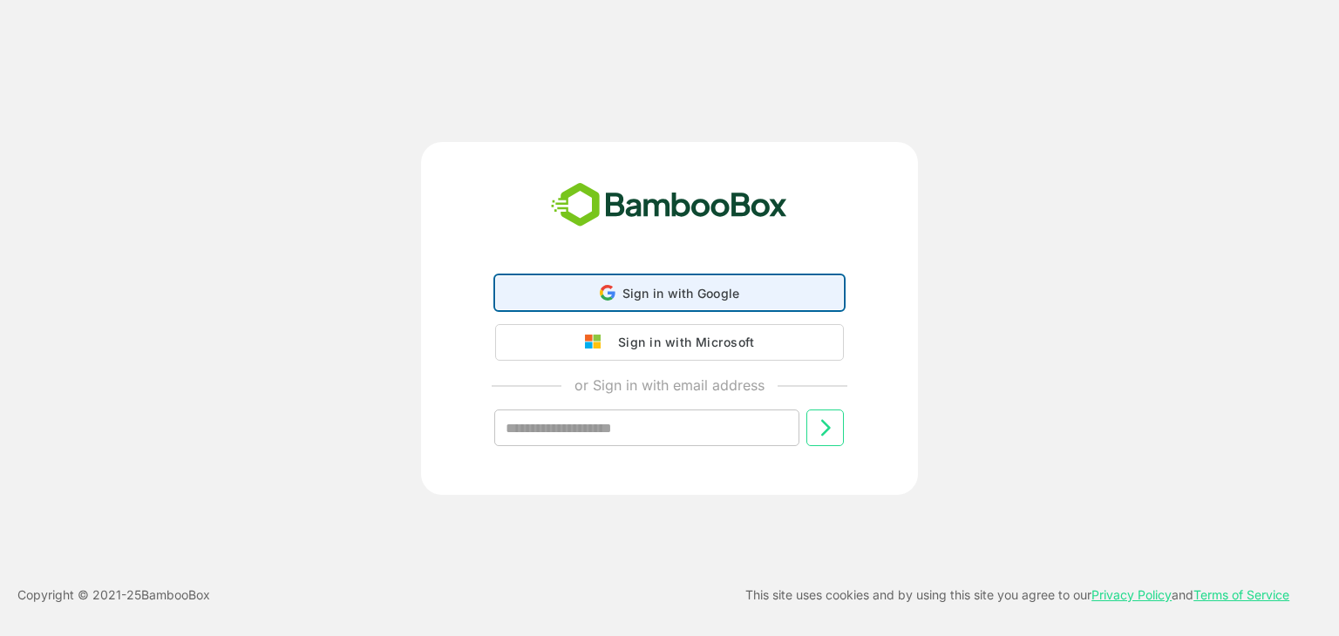
click at [715, 294] on span "Sign in with Google" at bounding box center [681, 293] width 118 height 15
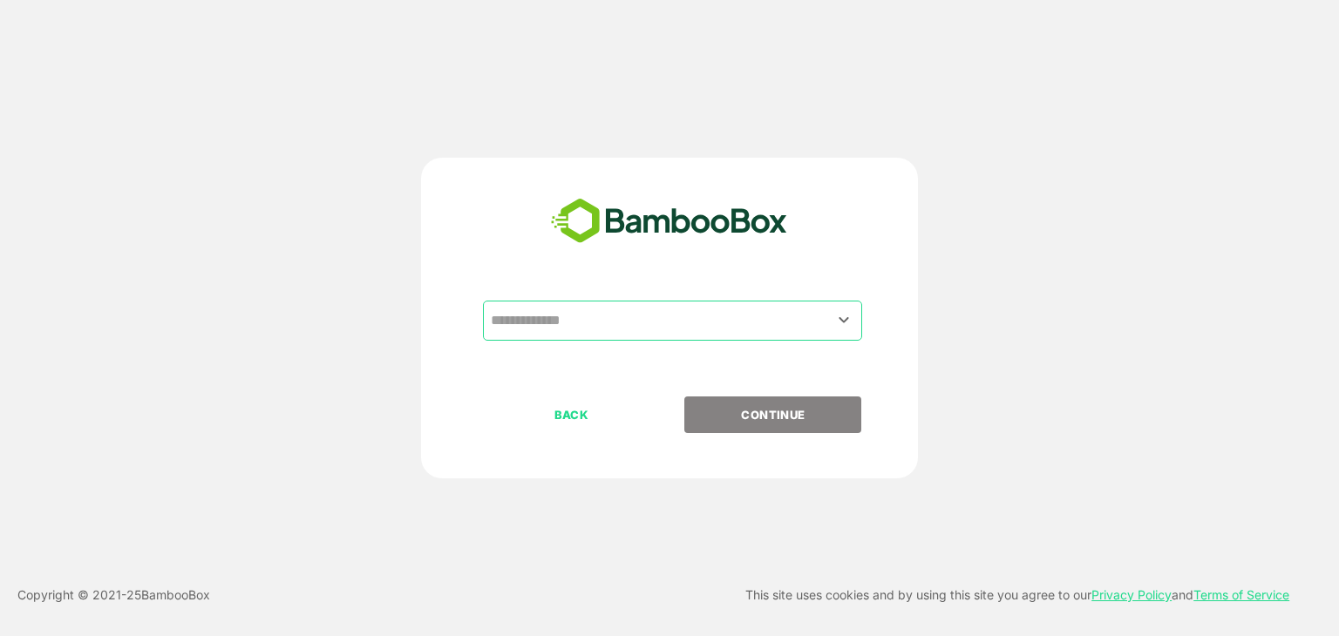
click at [663, 325] on input "text" at bounding box center [672, 320] width 372 height 33
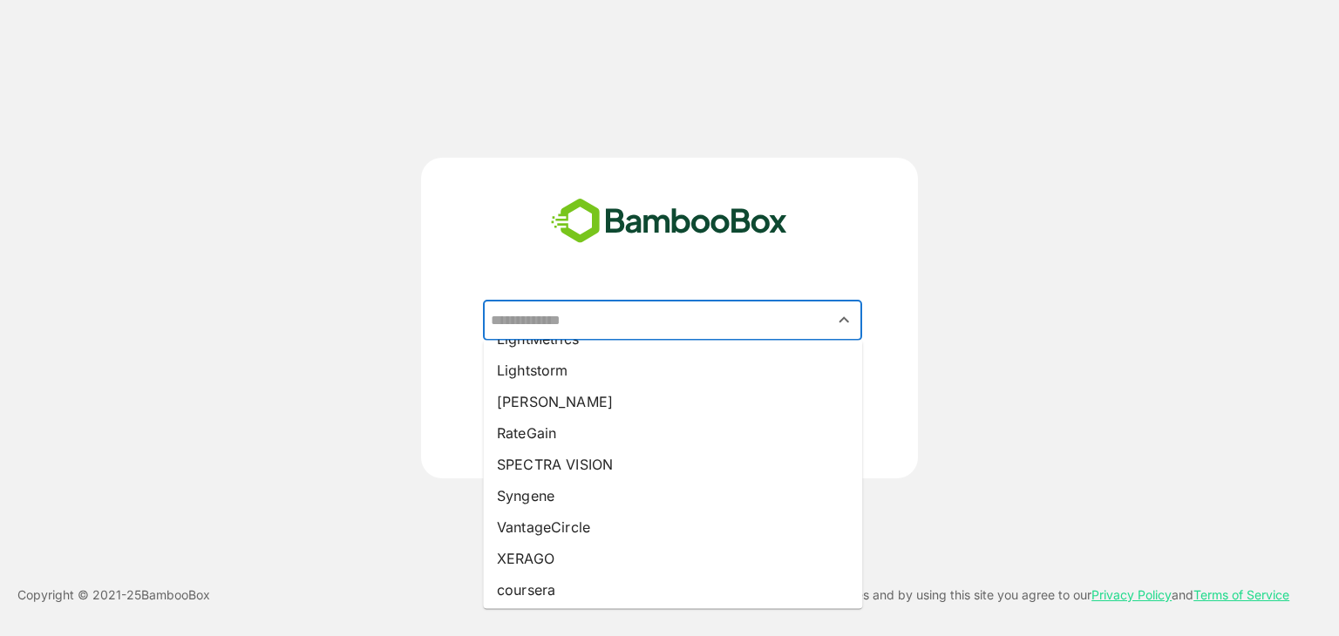
scroll to position [310, 0]
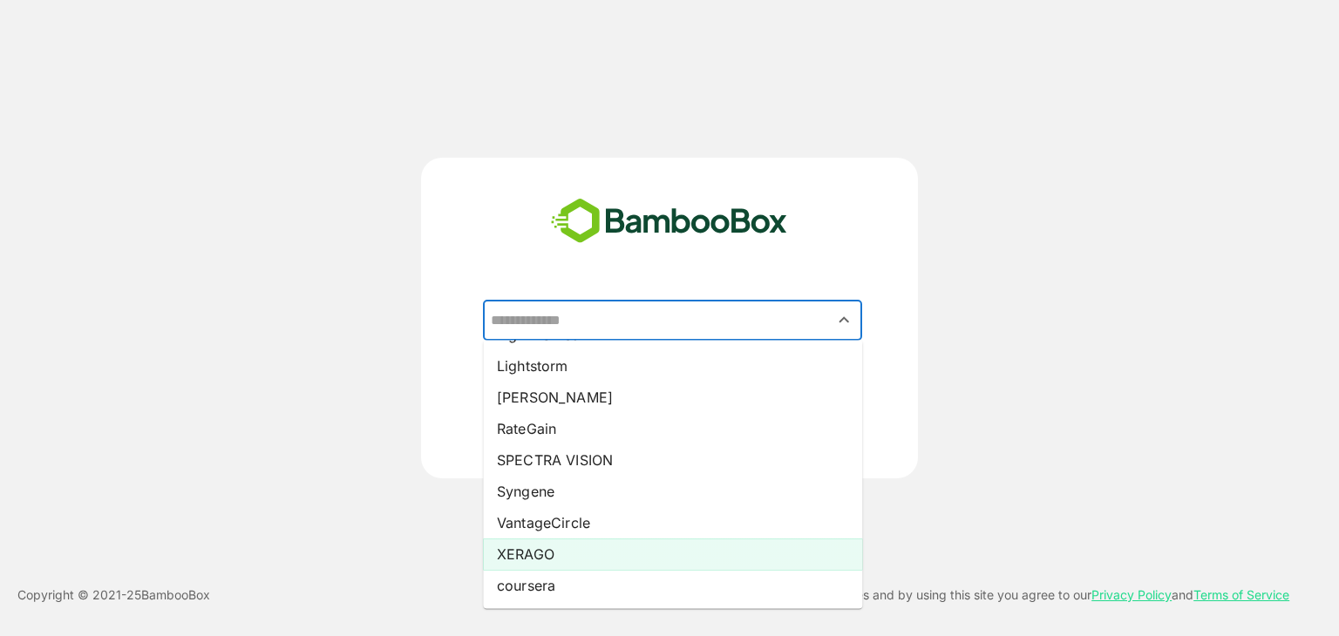
click at [604, 555] on li "XERAGO" at bounding box center [672, 554] width 379 height 31
type input "******"
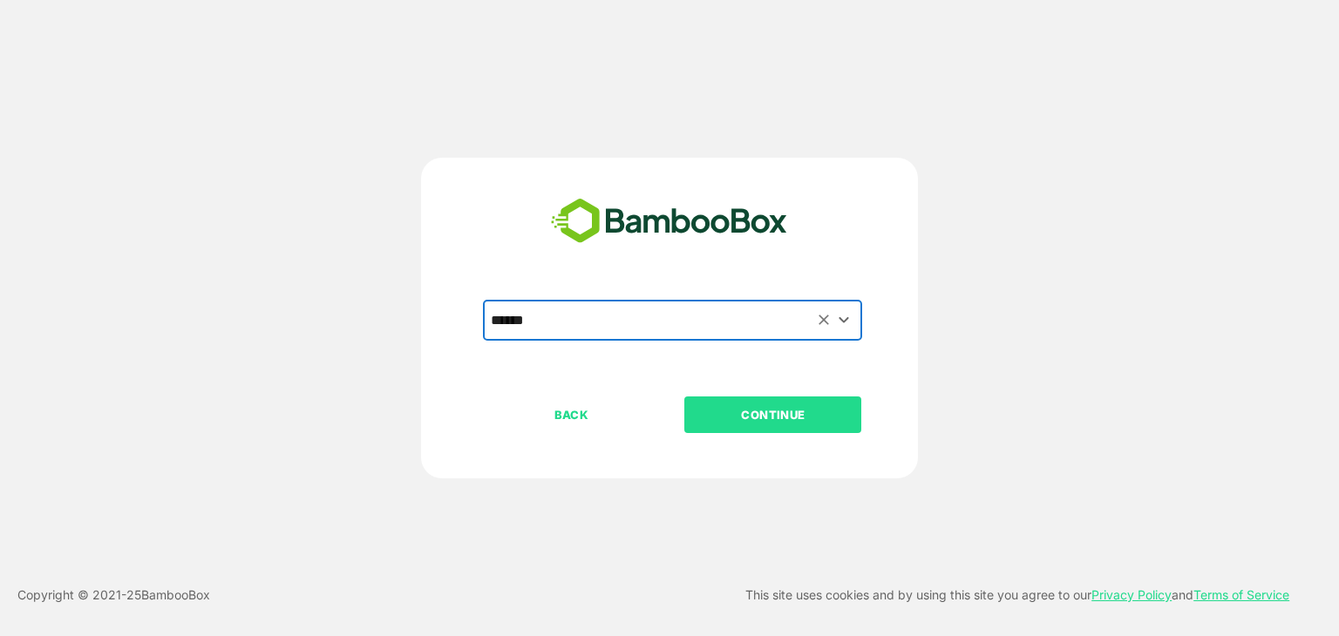
click at [772, 415] on p "CONTINUE" at bounding box center [773, 414] width 174 height 19
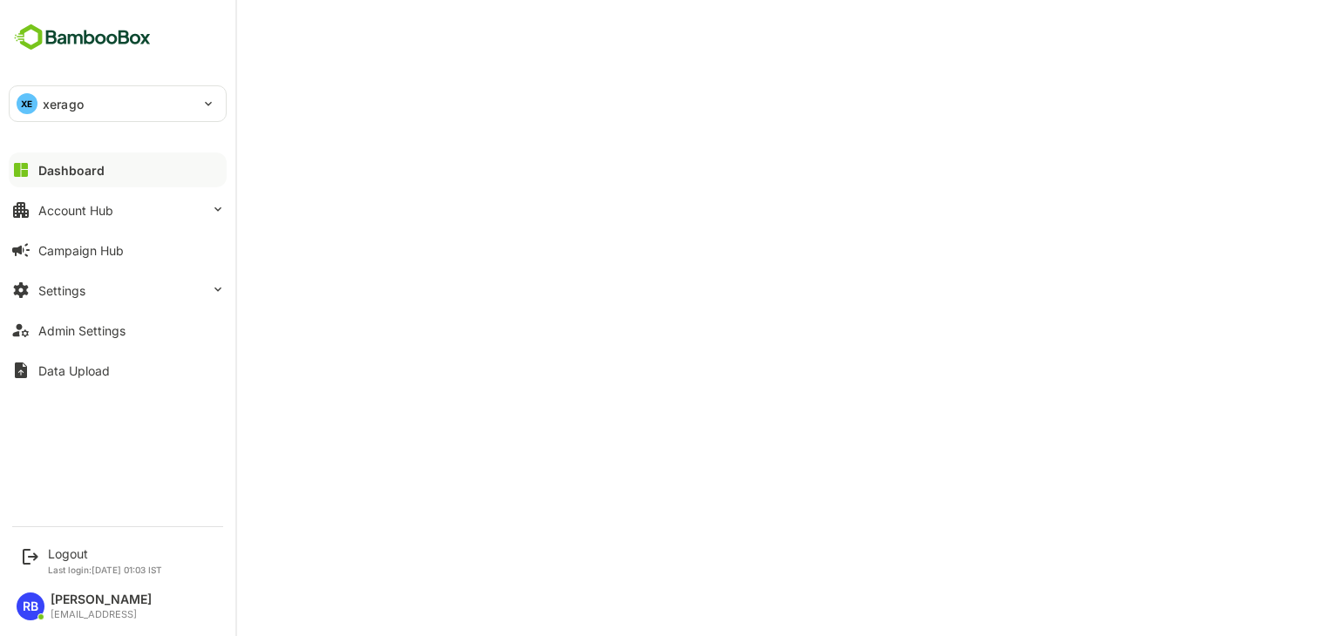
click at [70, 101] on p "xerago" at bounding box center [63, 104] width 41 height 18
click at [586, 262] on div at bounding box center [669, 318] width 1339 height 636
click at [39, 217] on button "Account Hub" at bounding box center [118, 210] width 218 height 35
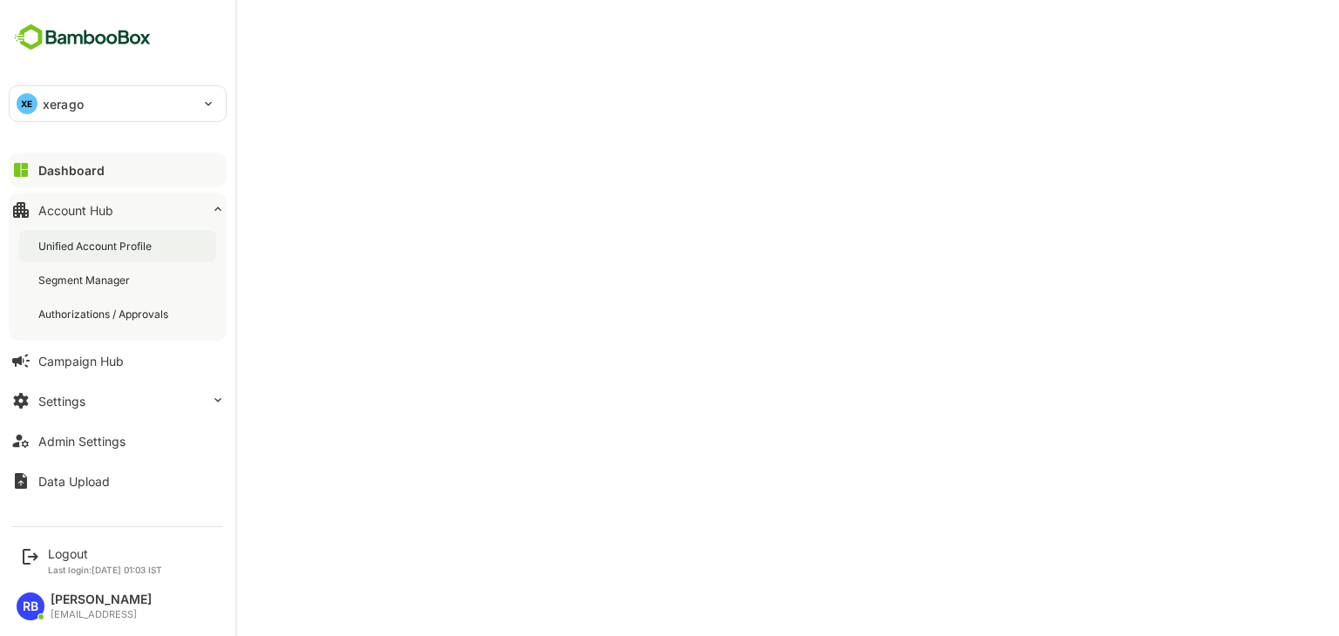
click at [56, 244] on div "Unified Account Profile" at bounding box center [96, 246] width 117 height 15
click at [103, 178] on button "Dashboard" at bounding box center [118, 170] width 218 height 35
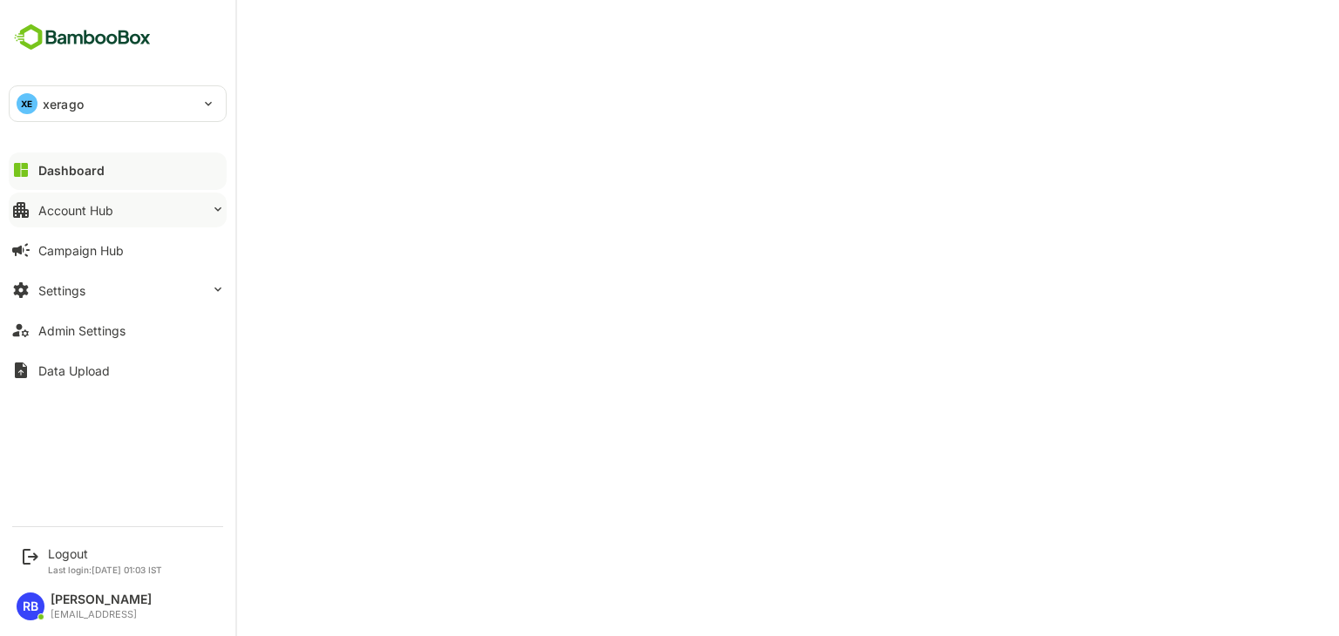
click at [104, 207] on div "Account Hub" at bounding box center [75, 210] width 75 height 15
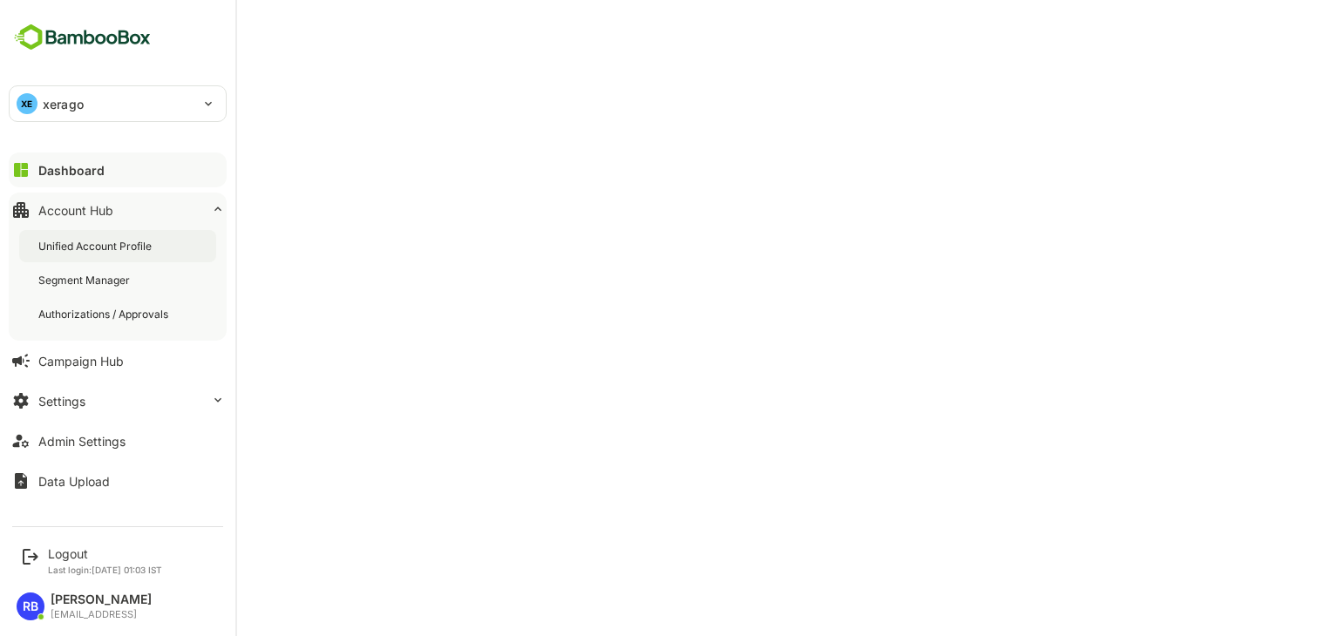
click at [112, 236] on div "Unified Account Profile" at bounding box center [117, 246] width 197 height 32
click at [73, 552] on div "Logout" at bounding box center [105, 554] width 114 height 15
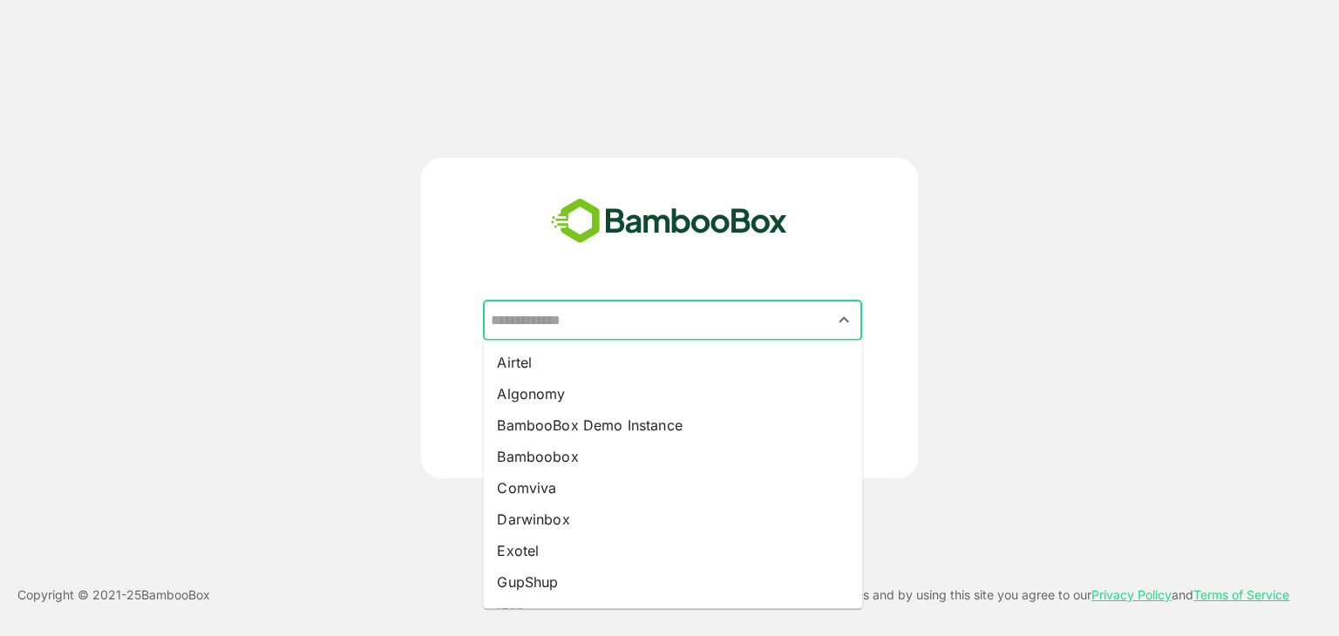
click at [661, 321] on input "text" at bounding box center [672, 320] width 372 height 33
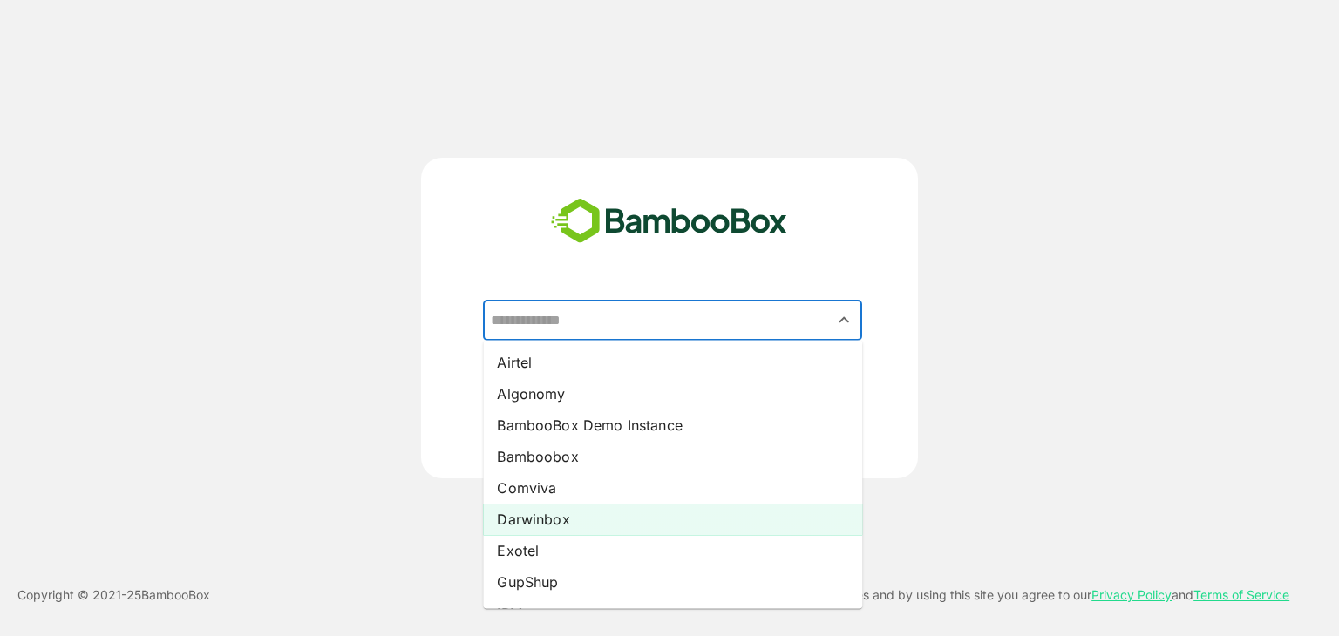
click at [638, 522] on li "Darwinbox" at bounding box center [672, 519] width 379 height 31
click at [630, 319] on input "*********" at bounding box center [672, 320] width 372 height 33
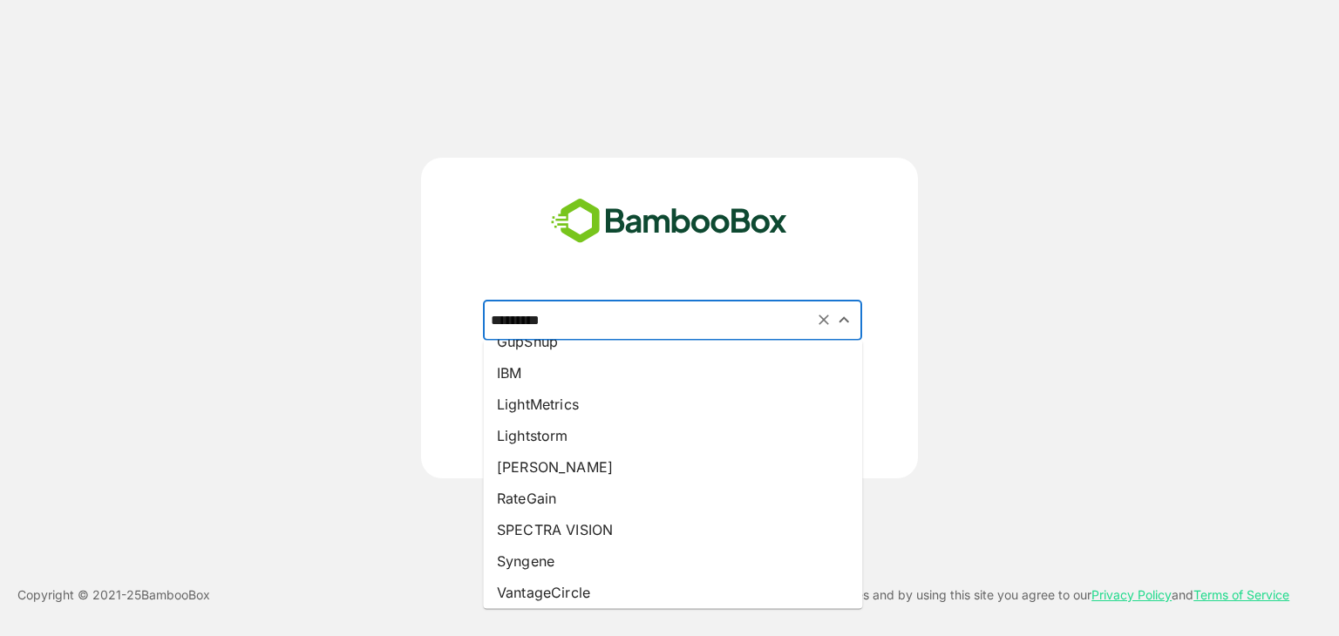
scroll to position [282, 0]
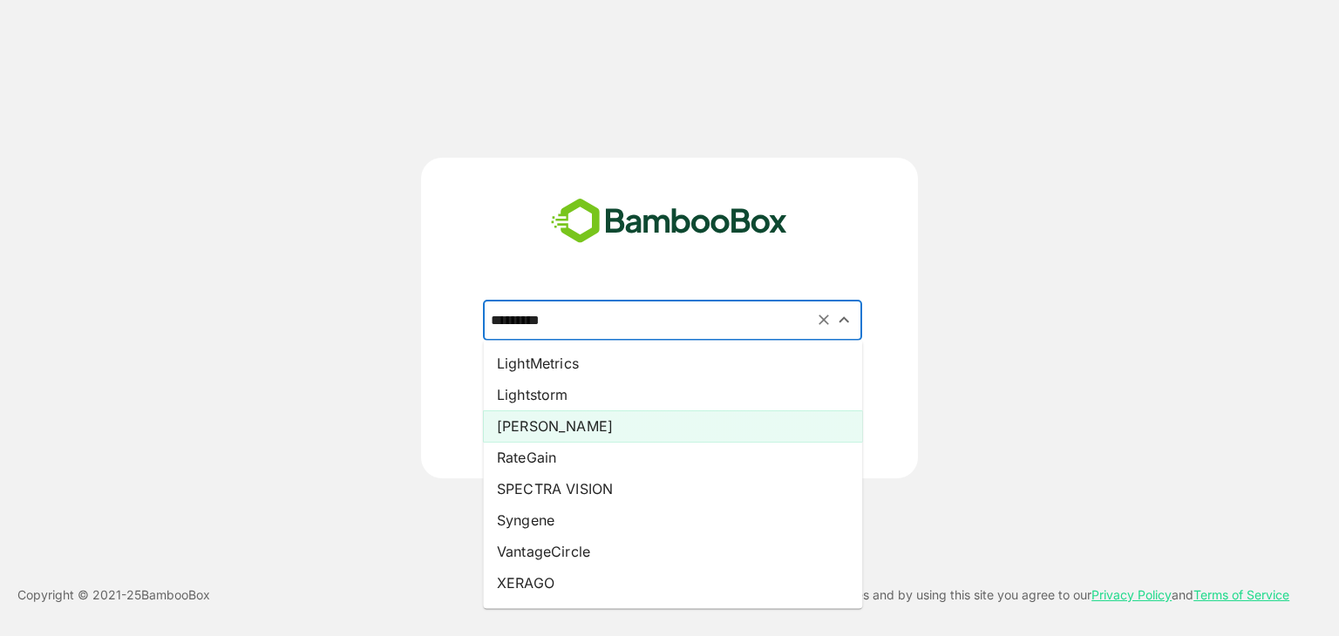
click at [552, 434] on li "Pando" at bounding box center [672, 426] width 379 height 31
type input "*****"
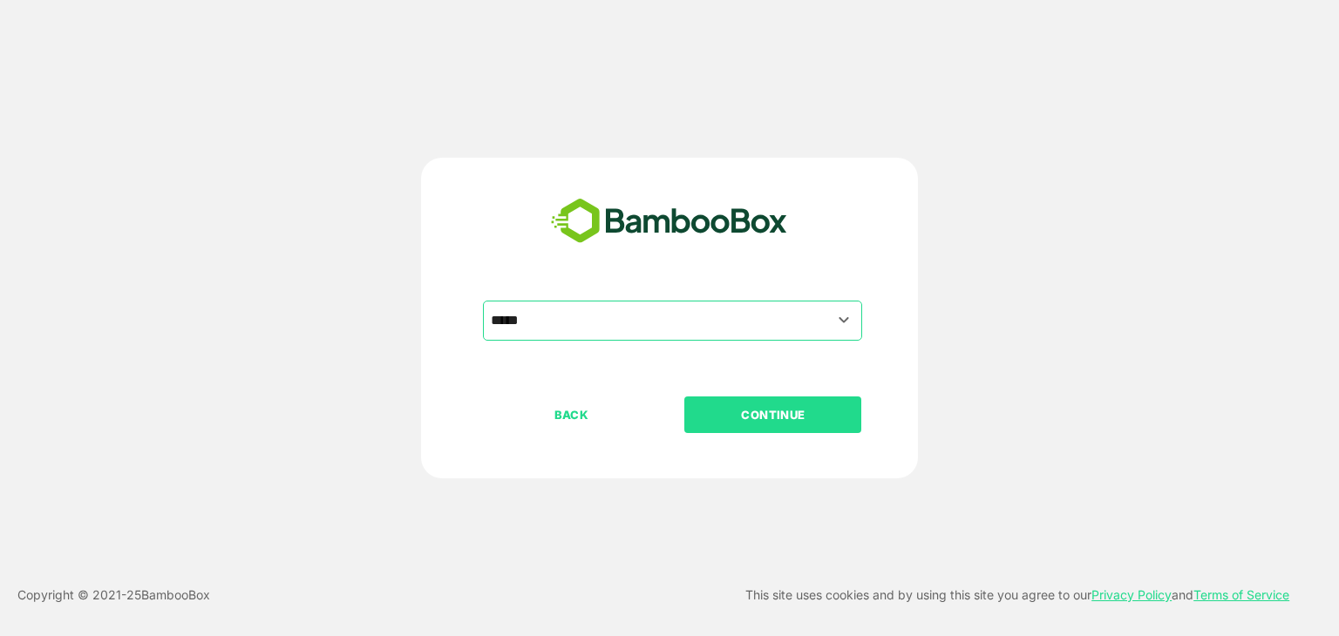
click at [787, 409] on p "CONTINUE" at bounding box center [773, 414] width 174 height 19
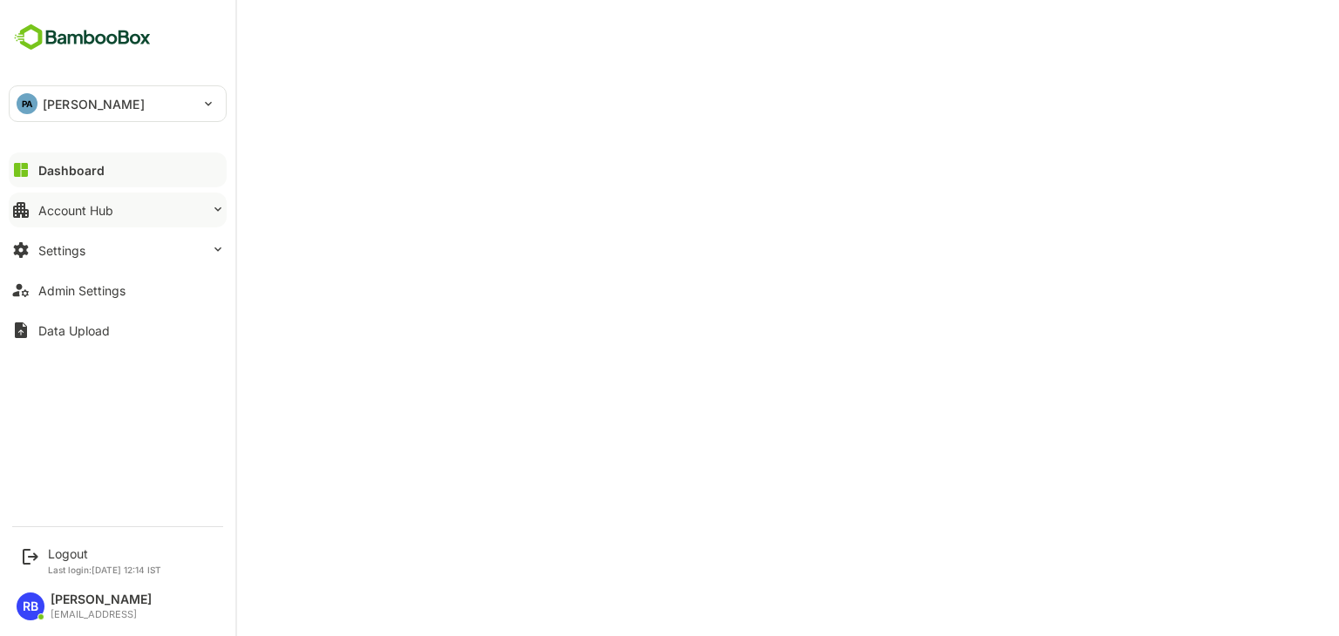
click at [105, 207] on div "Account Hub" at bounding box center [75, 210] width 75 height 15
click at [79, 165] on div "Dashboard" at bounding box center [71, 170] width 66 height 15
click at [89, 165] on div "Dashboard" at bounding box center [71, 170] width 66 height 15
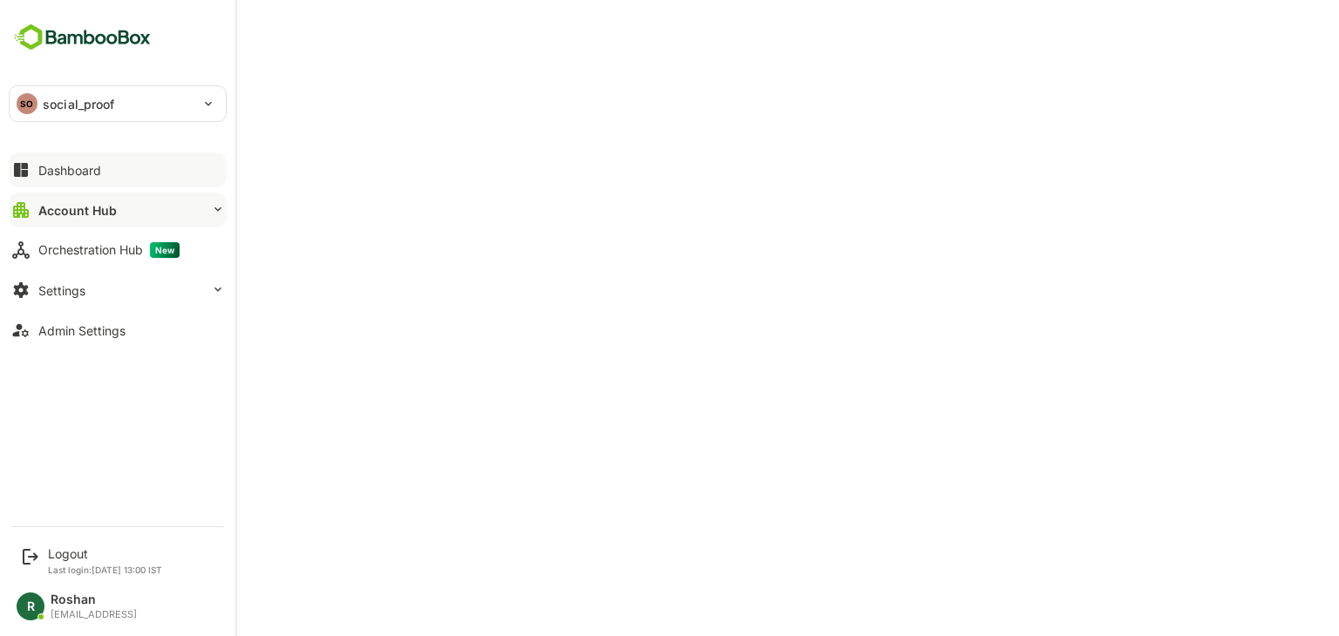
click at [83, 170] on div "Dashboard" at bounding box center [69, 170] width 63 height 15
click at [119, 207] on button "Account Hub" at bounding box center [118, 210] width 218 height 35
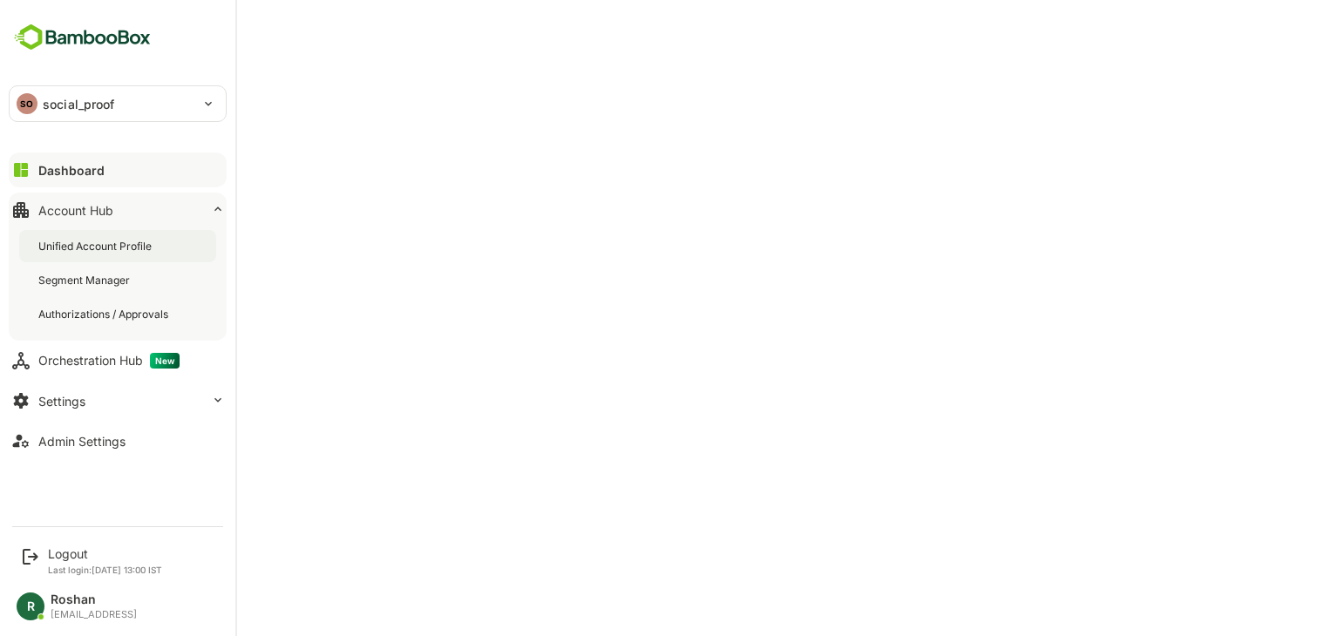
click at [117, 236] on div "Unified Account Profile" at bounding box center [117, 246] width 197 height 32
click at [52, 109] on p "social_proof" at bounding box center [79, 104] width 72 height 18
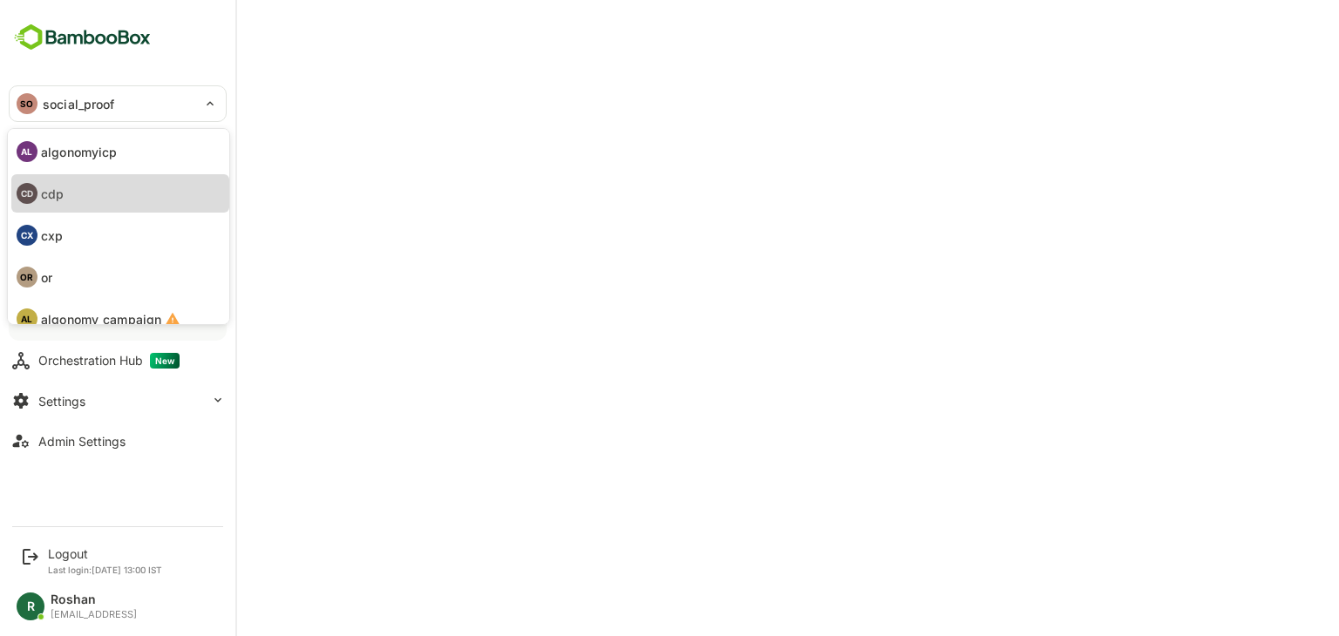
click at [79, 191] on li "CD cdp" at bounding box center [120, 193] width 218 height 38
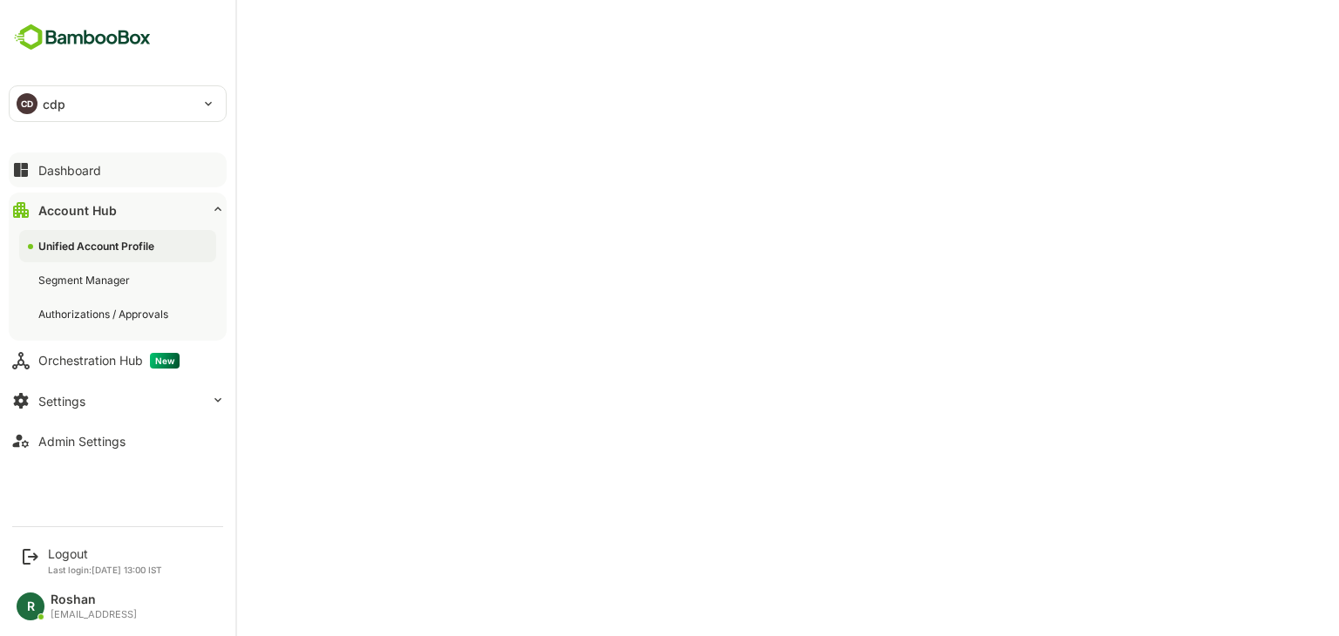
click at [101, 97] on div "CD cdp" at bounding box center [107, 103] width 195 height 35
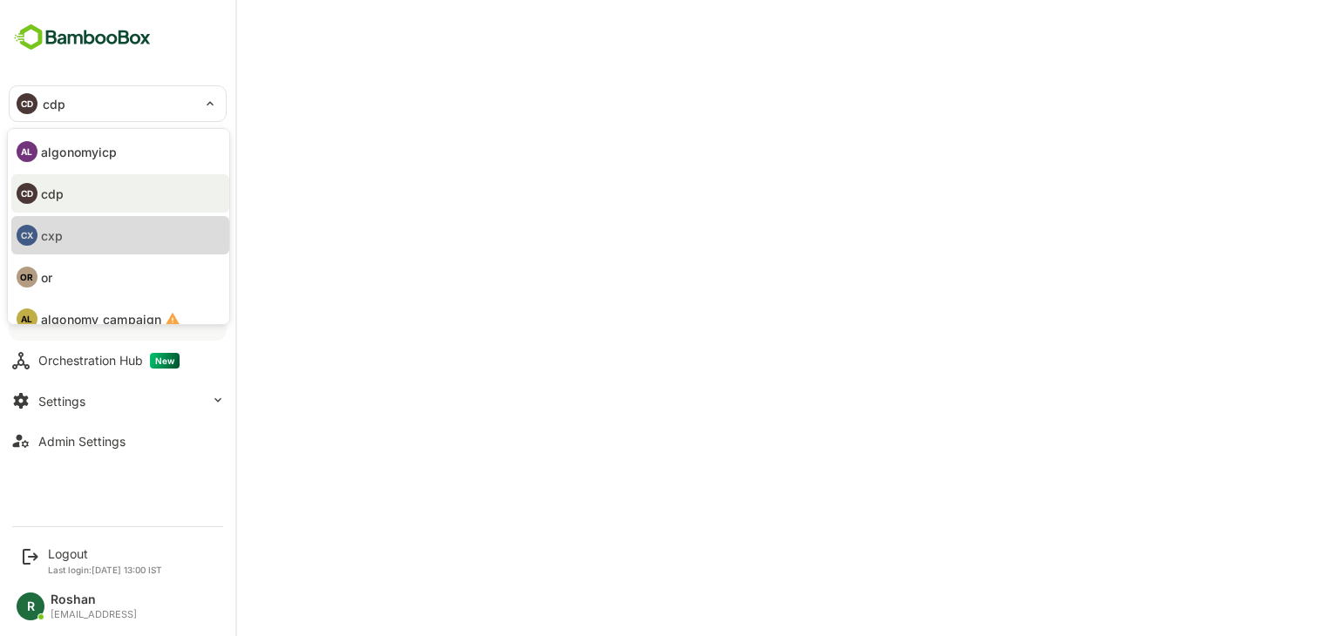
click at [67, 229] on li "CX cxp" at bounding box center [120, 235] width 218 height 38
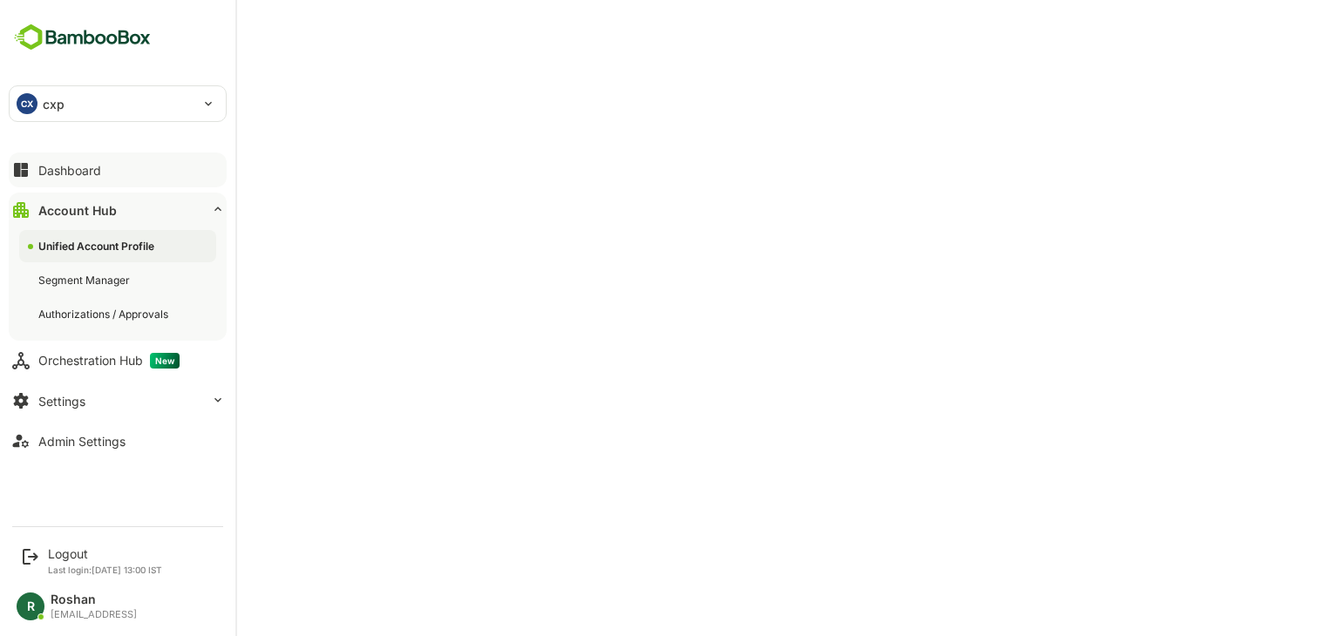
click at [60, 99] on p "cxp" at bounding box center [54, 104] width 22 height 18
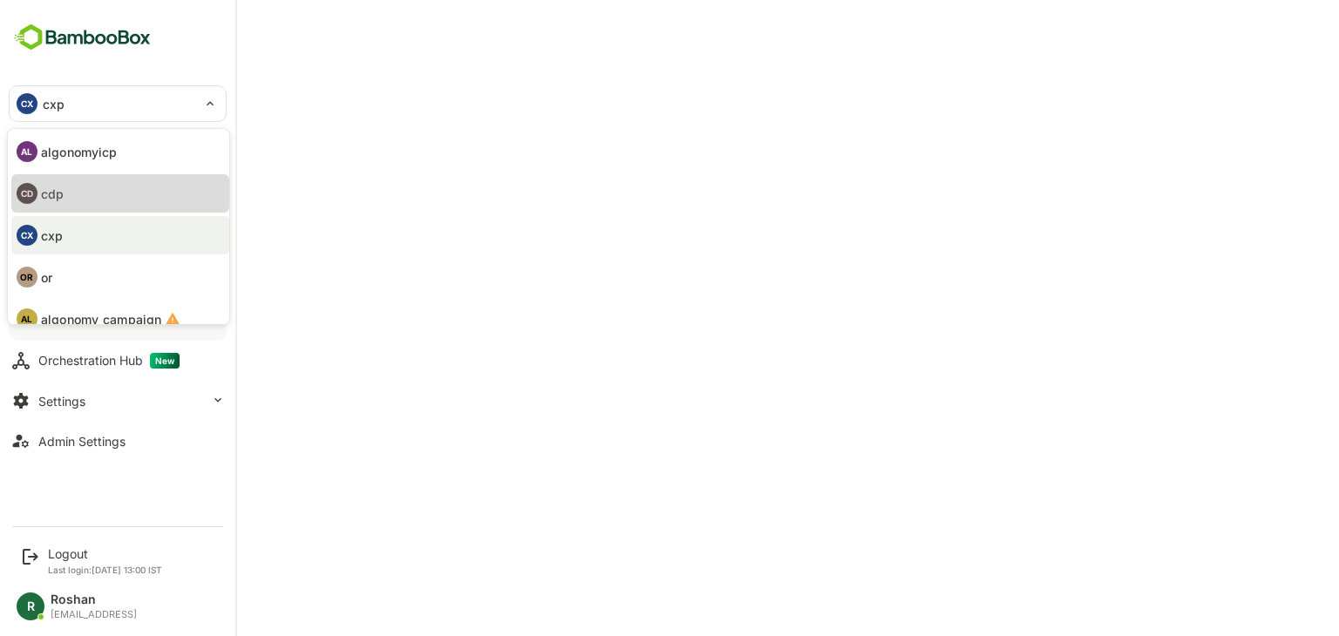
click at [112, 187] on li "CD cdp" at bounding box center [120, 193] width 218 height 38
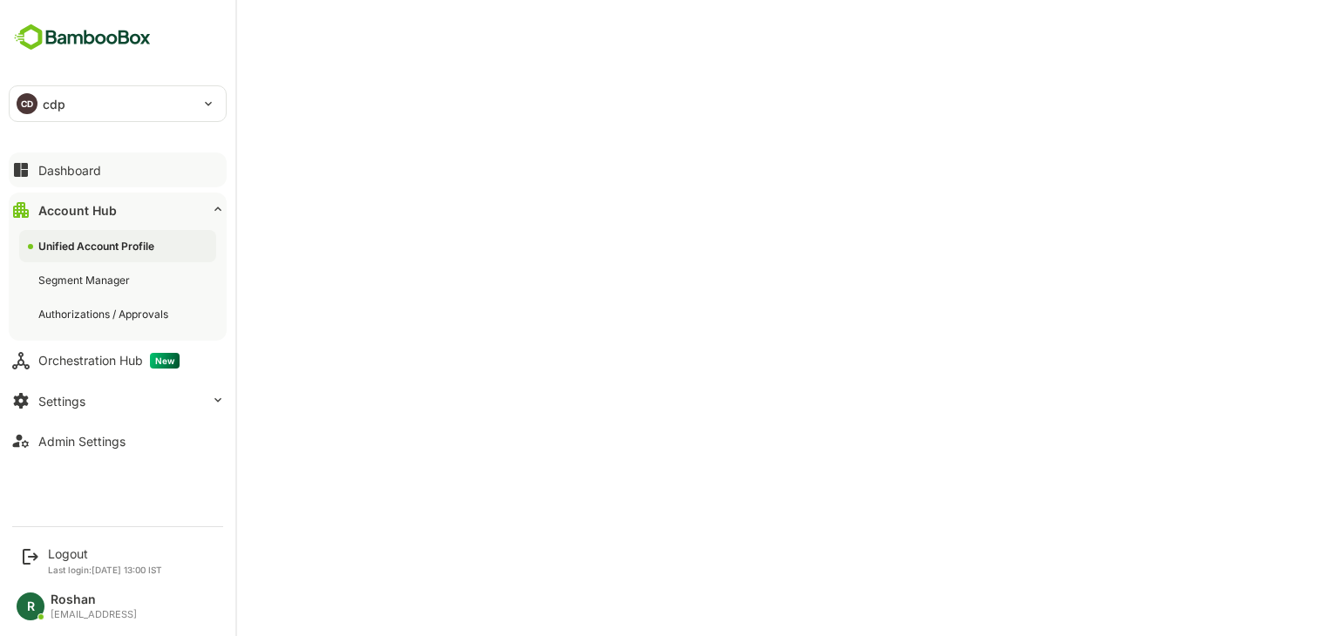
click at [54, 115] on div "CD cdp" at bounding box center [107, 103] width 195 height 35
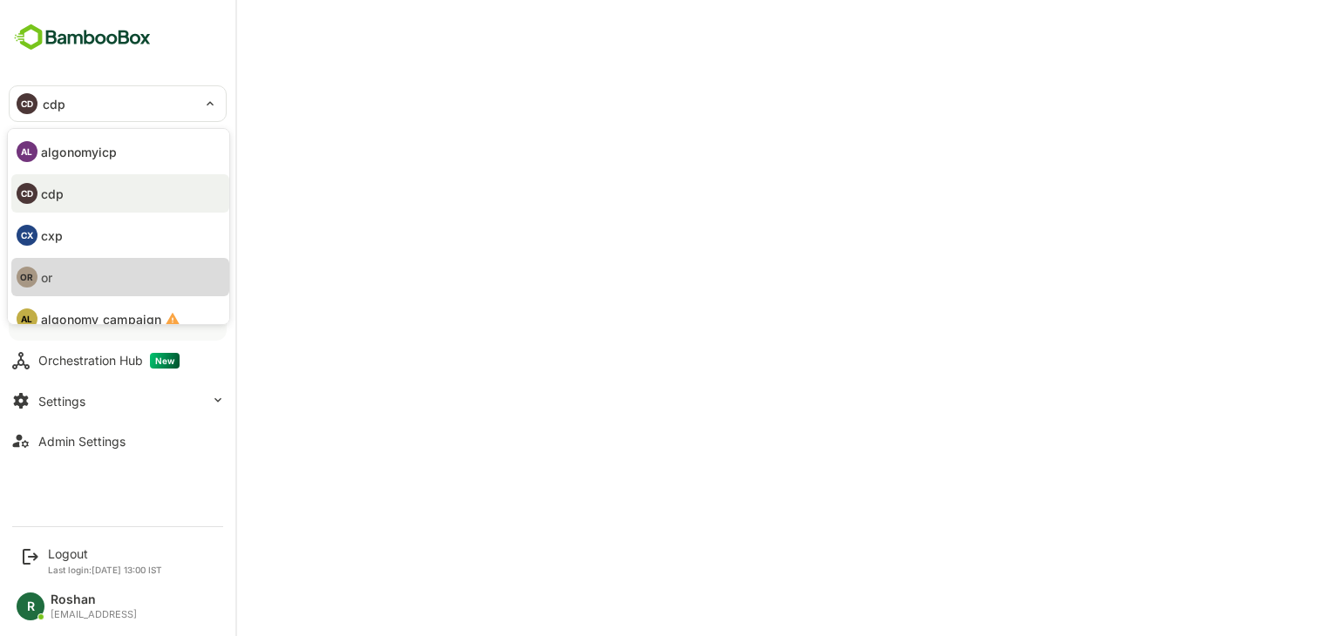
click at [89, 274] on li "OR or" at bounding box center [120, 277] width 218 height 38
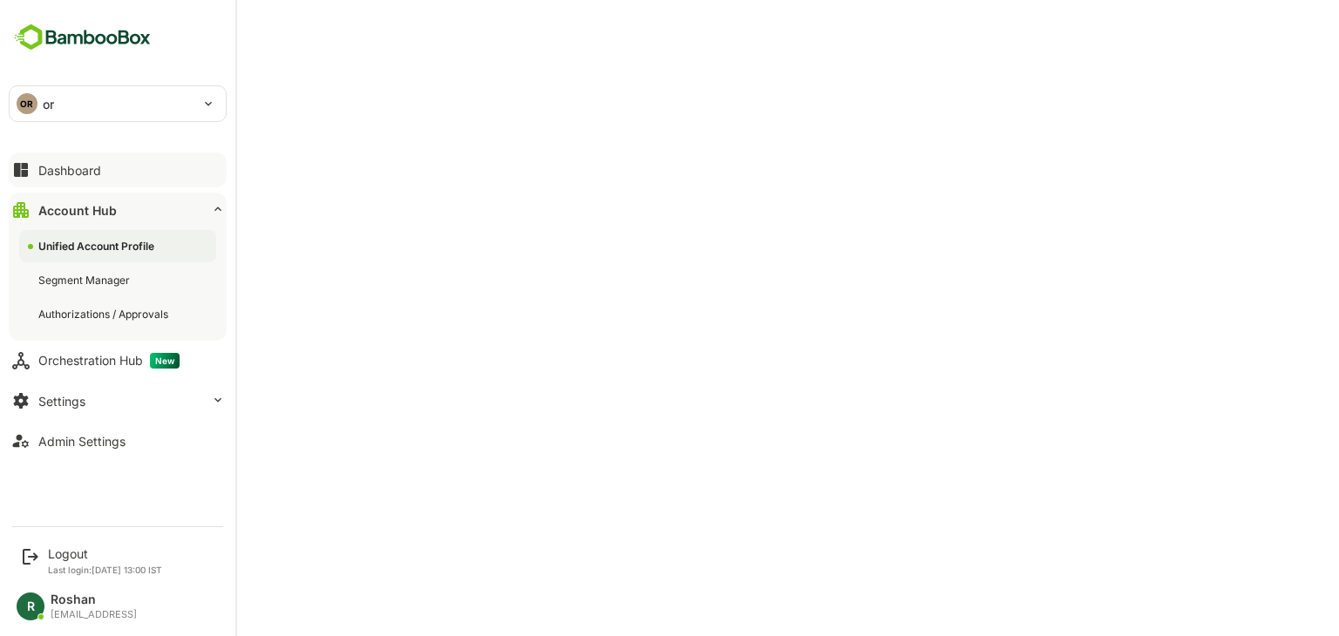
click at [80, 99] on div "OR or" at bounding box center [107, 103] width 195 height 35
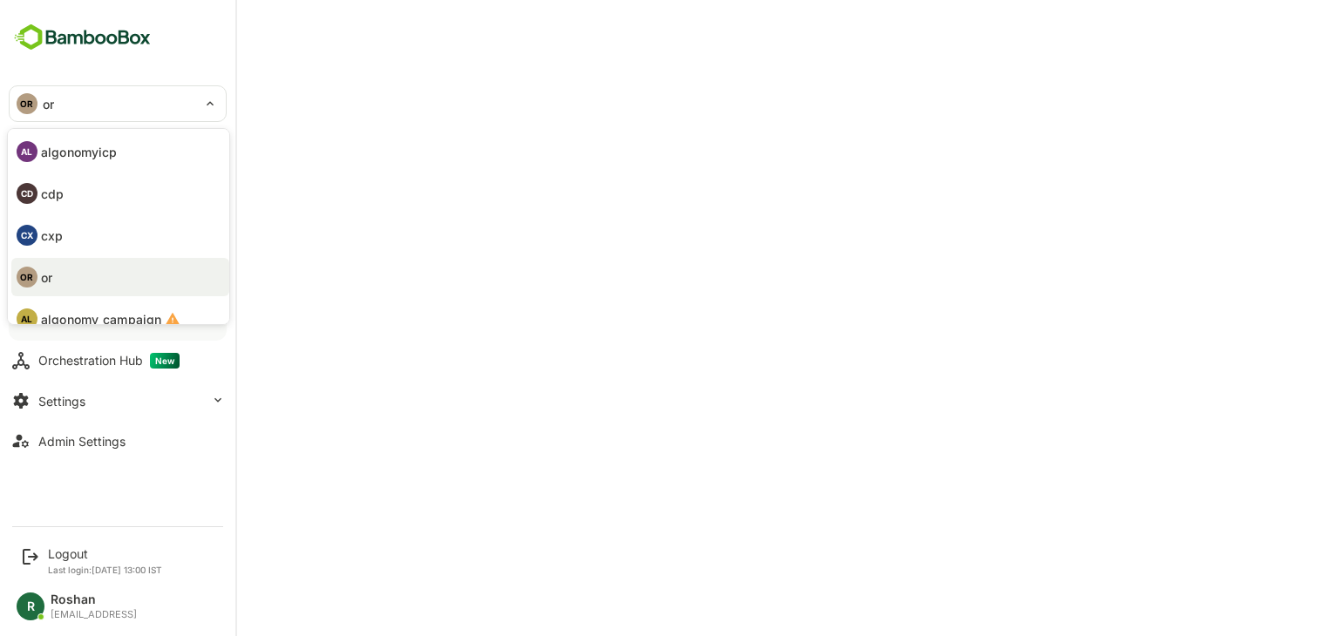
scroll to position [101, 0]
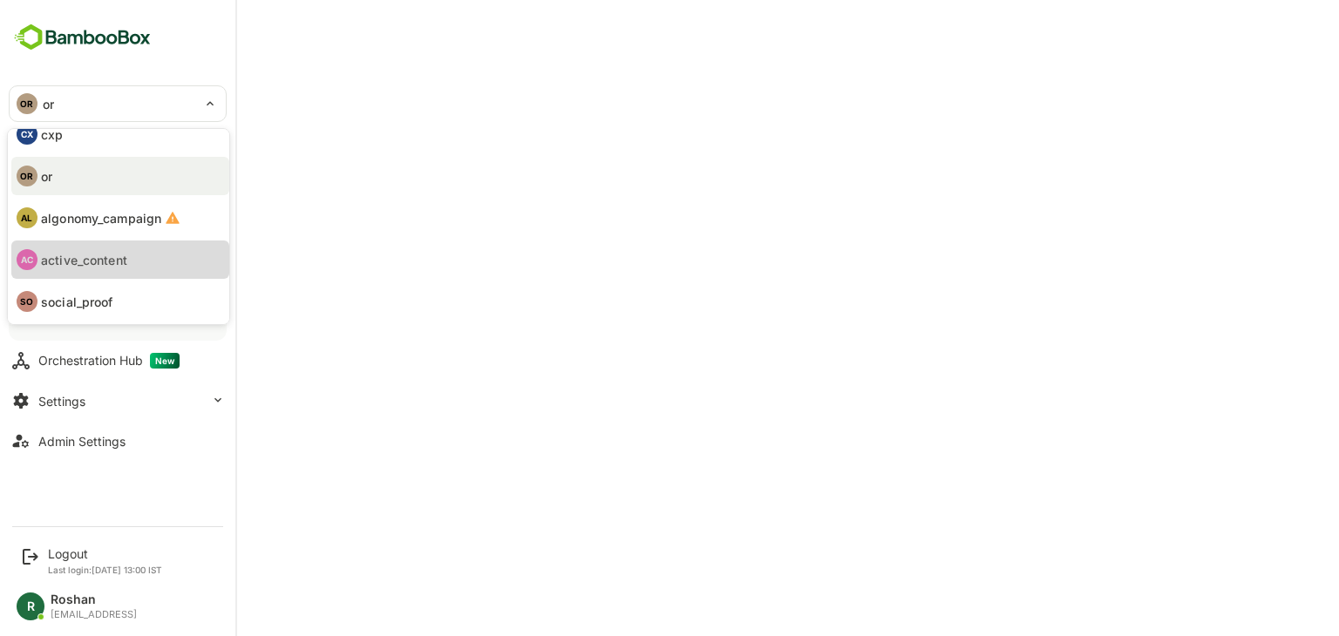
click at [111, 265] on p "active_content" at bounding box center [84, 260] width 86 height 18
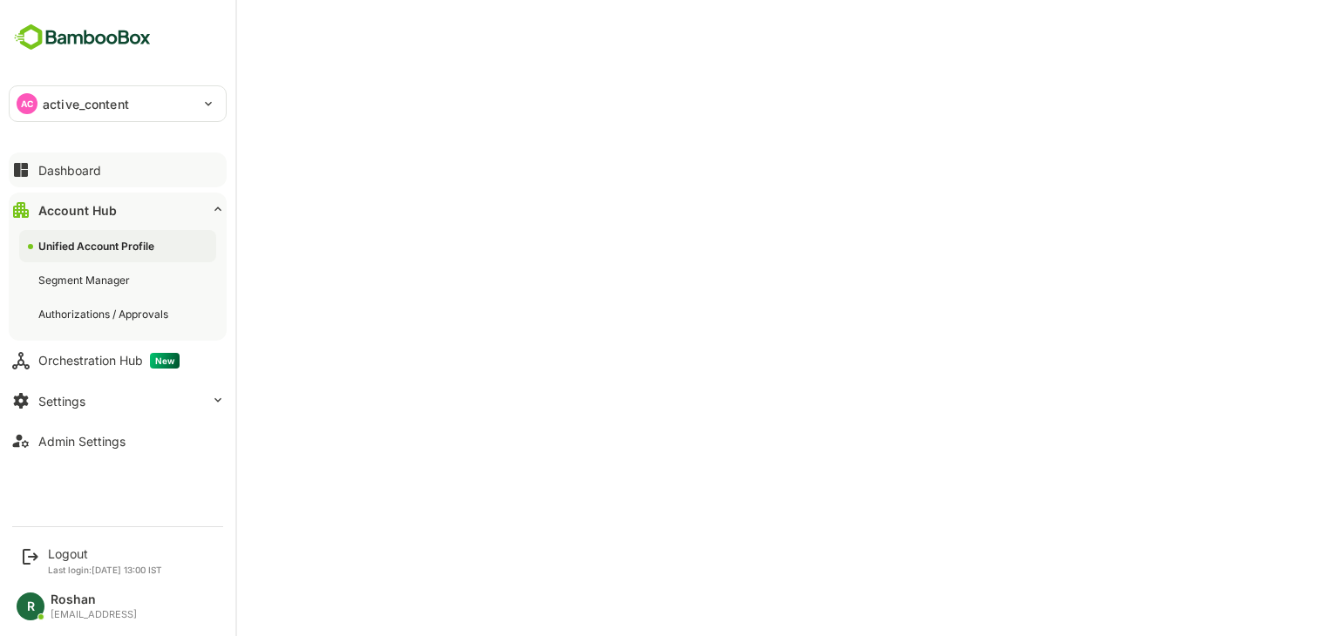
click at [57, 93] on div "AC active_content" at bounding box center [107, 103] width 195 height 35
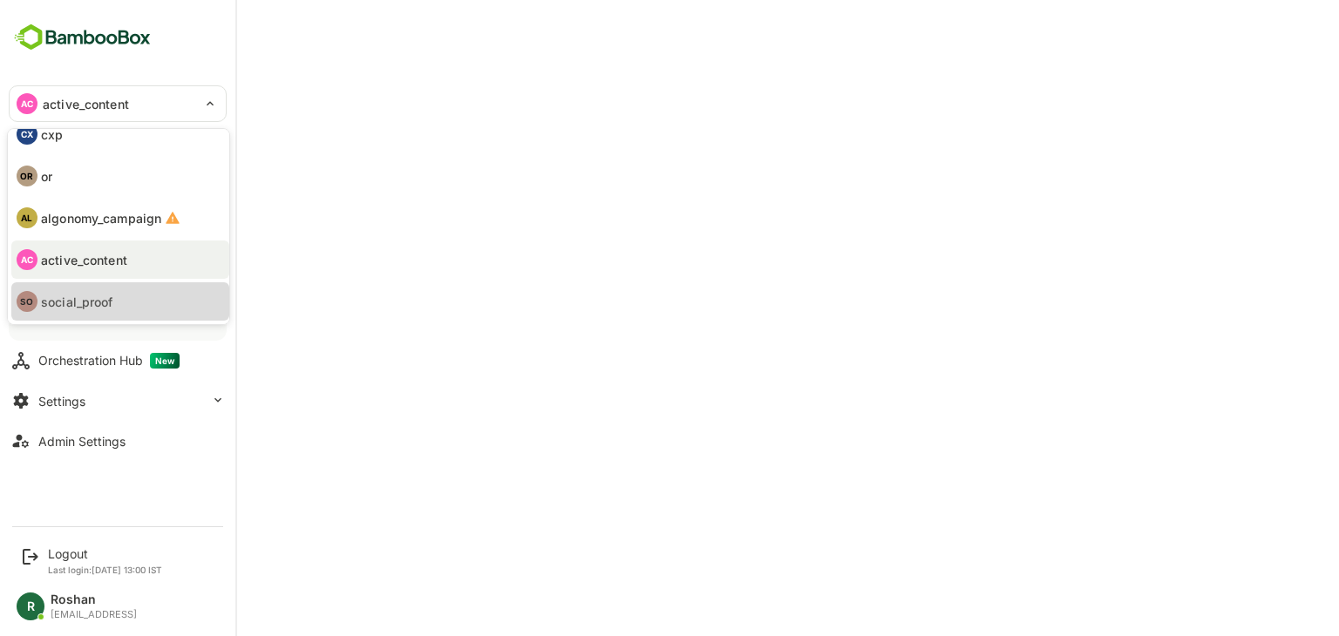
click at [106, 293] on p "social_proof" at bounding box center [77, 302] width 72 height 18
type input "**********"
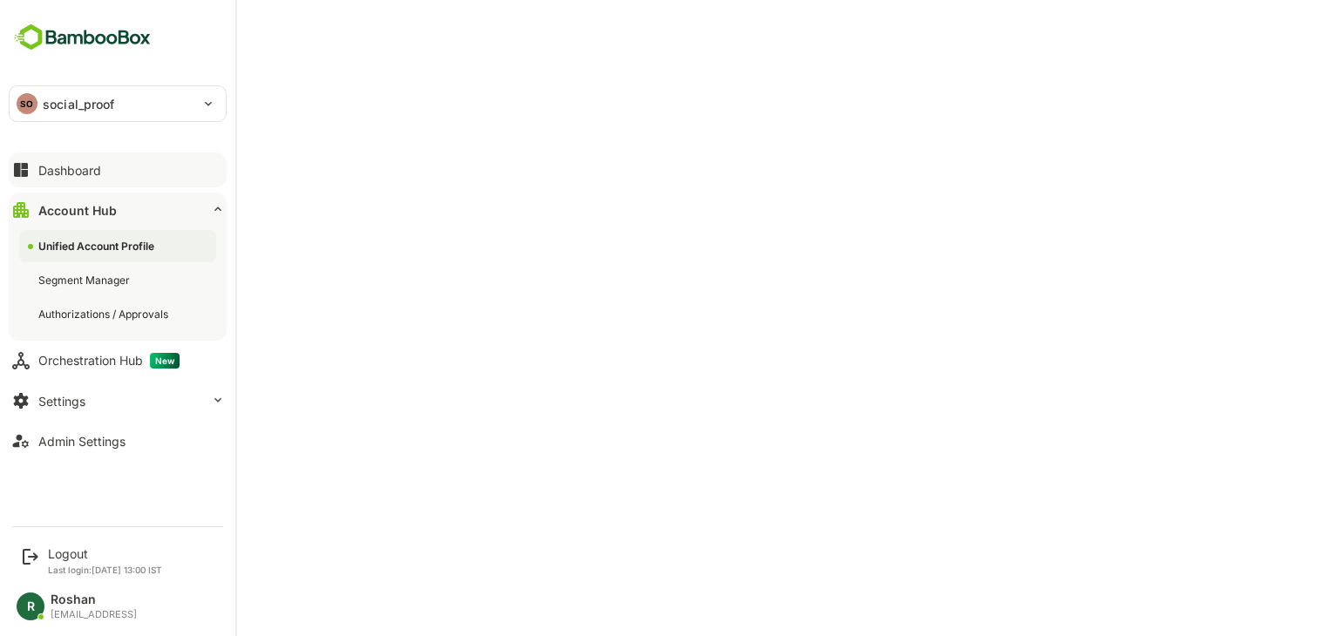
click at [52, 116] on div "SO social_proof" at bounding box center [107, 103] width 195 height 35
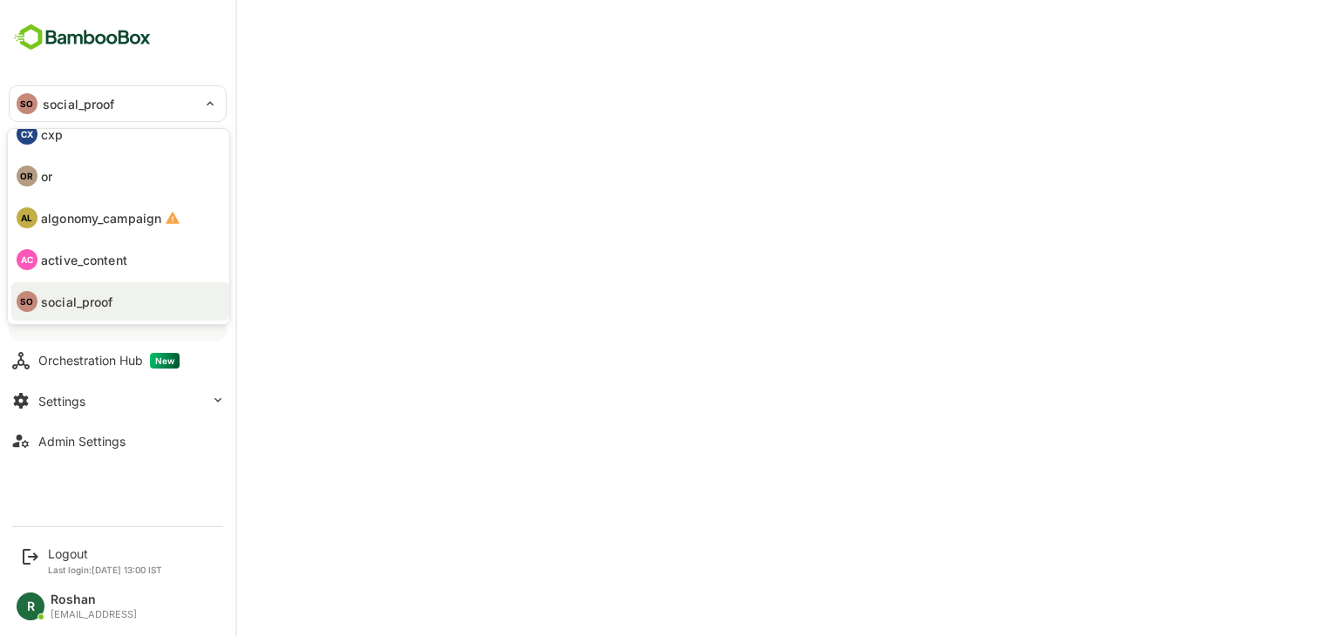
scroll to position [0, 0]
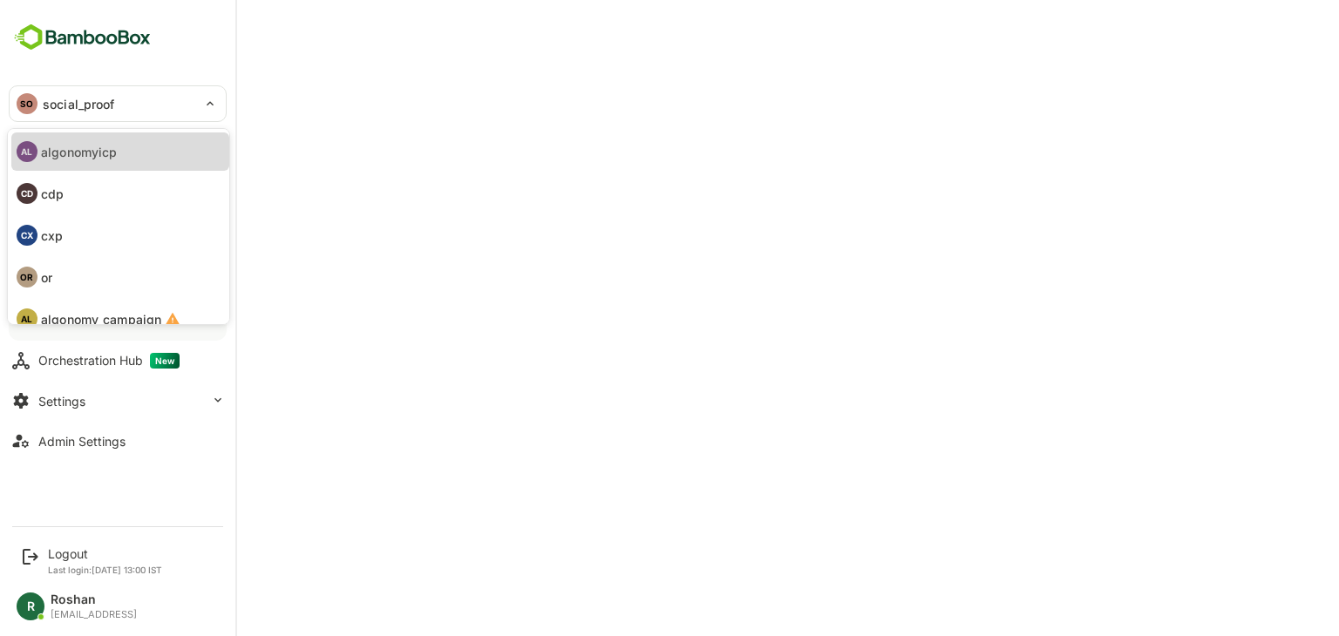
click at [107, 145] on p "algonomyicp" at bounding box center [79, 152] width 76 height 18
